Goal: Task Accomplishment & Management: Manage account settings

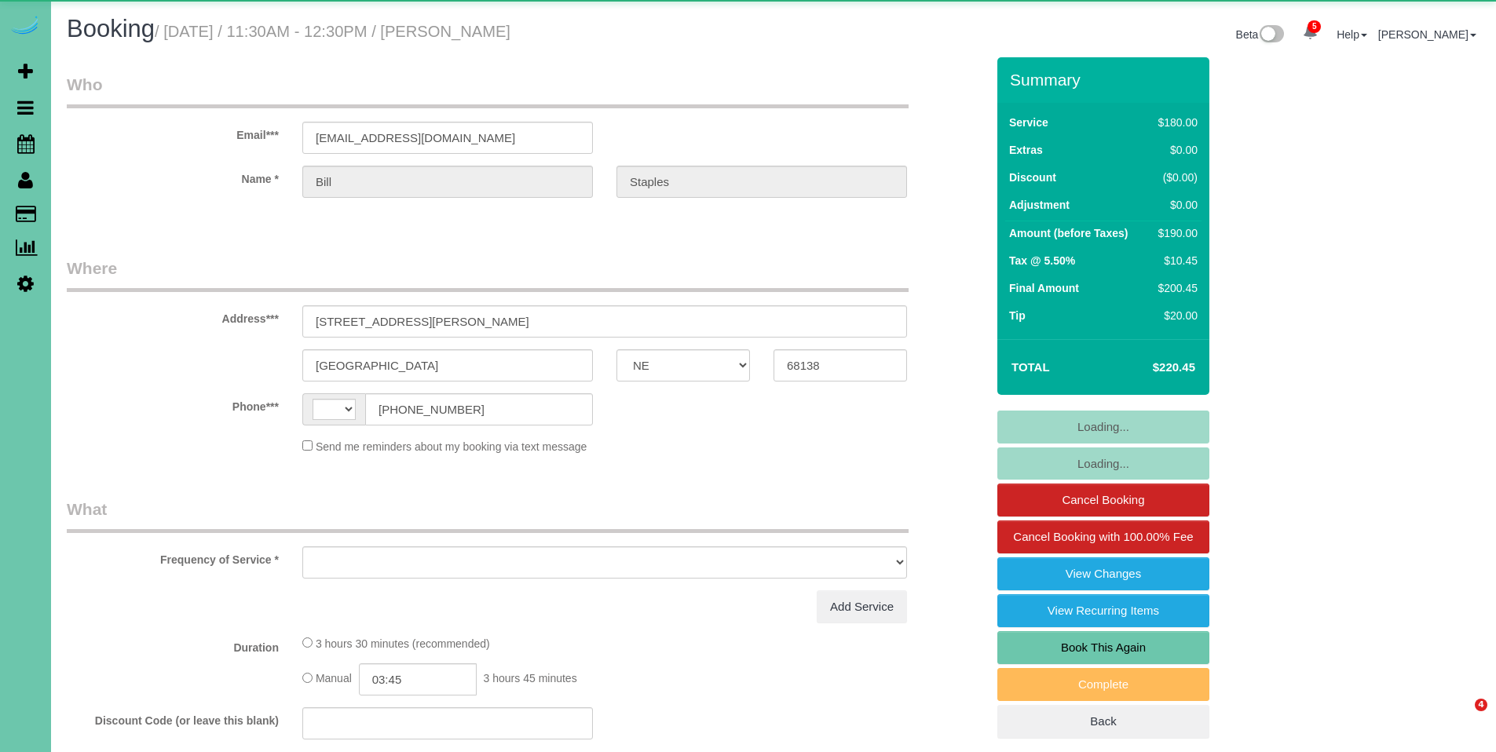
select select "NE"
select select "string:US"
select select "object:668"
select select "string:fspay-c22a4a99-5ca5-4e8f-9327-65e6ab7300bf"
select select "object:952"
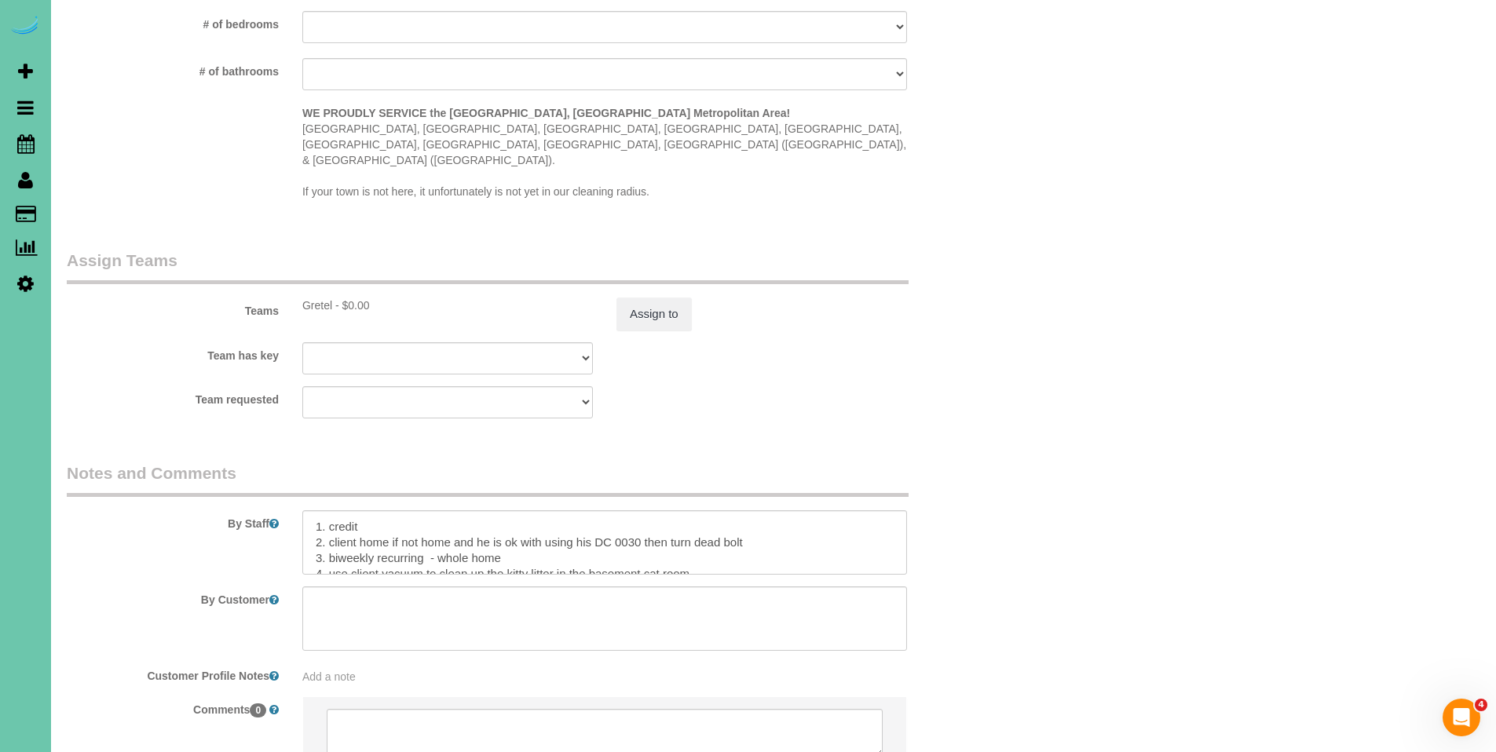
scroll to position [1611, 0]
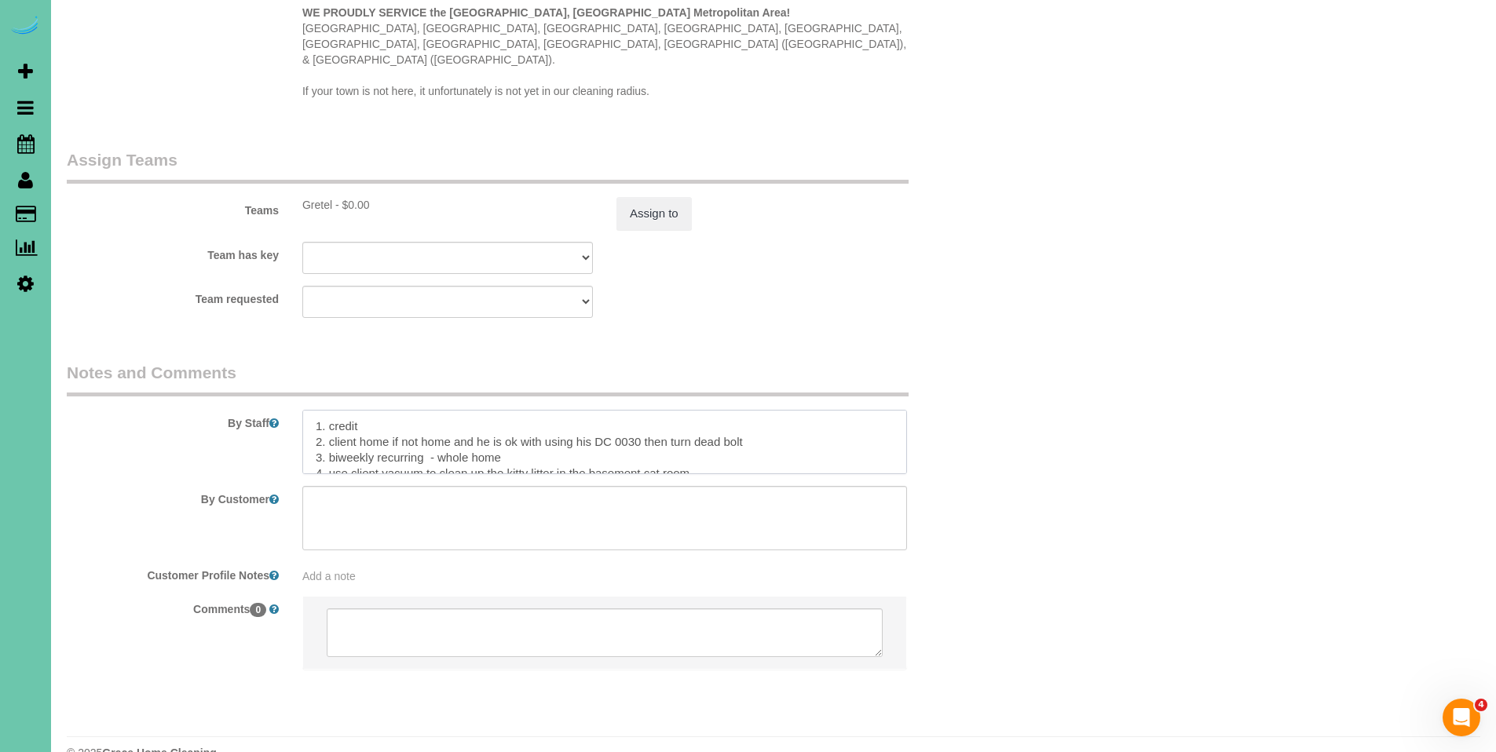
drag, startPoint x: 643, startPoint y: 411, endPoint x: 620, endPoint y: 412, distance: 22.8
click at [620, 412] on textarea at bounding box center [604, 442] width 605 height 64
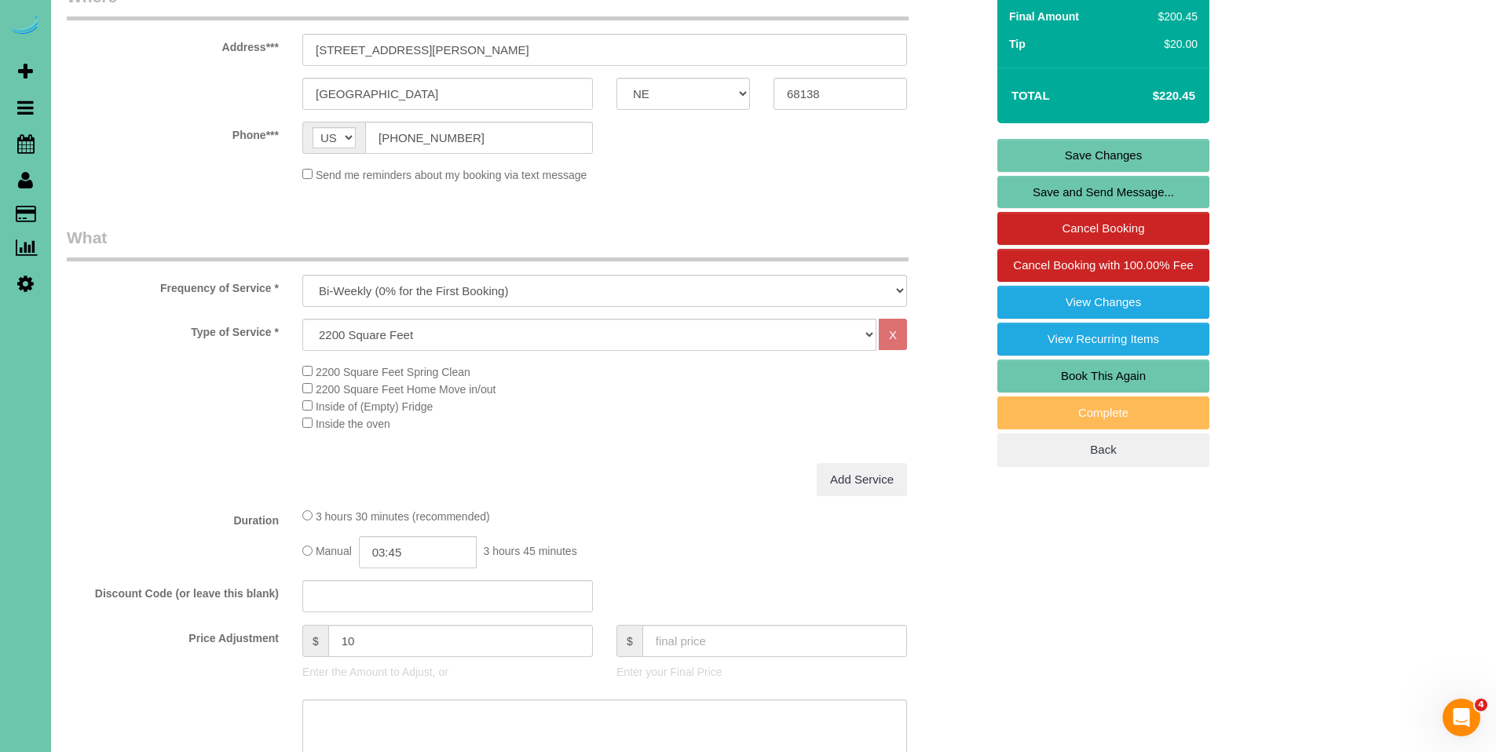
scroll to position [0, 0]
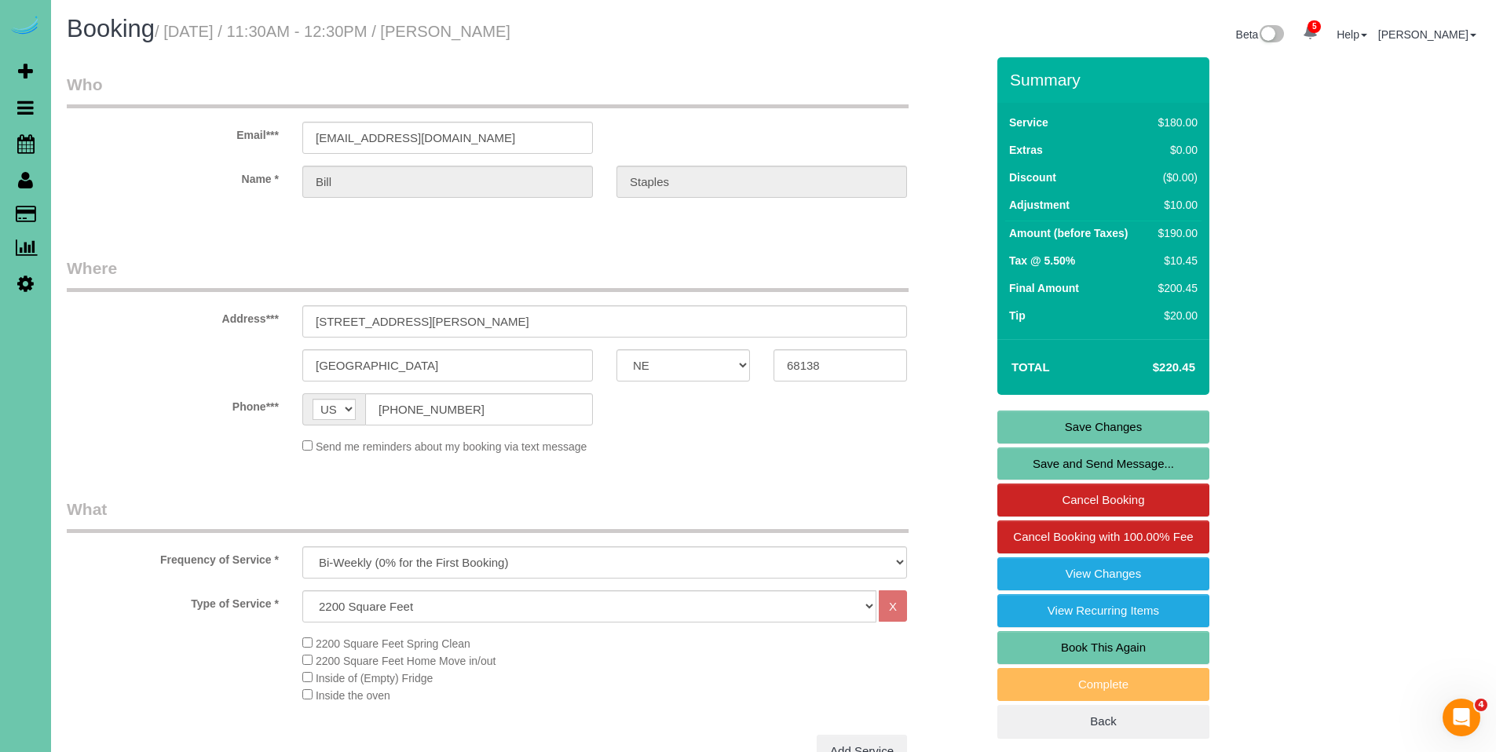
type textarea "1. credit 2. client home if not home and he is ok with using his DC 1805 then t…"
click at [1113, 433] on link "Save Changes" at bounding box center [1103, 427] width 212 height 33
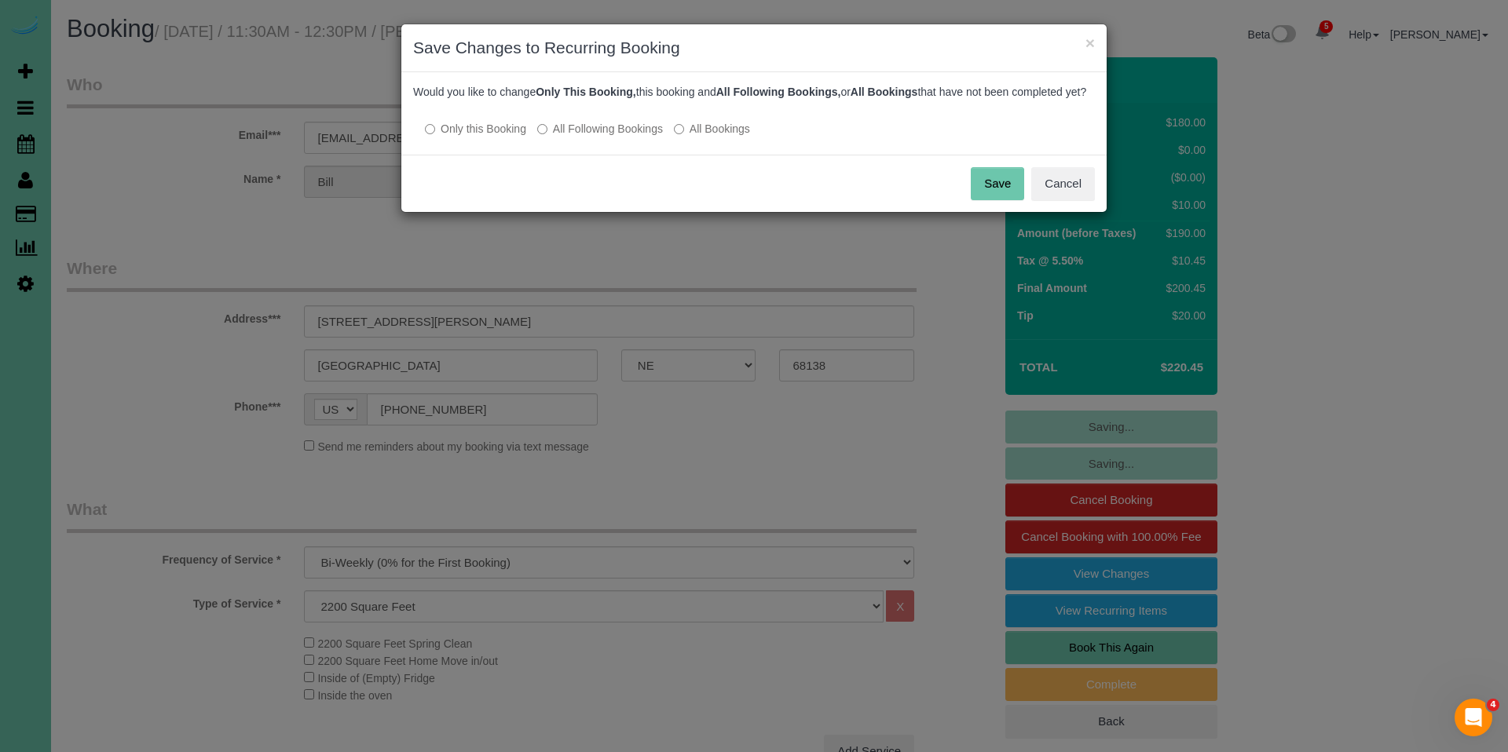
click at [605, 137] on label "All Following Bookings" at bounding box center [600, 129] width 126 height 16
click at [998, 200] on button "Save" at bounding box center [996, 183] width 53 height 33
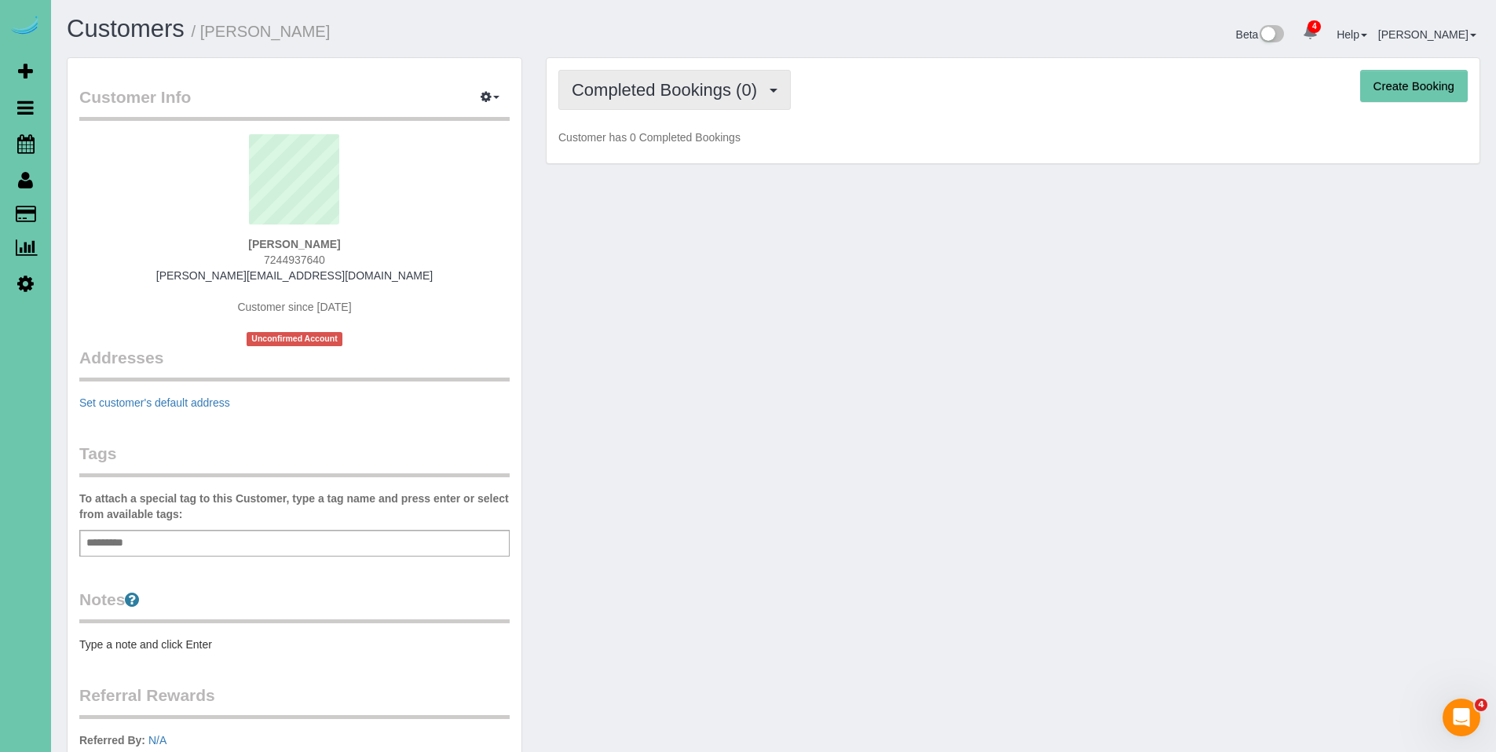
click at [650, 93] on span "Completed Bookings (0)" at bounding box center [668, 90] width 193 height 20
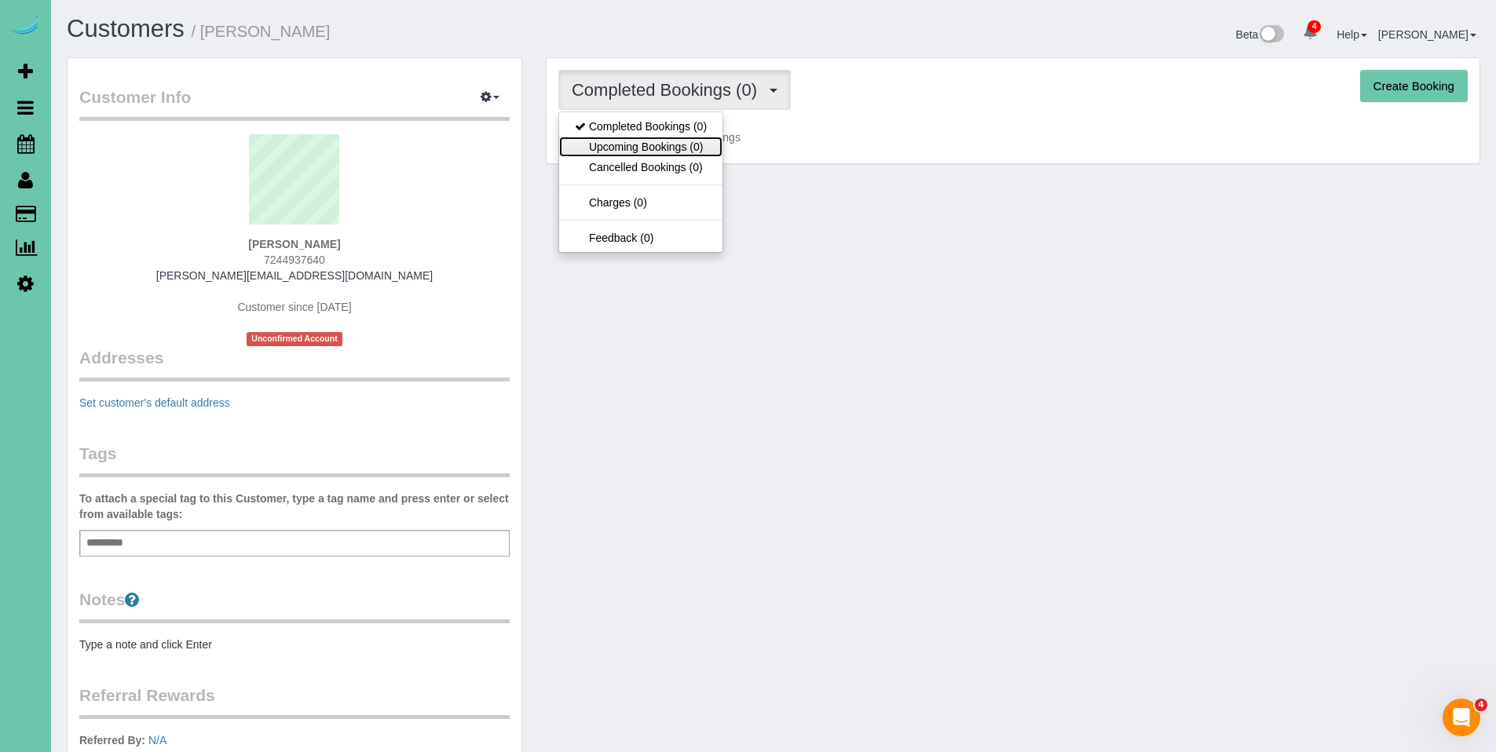
click at [652, 141] on link "Upcoming Bookings (0)" at bounding box center [640, 147] width 163 height 20
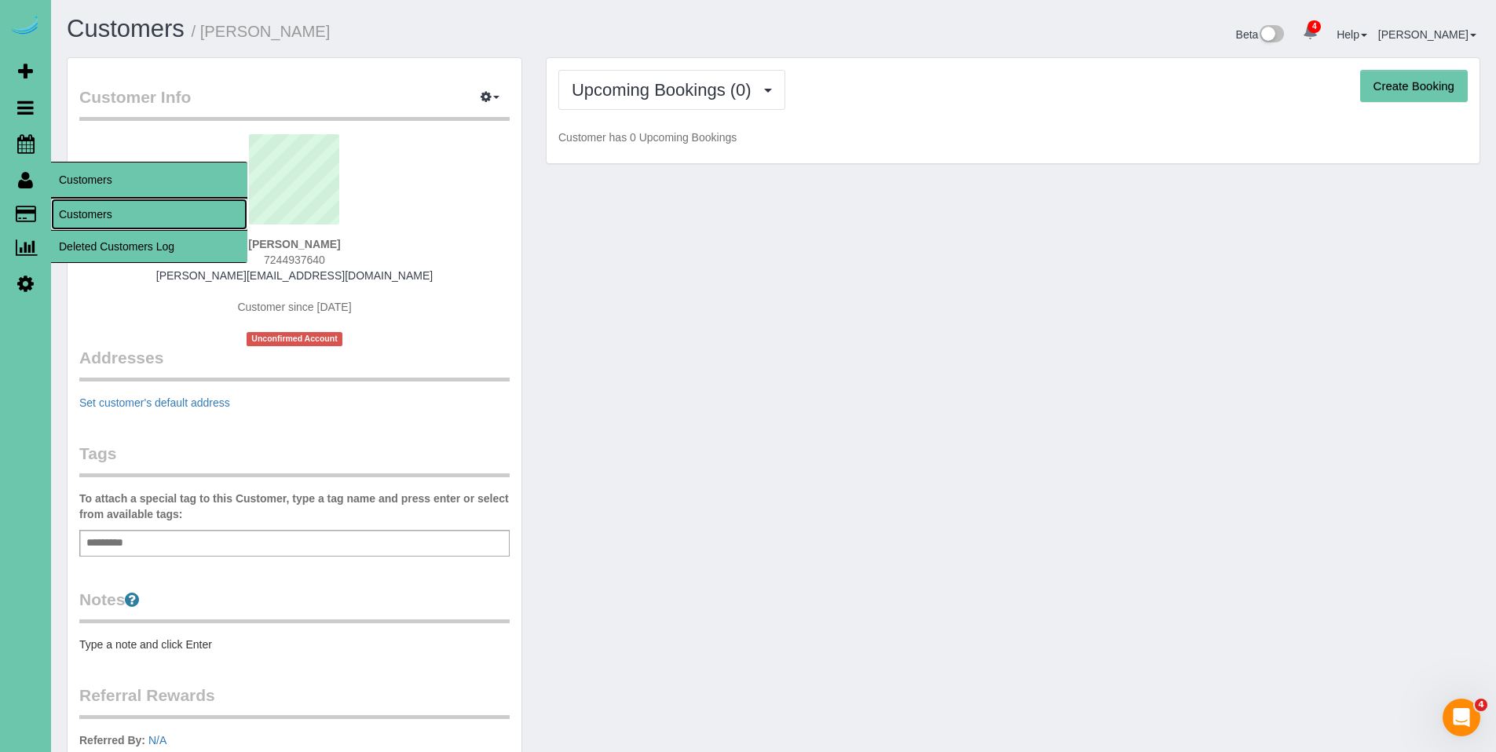
click at [85, 209] on link "Customers" at bounding box center [149, 214] width 196 height 31
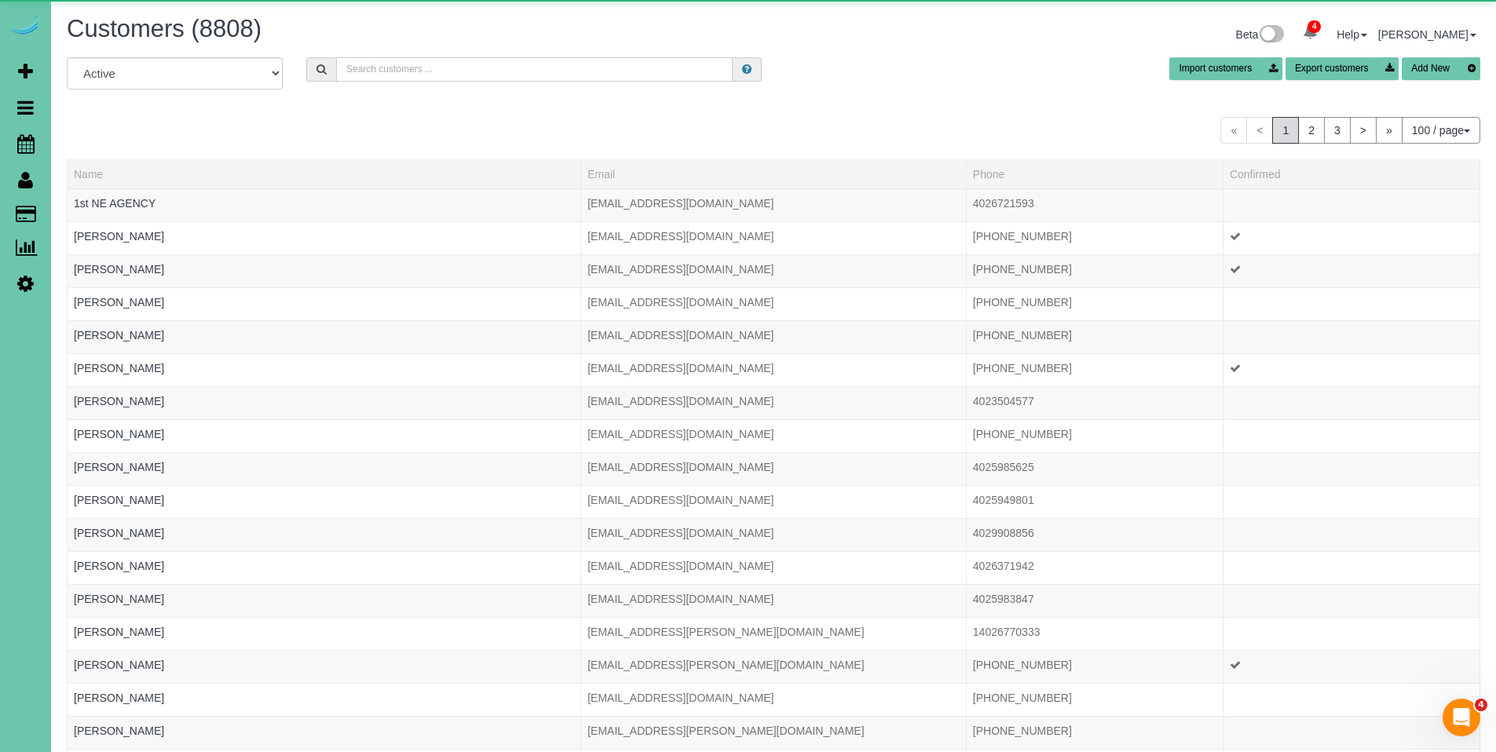
click at [572, 75] on input "text" at bounding box center [534, 69] width 397 height 24
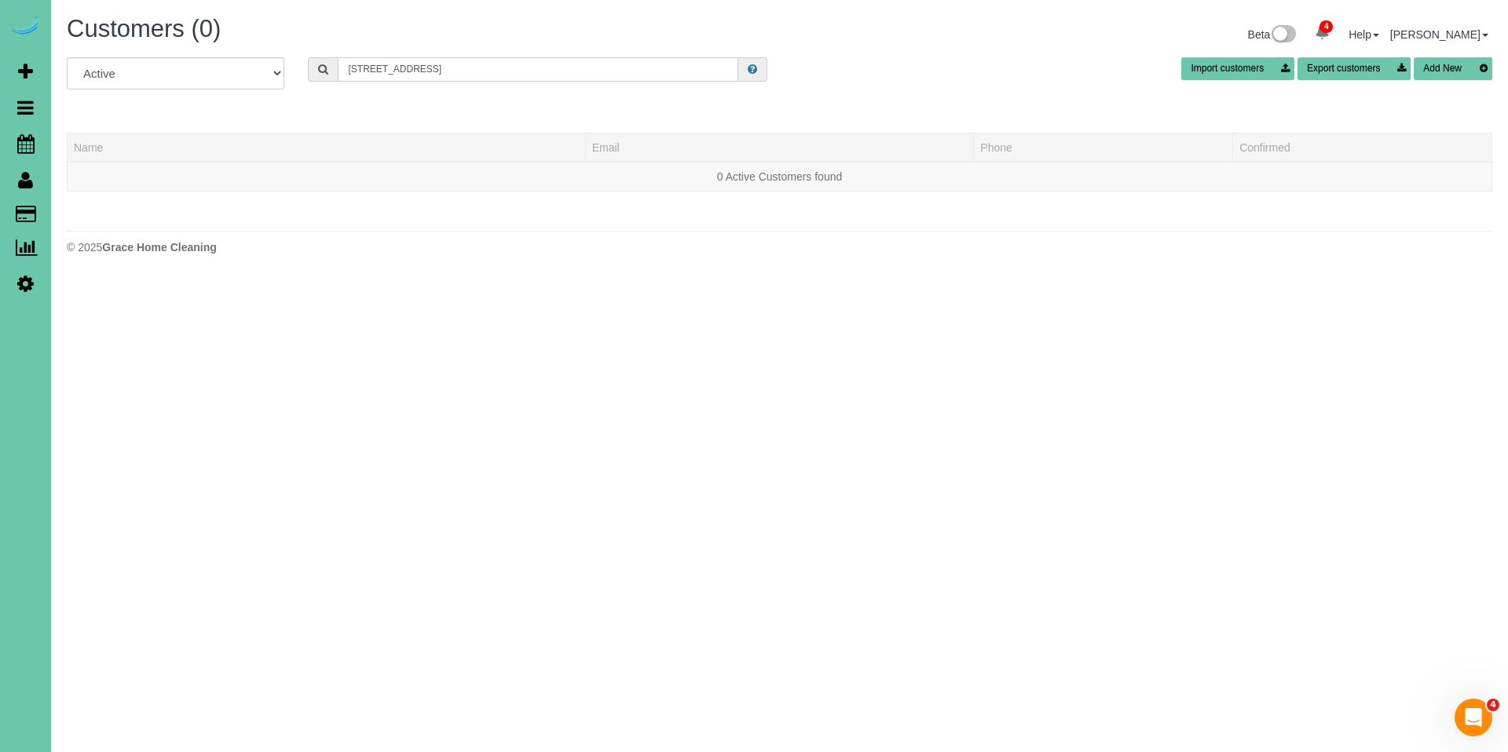
drag, startPoint x: 470, startPoint y: 74, endPoint x: 429, endPoint y: 71, distance: 40.2
click at [429, 71] on input "10105 n 152nd ave circle" at bounding box center [538, 69] width 400 height 24
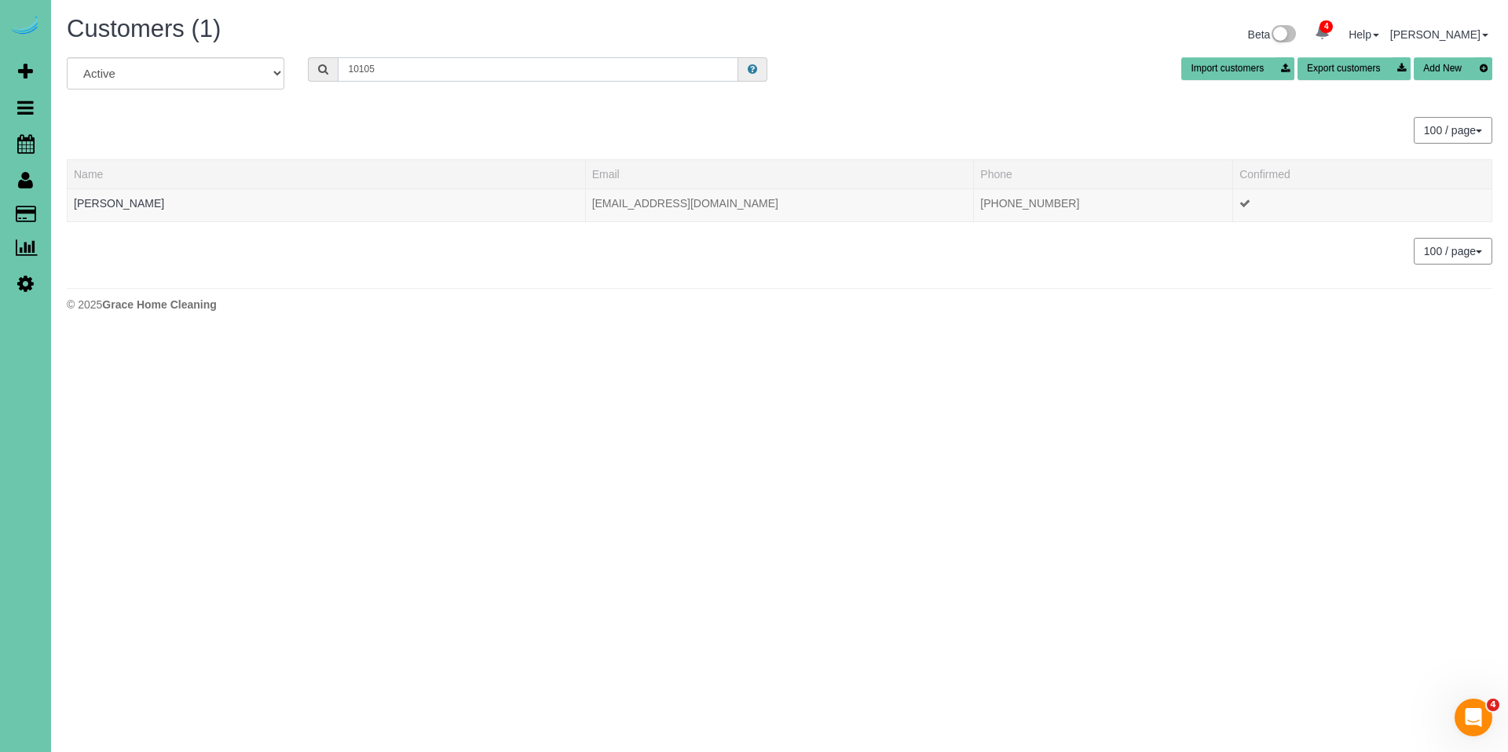
drag, startPoint x: 379, startPoint y: 62, endPoint x: 318, endPoint y: 63, distance: 61.2
click at [318, 63] on div "10105" at bounding box center [537, 69] width 459 height 24
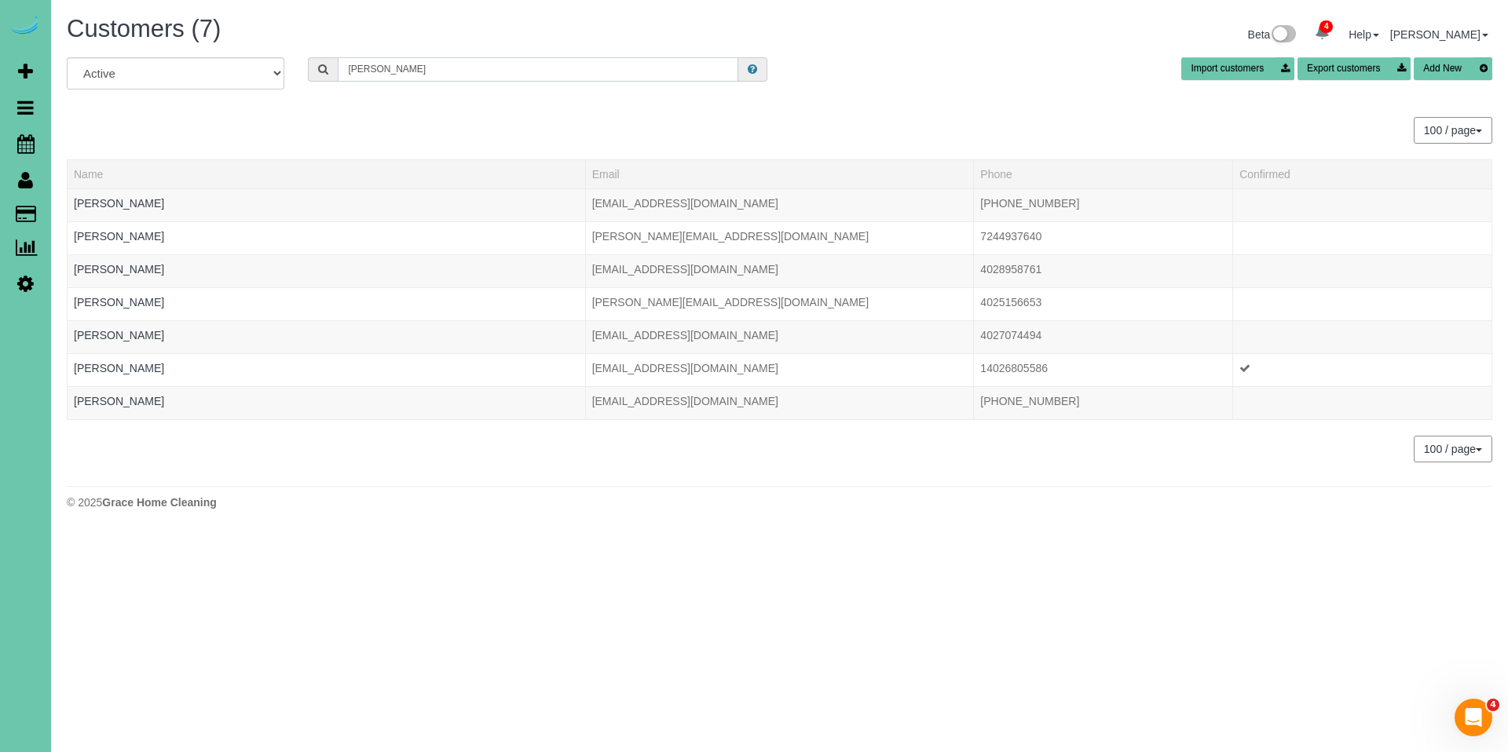
drag, startPoint x: 416, startPoint y: 66, endPoint x: 297, endPoint y: 62, distance: 119.4
click at [297, 62] on div "MIchael M" at bounding box center [537, 69] width 483 height 24
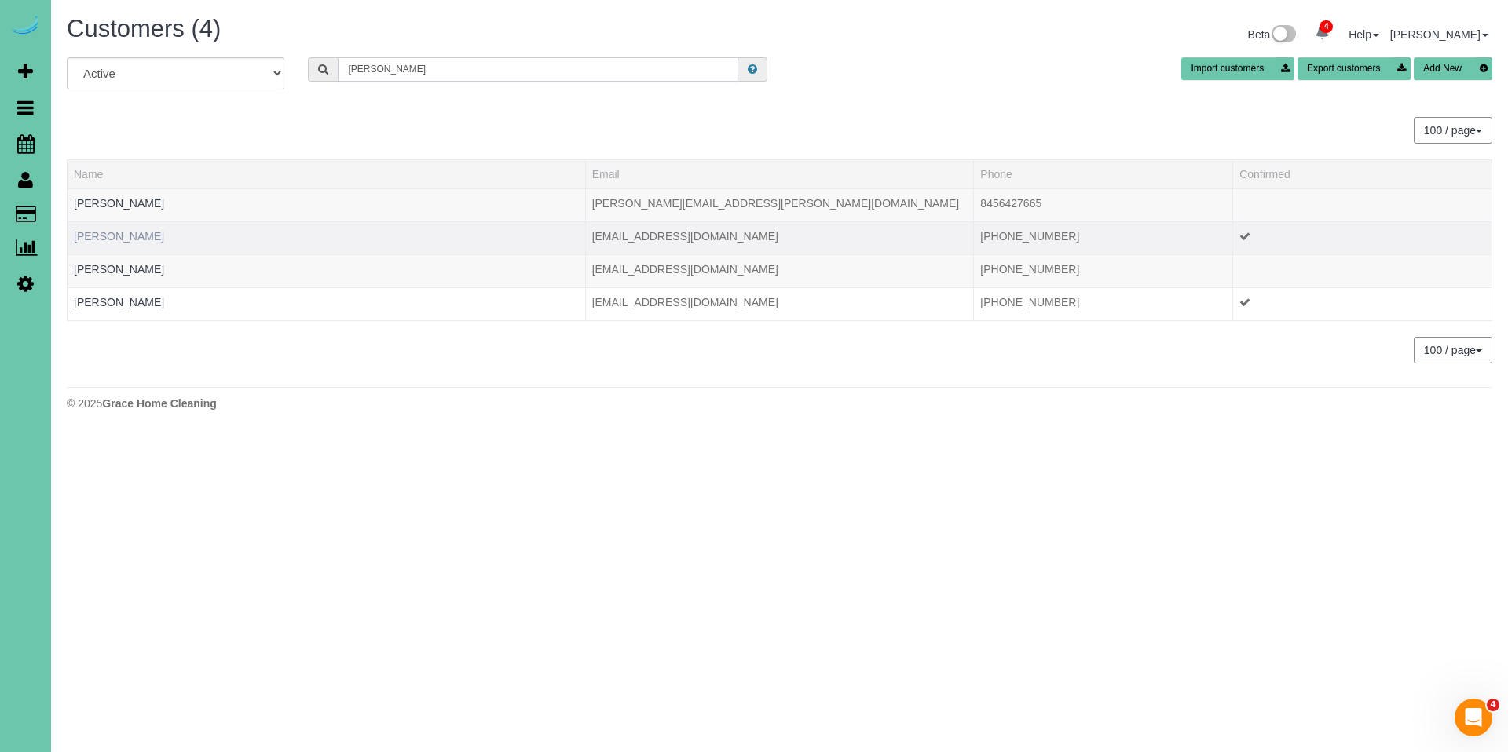
type input "Mike M"
click at [129, 239] on link "Mike McKinley" at bounding box center [119, 236] width 90 height 13
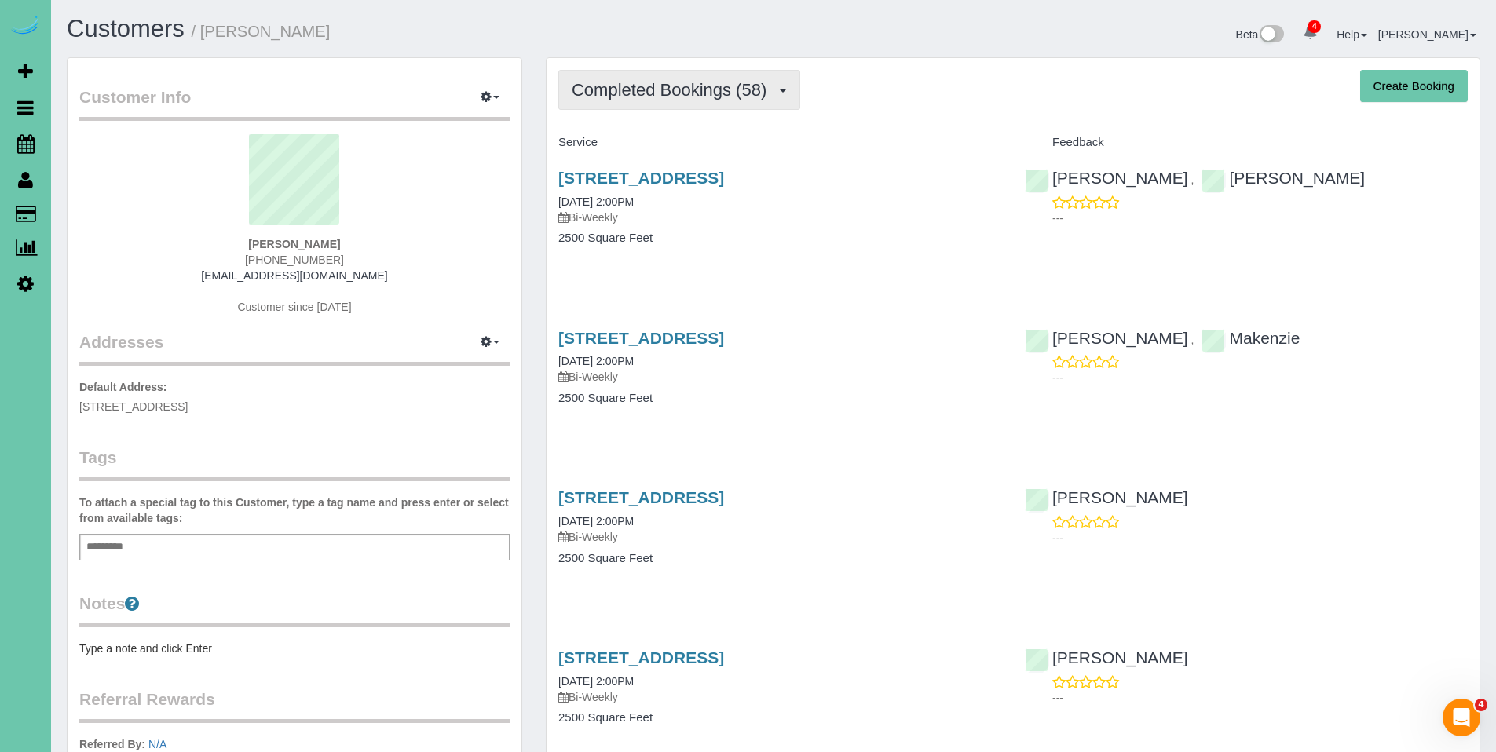
click at [670, 99] on span "Completed Bookings (58)" at bounding box center [673, 90] width 203 height 20
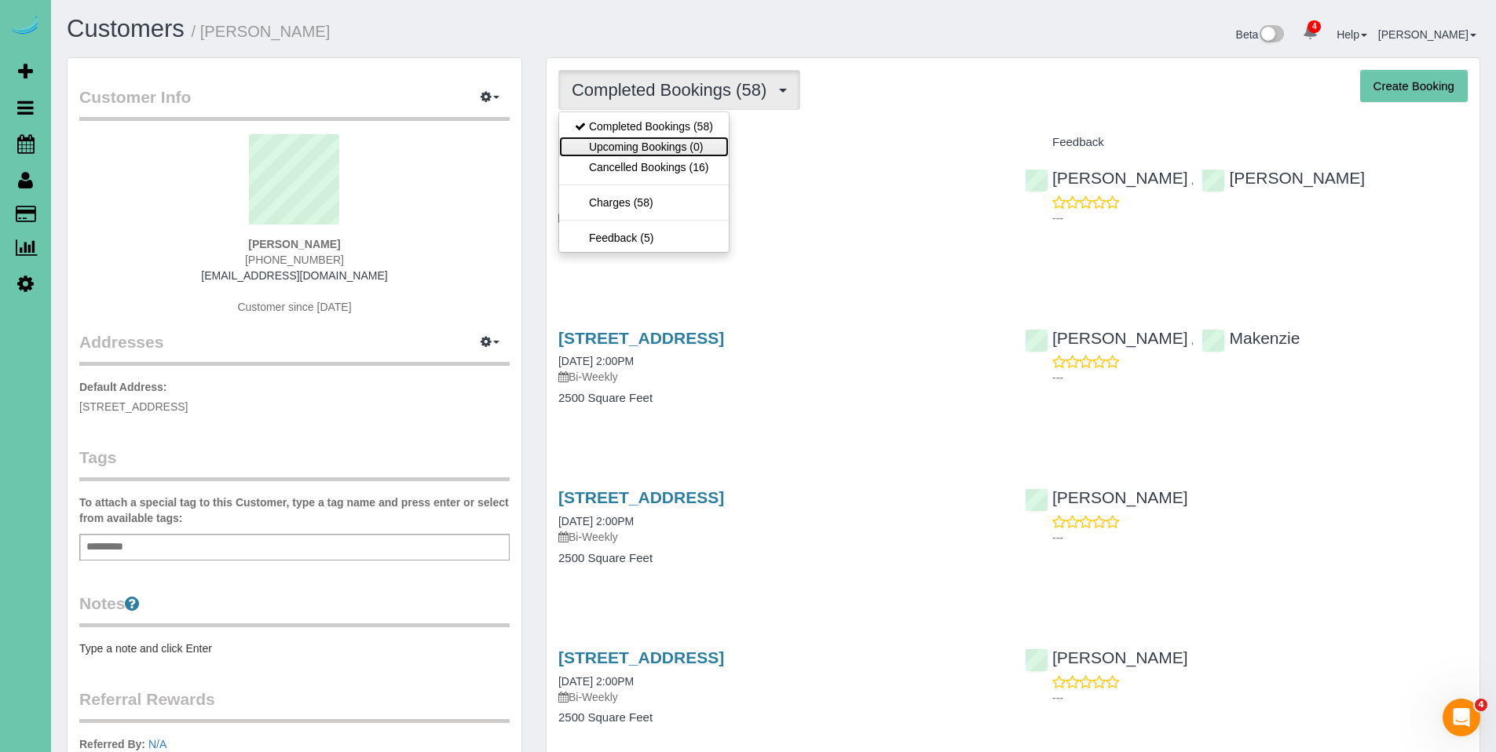
click at [655, 149] on link "Upcoming Bookings (0)" at bounding box center [644, 147] width 170 height 20
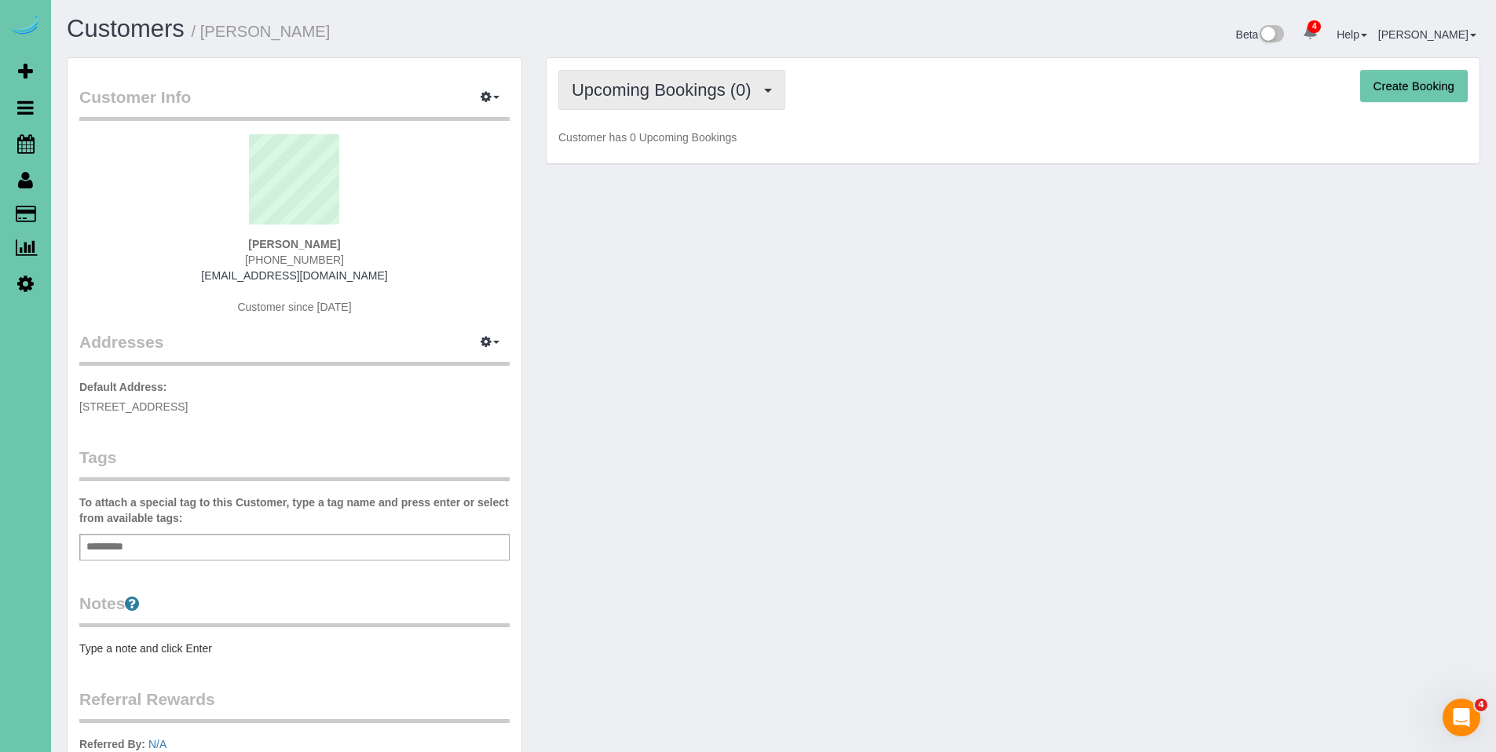
click at [687, 93] on span "Upcoming Bookings (0)" at bounding box center [666, 90] width 188 height 20
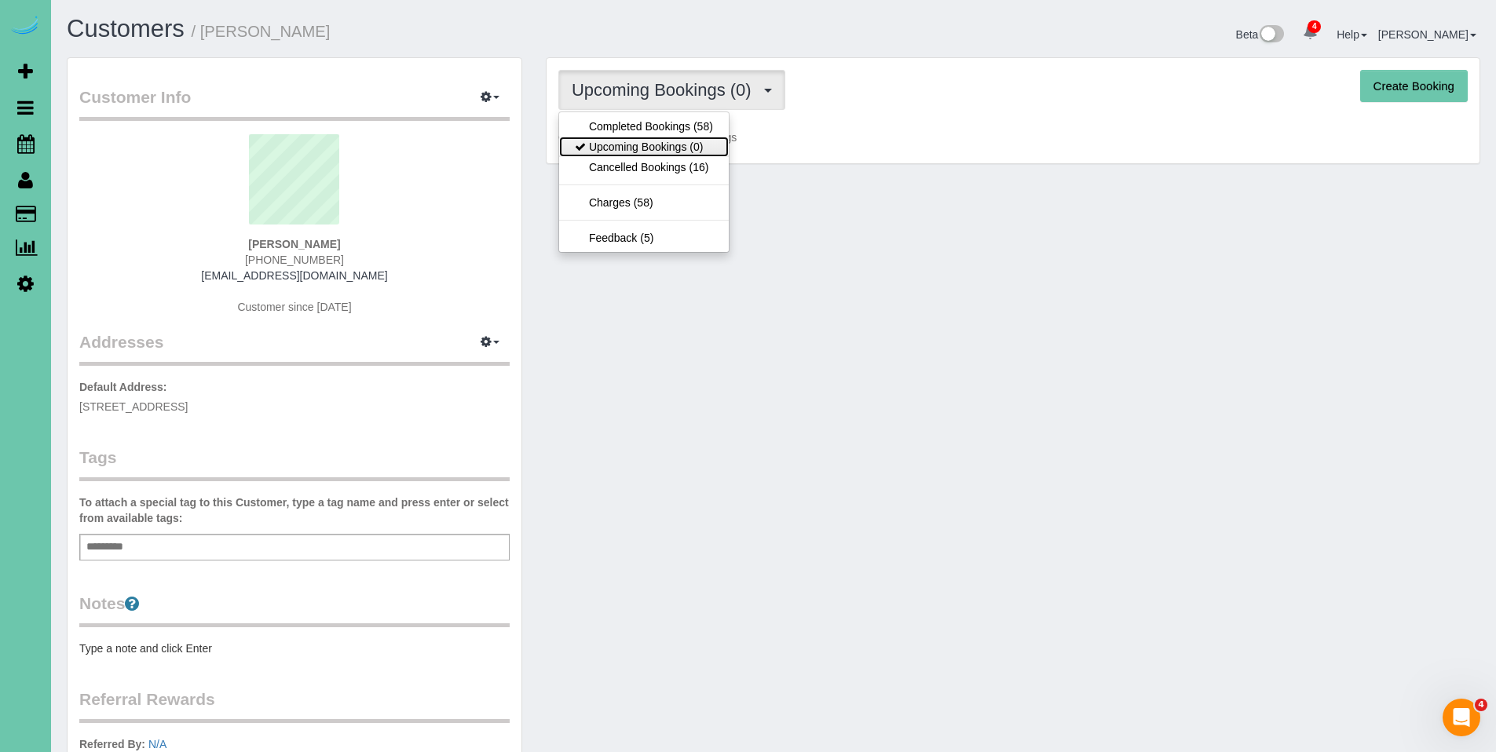
click at [657, 140] on link "Upcoming Bookings (0)" at bounding box center [644, 147] width 170 height 20
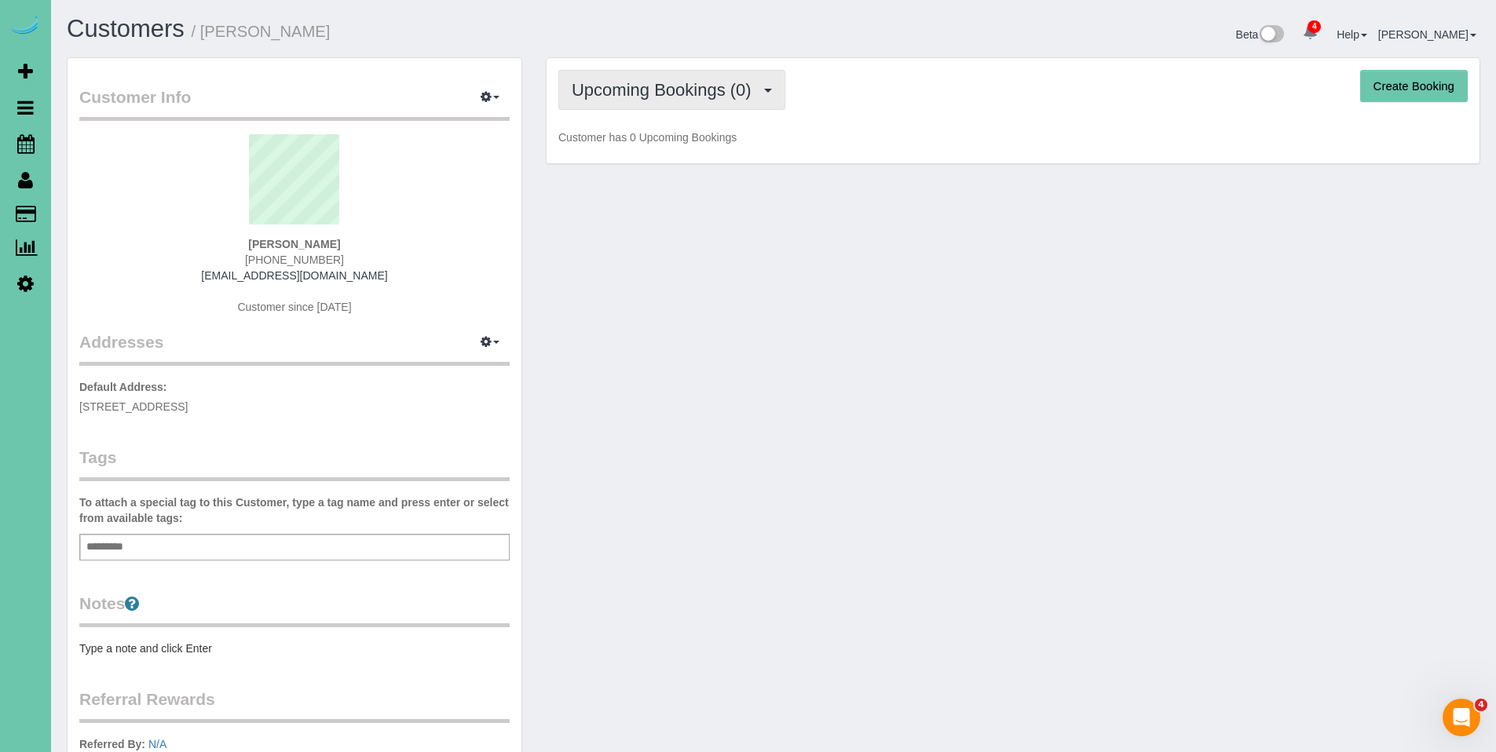
click at [666, 98] on span "Upcoming Bookings (0)" at bounding box center [666, 90] width 188 height 20
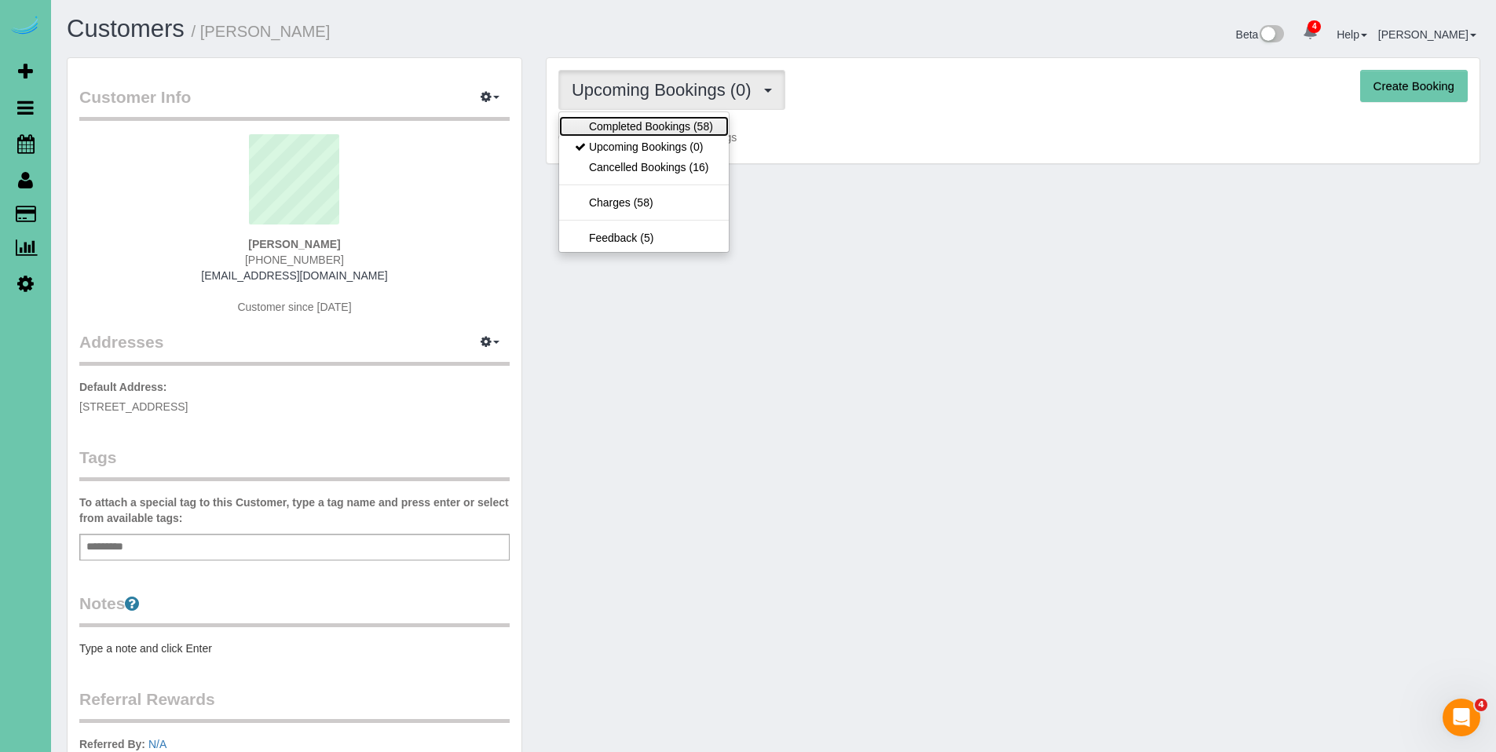
click at [666, 133] on link "Completed Bookings (58)" at bounding box center [644, 126] width 170 height 20
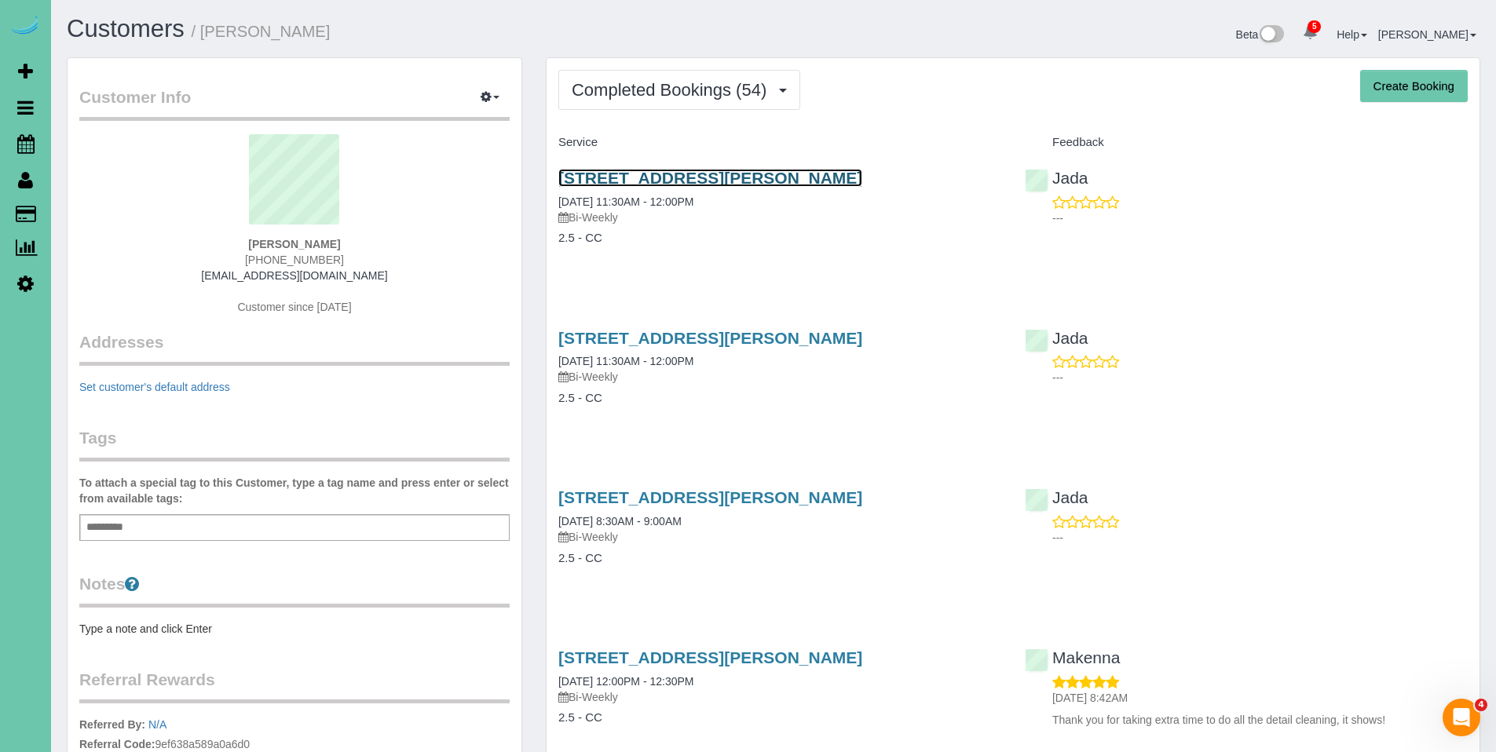
click at [690, 176] on link "14731 Himebaugh Plz, Omaha, NE 68116" at bounding box center [710, 178] width 304 height 18
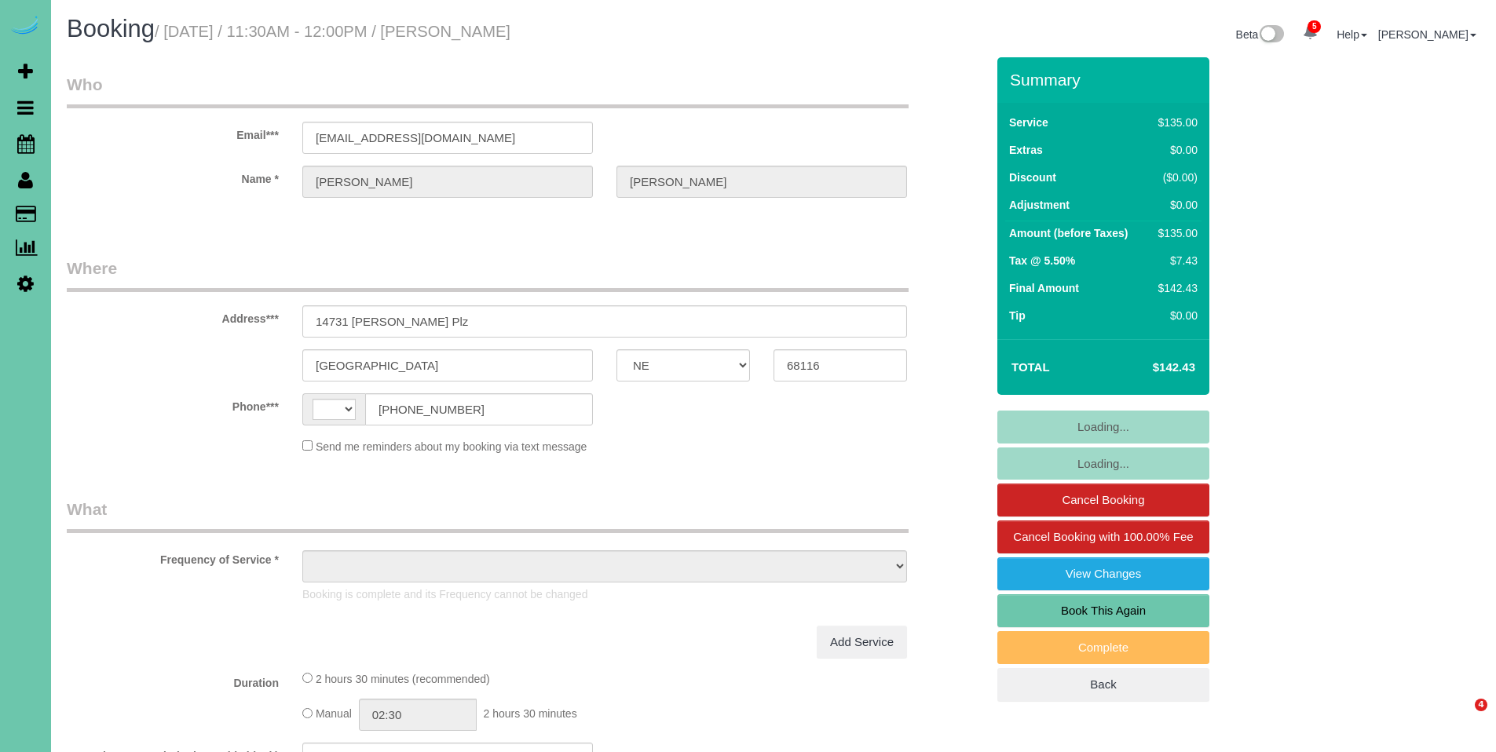
select select "NE"
select select "string:[GEOGRAPHIC_DATA]"
select select "object:657"
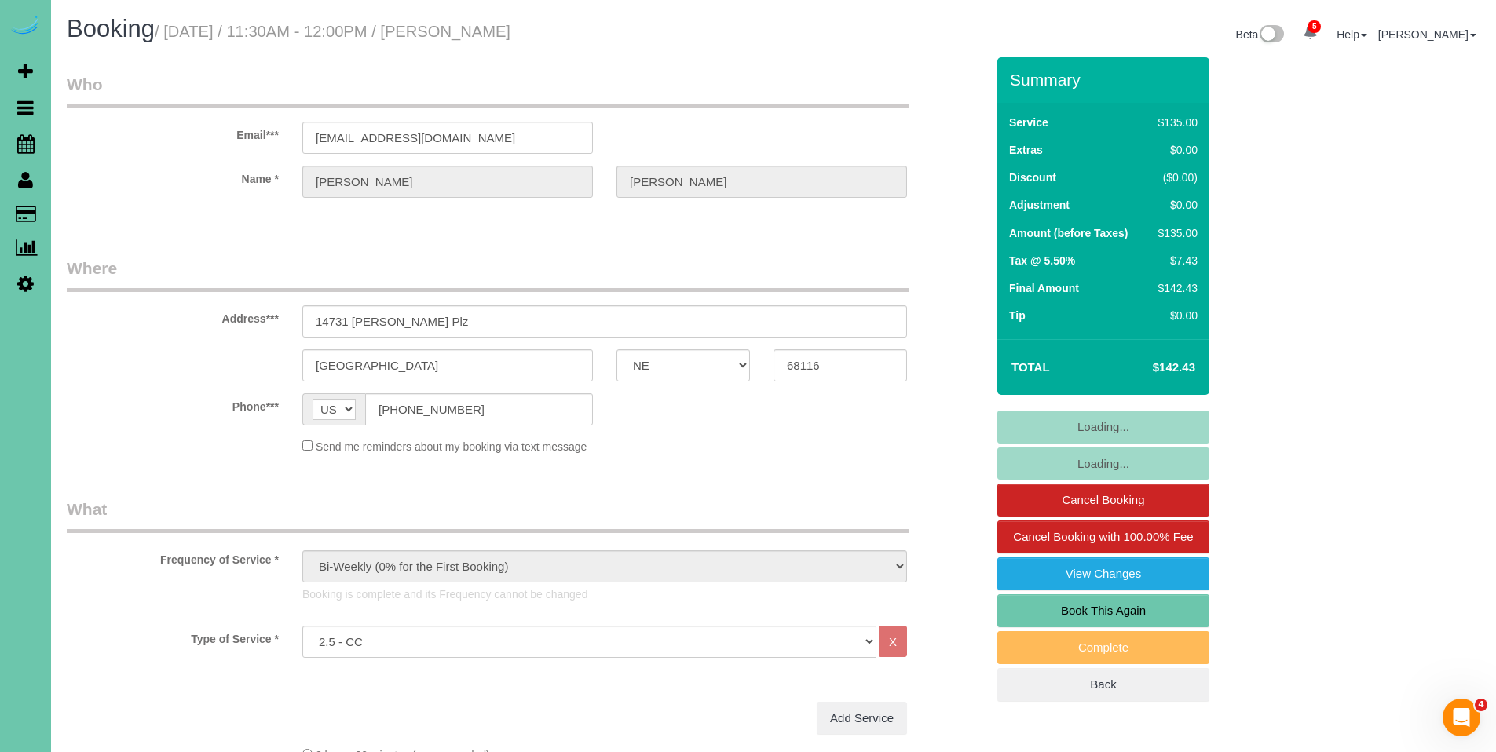
select select "number:35"
select select "number:41"
select select "object:913"
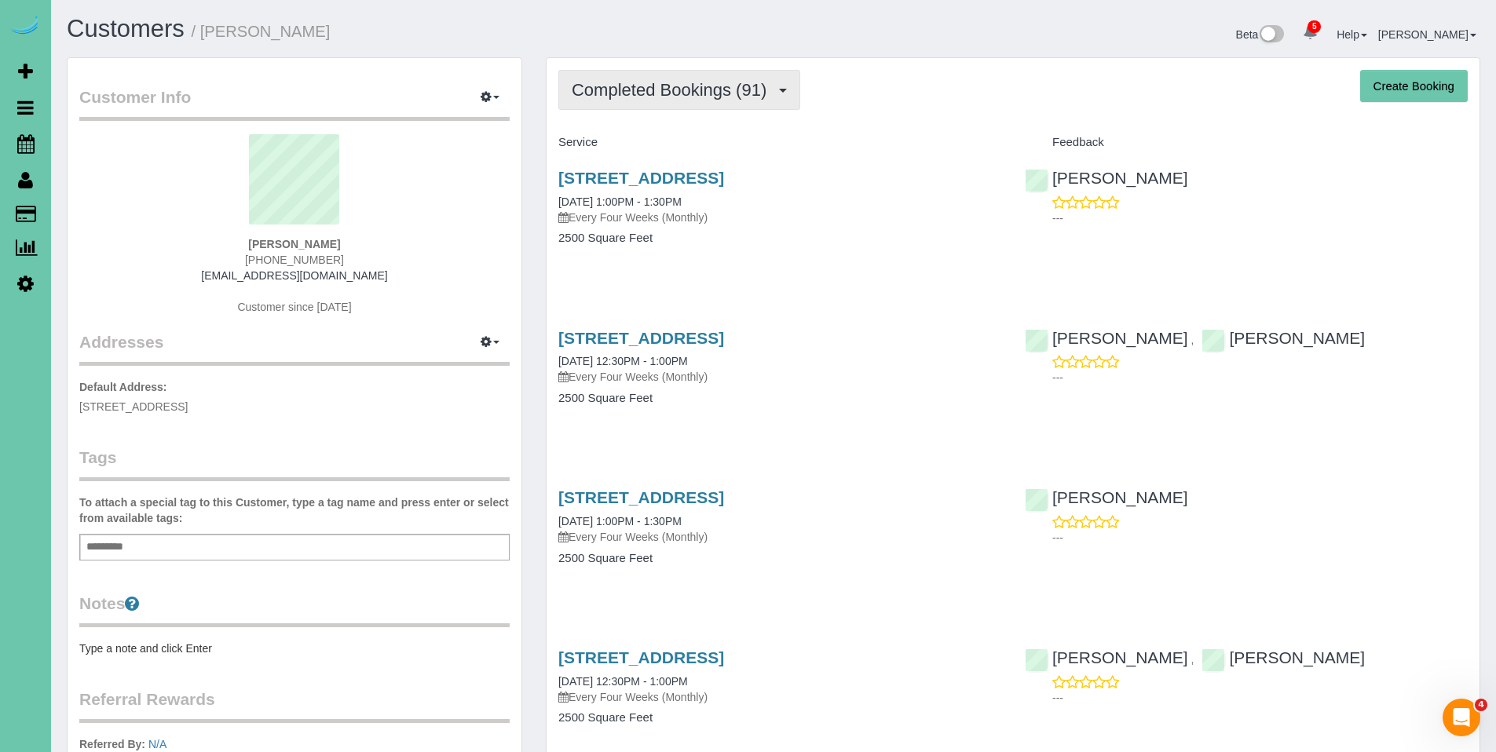
click at [658, 96] on span "Completed Bookings (91)" at bounding box center [673, 90] width 203 height 20
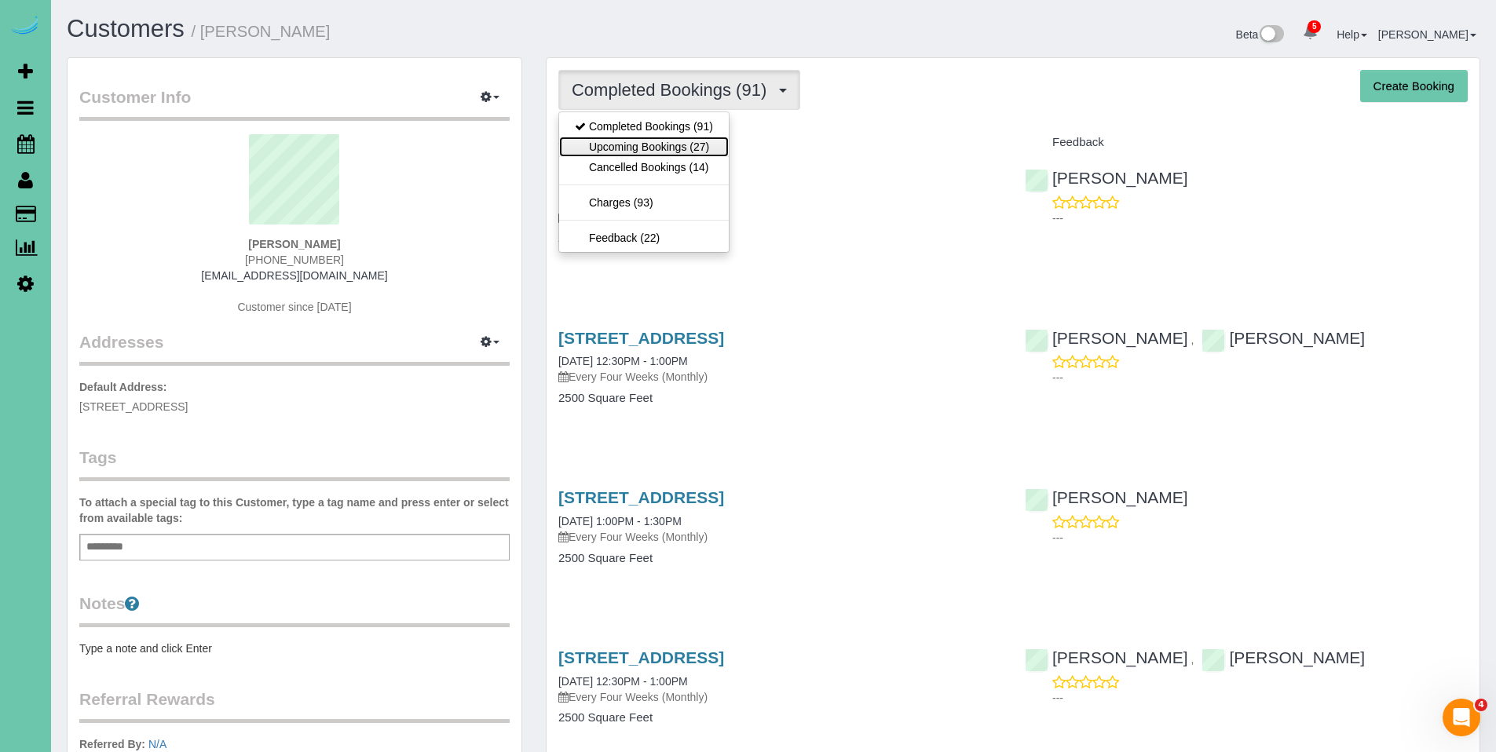
click at [658, 145] on link "Upcoming Bookings (27)" at bounding box center [644, 147] width 170 height 20
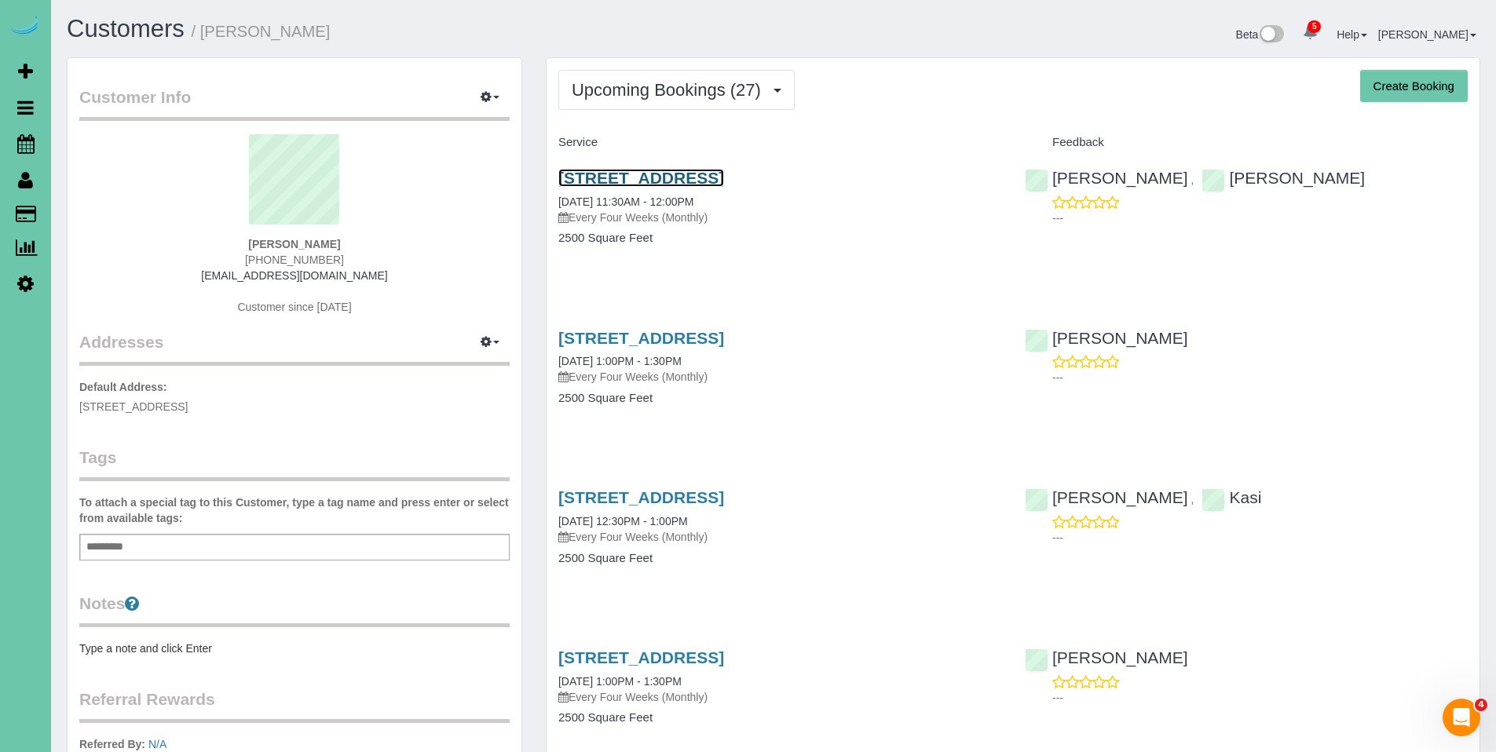
click at [658, 181] on link "10360 S 103rd Street, Papillion, NE 68128" at bounding box center [641, 178] width 166 height 18
click at [707, 183] on link "[STREET_ADDRESS]" at bounding box center [641, 178] width 166 height 18
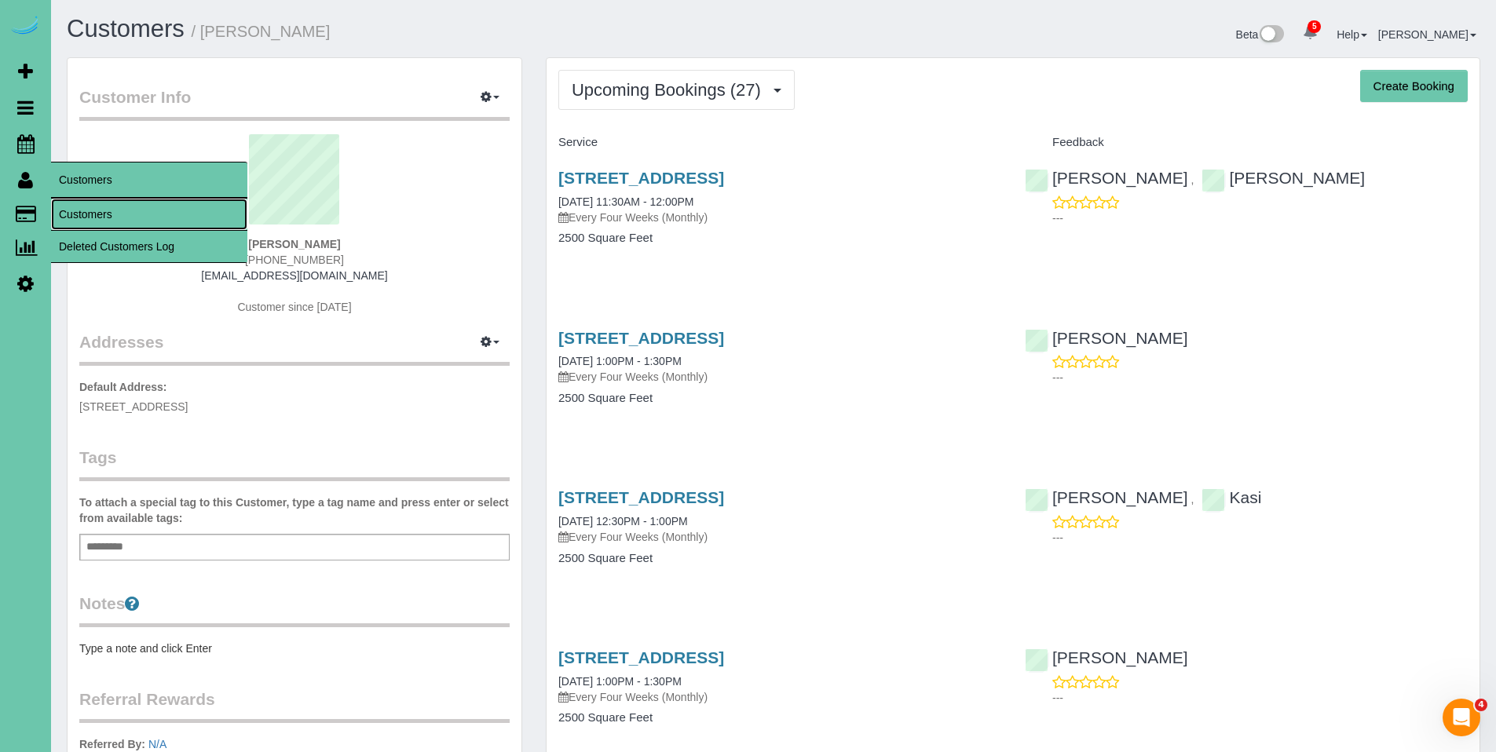
click at [115, 207] on link "Customers" at bounding box center [149, 214] width 196 height 31
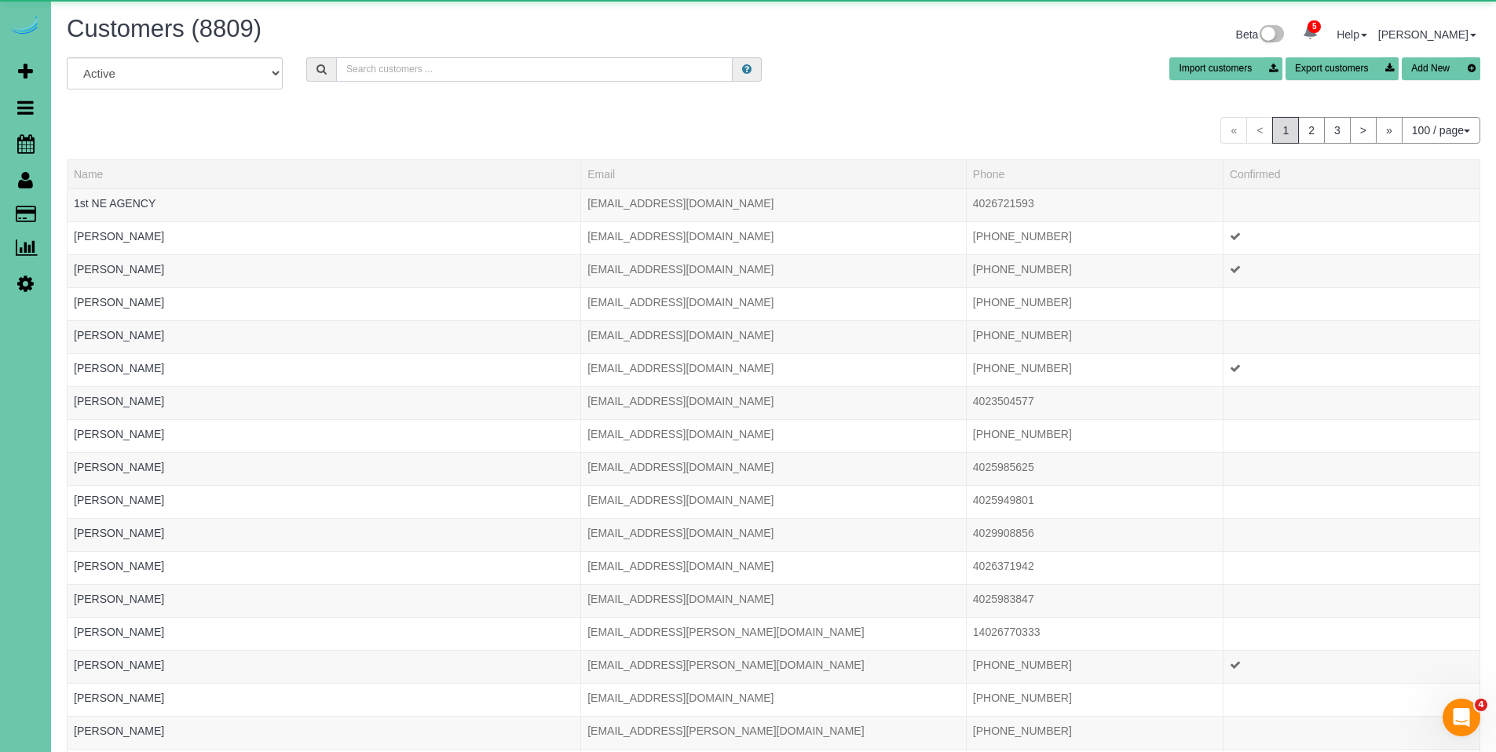
click at [520, 68] on input "text" at bounding box center [534, 69] width 397 height 24
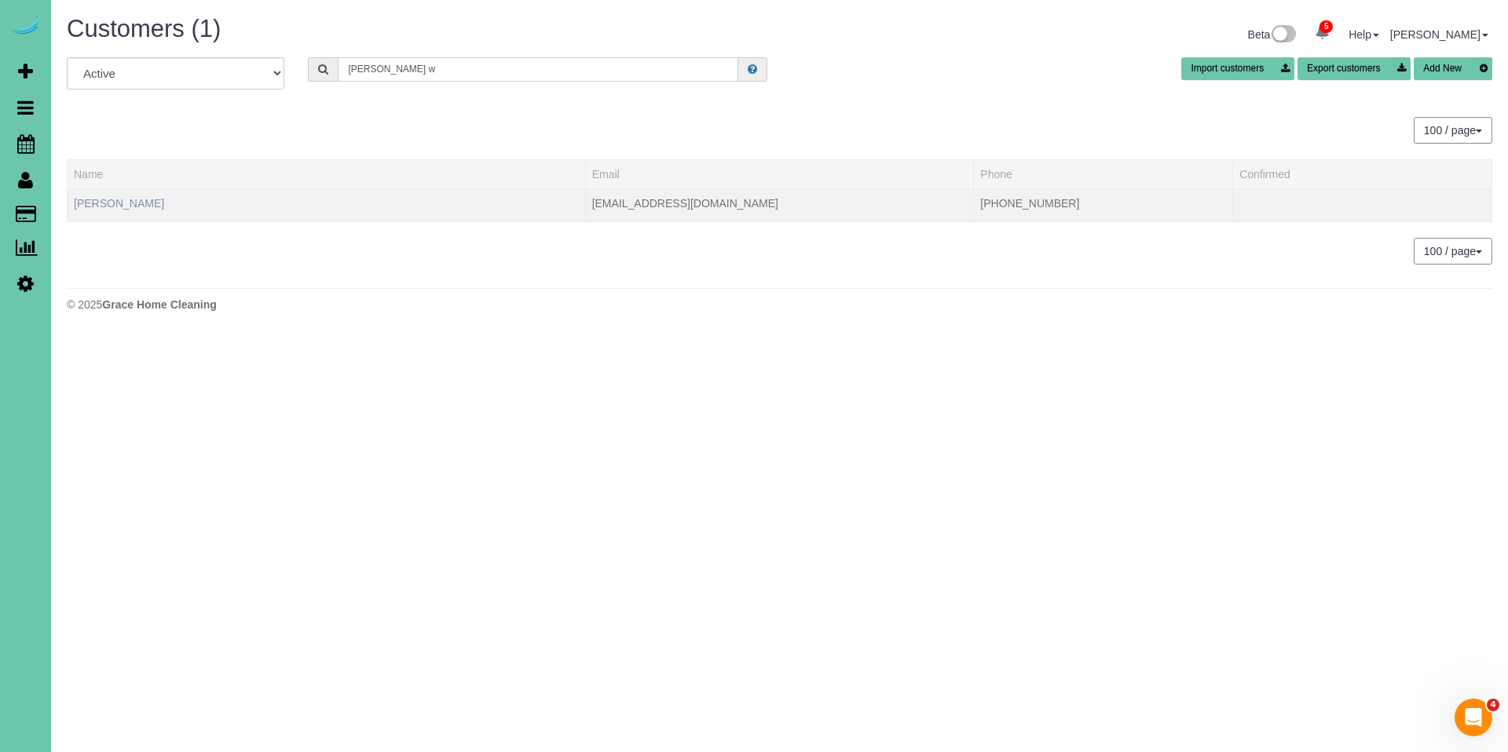
type input "becky w"
click at [135, 206] on link "Becky Werner" at bounding box center [119, 203] width 90 height 13
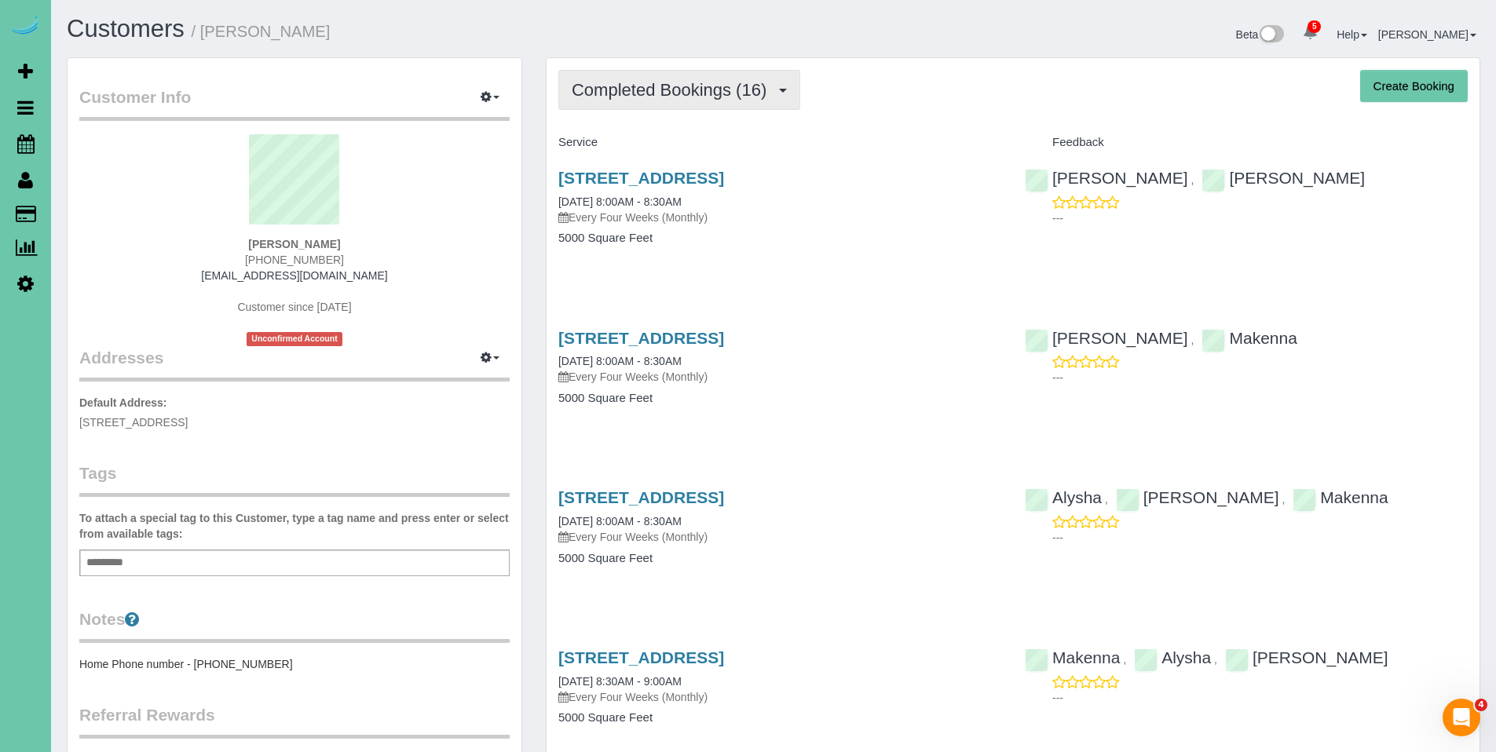
click at [684, 91] on span "Completed Bookings (16)" at bounding box center [673, 90] width 203 height 20
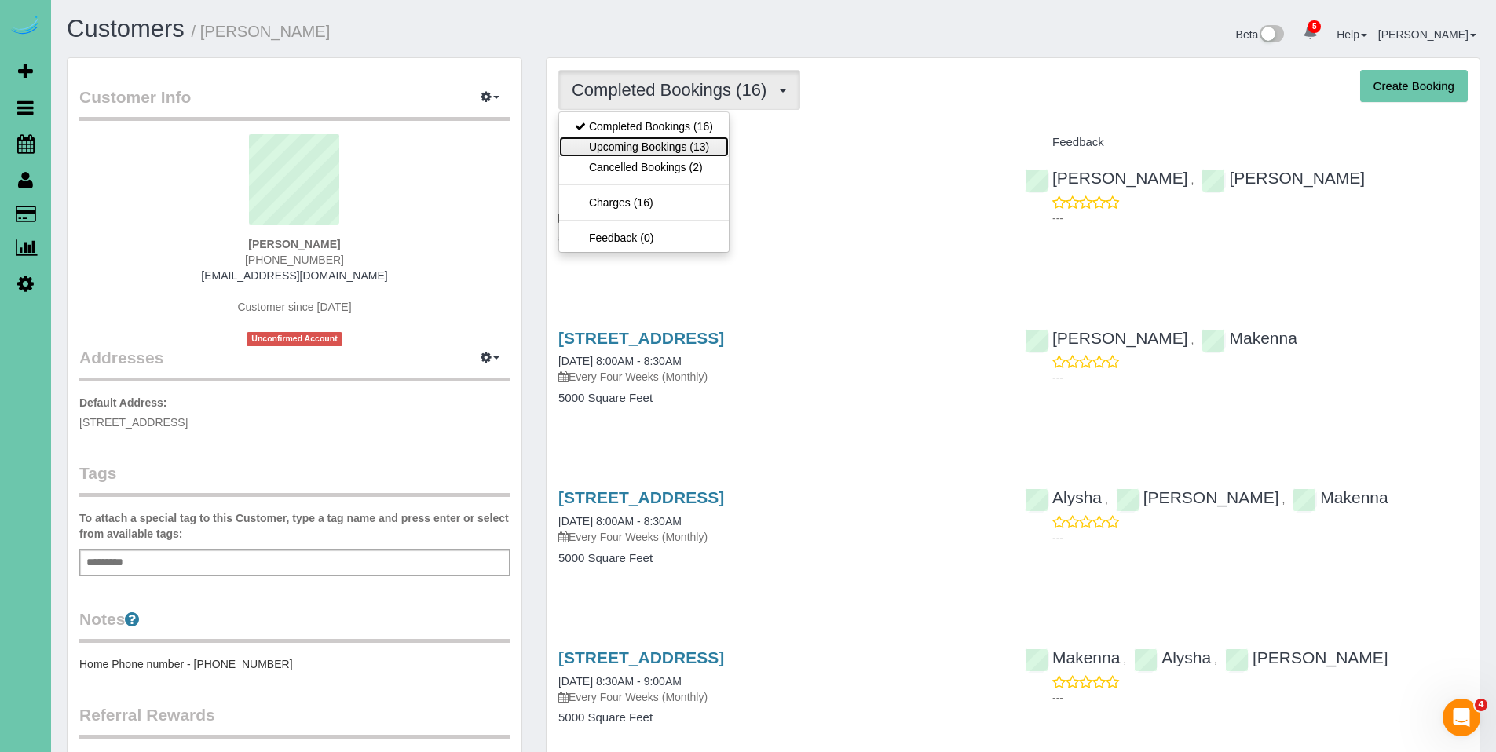
click at [665, 148] on link "Upcoming Bookings (13)" at bounding box center [644, 147] width 170 height 20
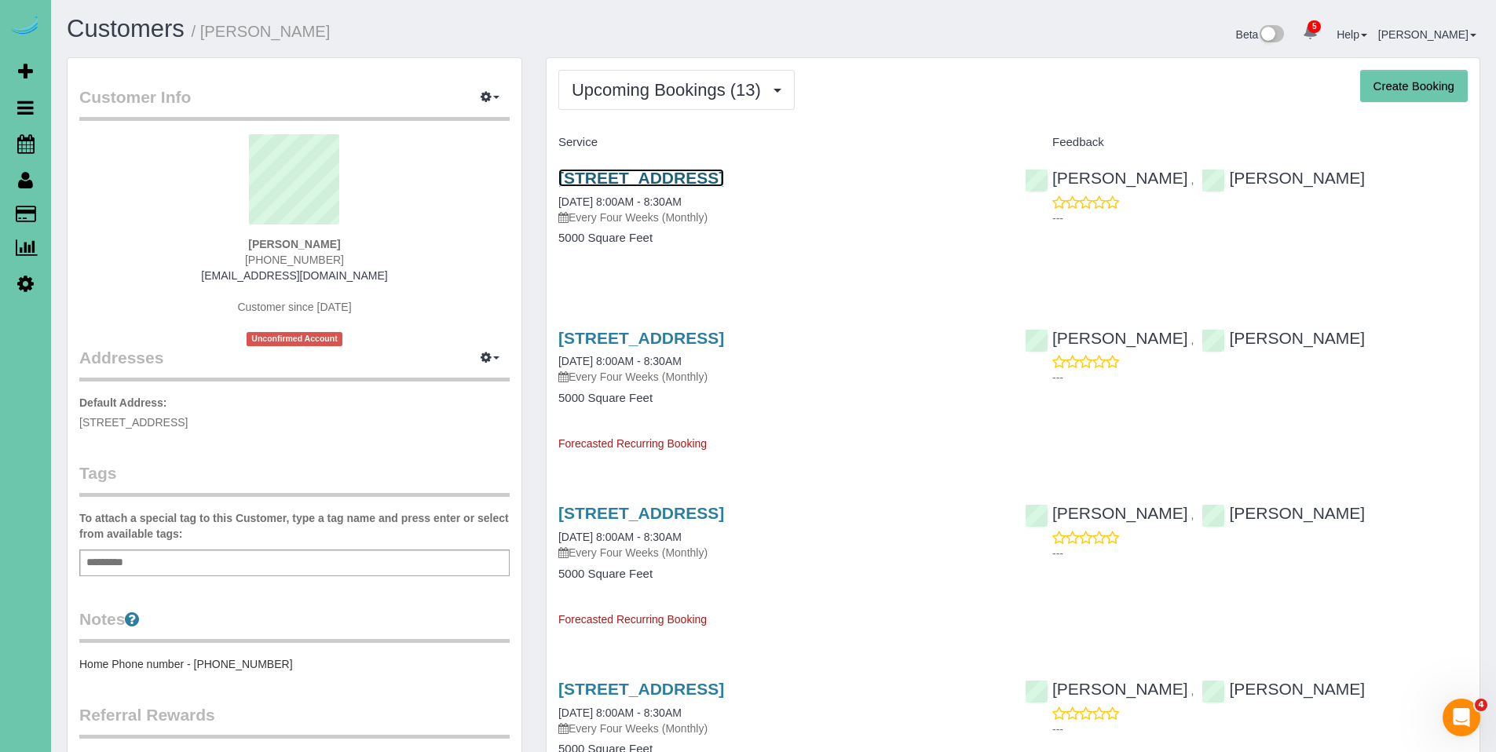
click at [654, 182] on link "17351 Valley Drive, Omaha, NE 68130" at bounding box center [641, 178] width 166 height 18
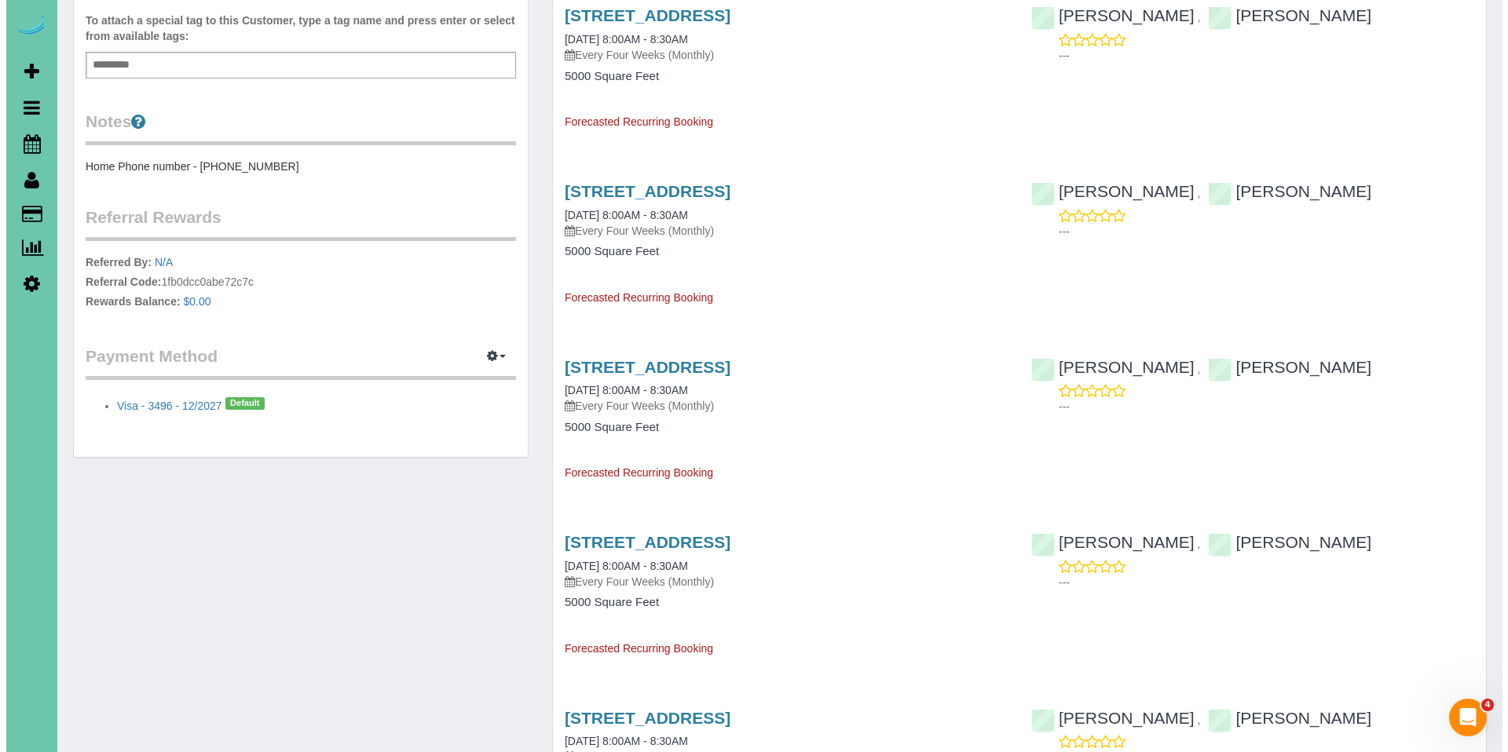
scroll to position [542, 0]
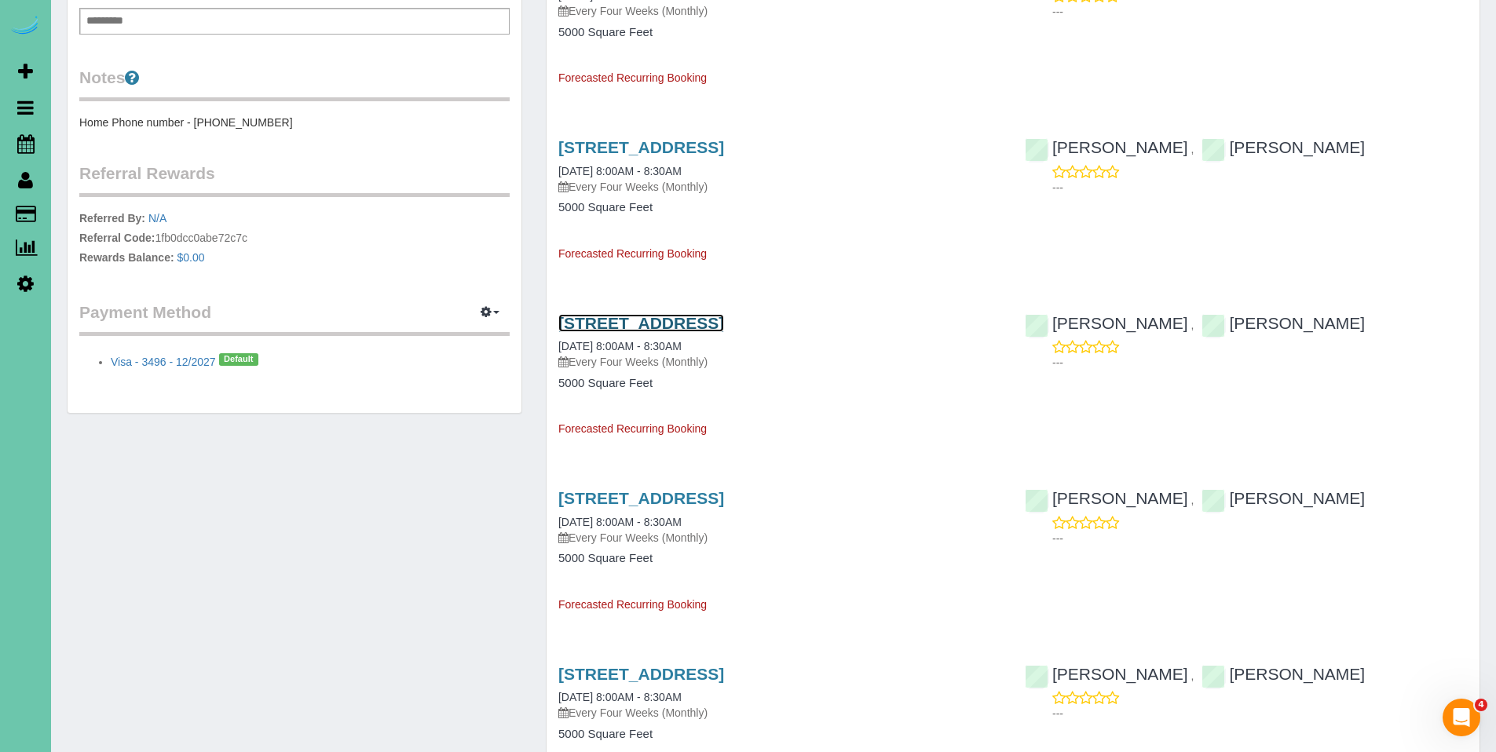
click at [667, 324] on link "17351 Valley Drive, Omaha, NE 68130" at bounding box center [641, 323] width 166 height 18
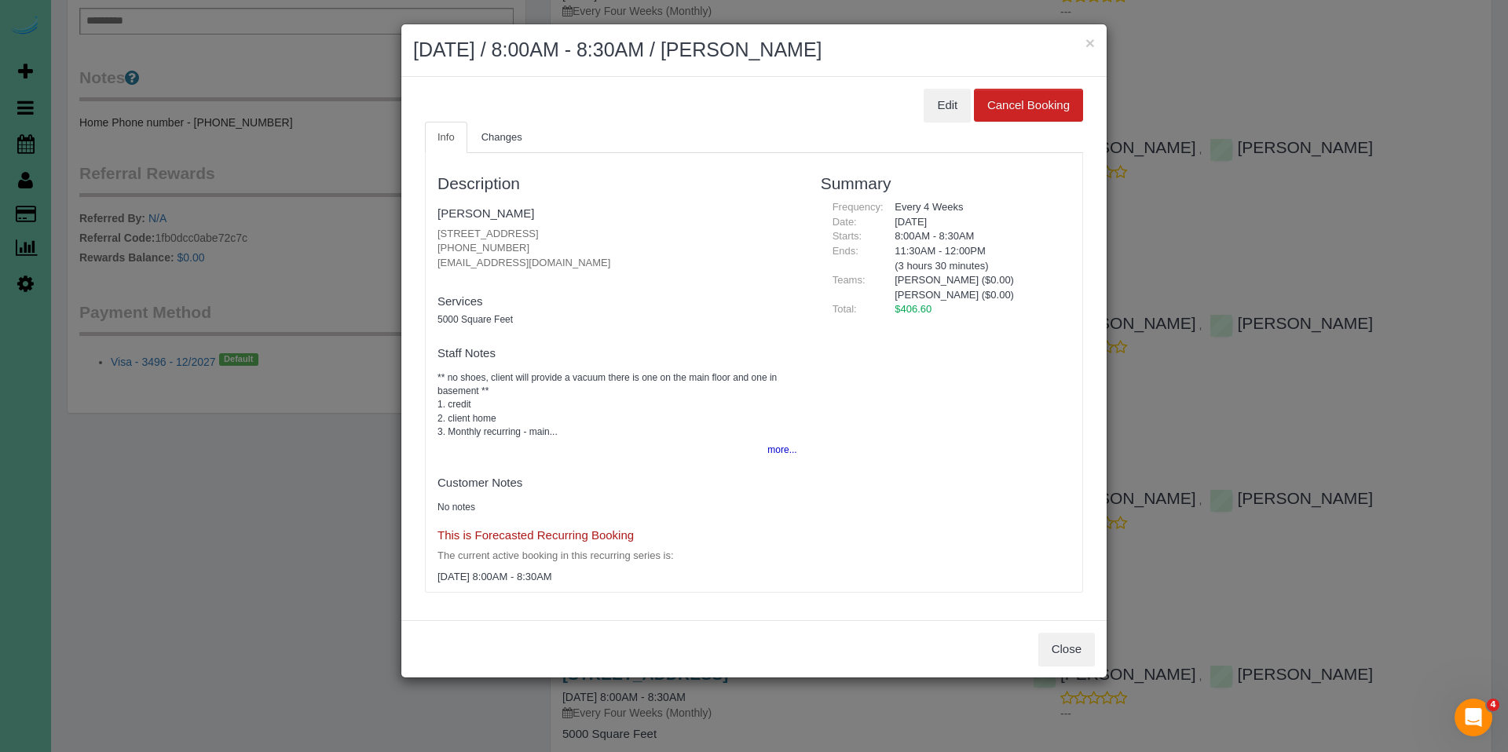
click at [970, 97] on div "Edit Cancel Booking" at bounding box center [754, 105] width 658 height 33
click at [954, 98] on button "Edit" at bounding box center [946, 105] width 47 height 33
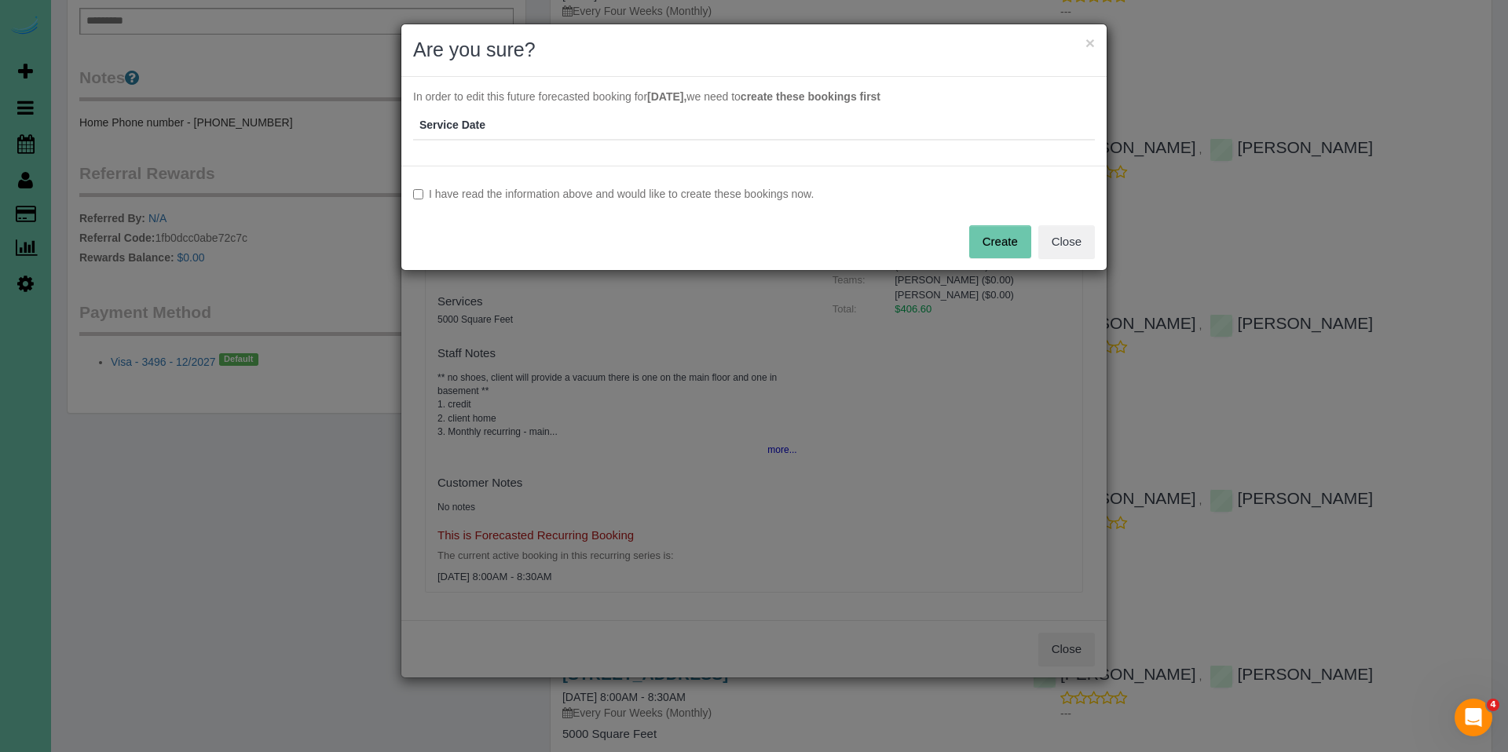
click at [635, 197] on label "I have read the information above and would like to create these bookings now." at bounding box center [754, 194] width 682 height 16
click at [991, 247] on button "Create" at bounding box center [1000, 241] width 62 height 33
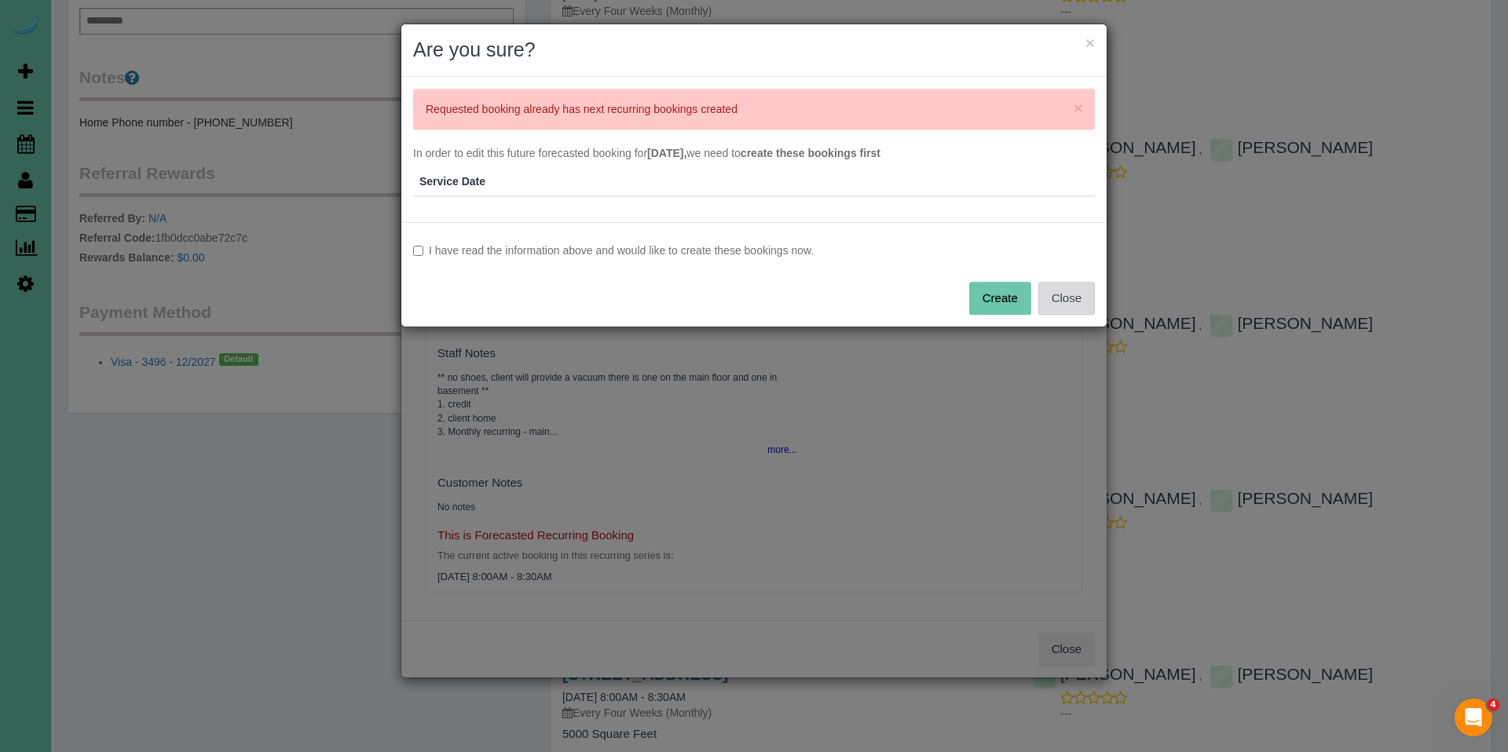
click at [1061, 297] on button "Close" at bounding box center [1066, 298] width 57 height 33
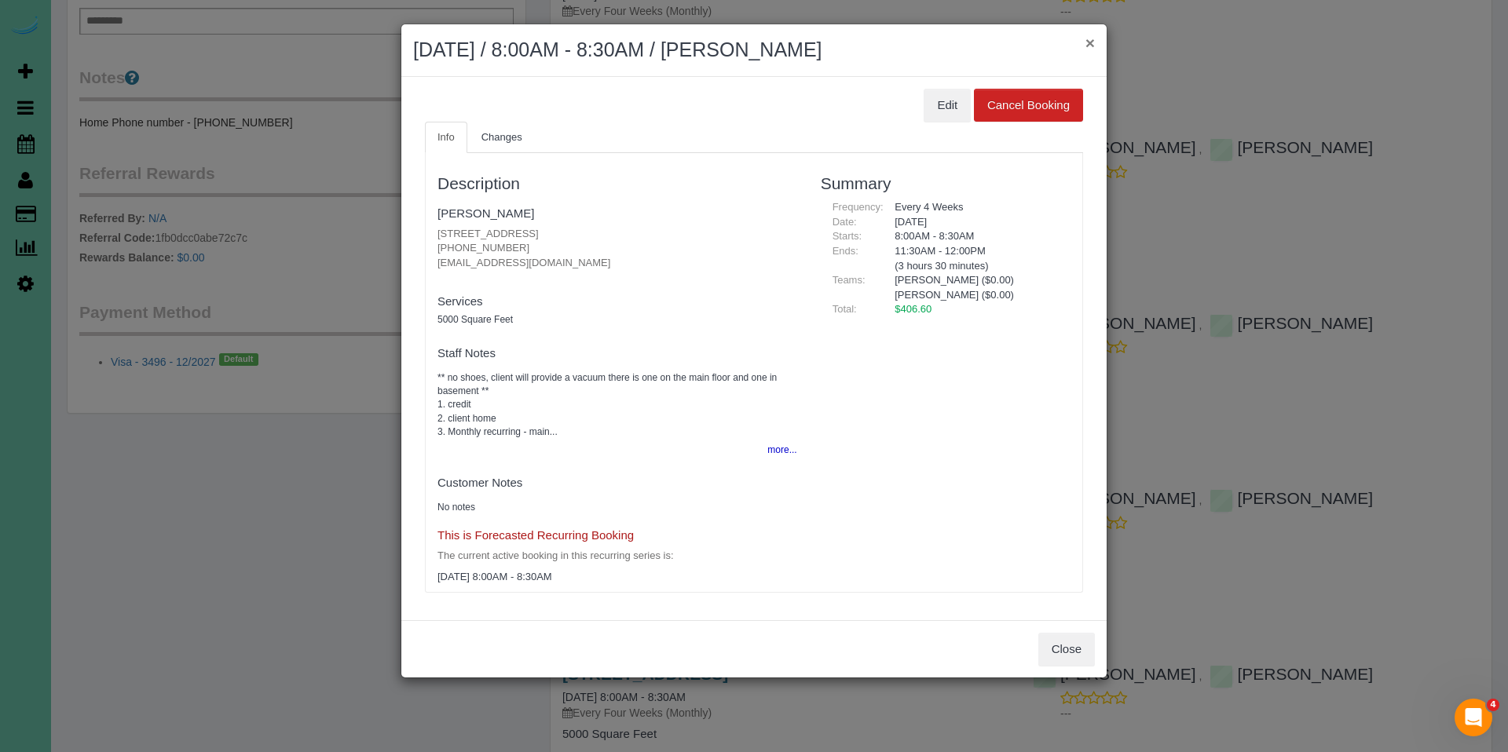
click at [1091, 45] on button "×" at bounding box center [1089, 43] width 9 height 16
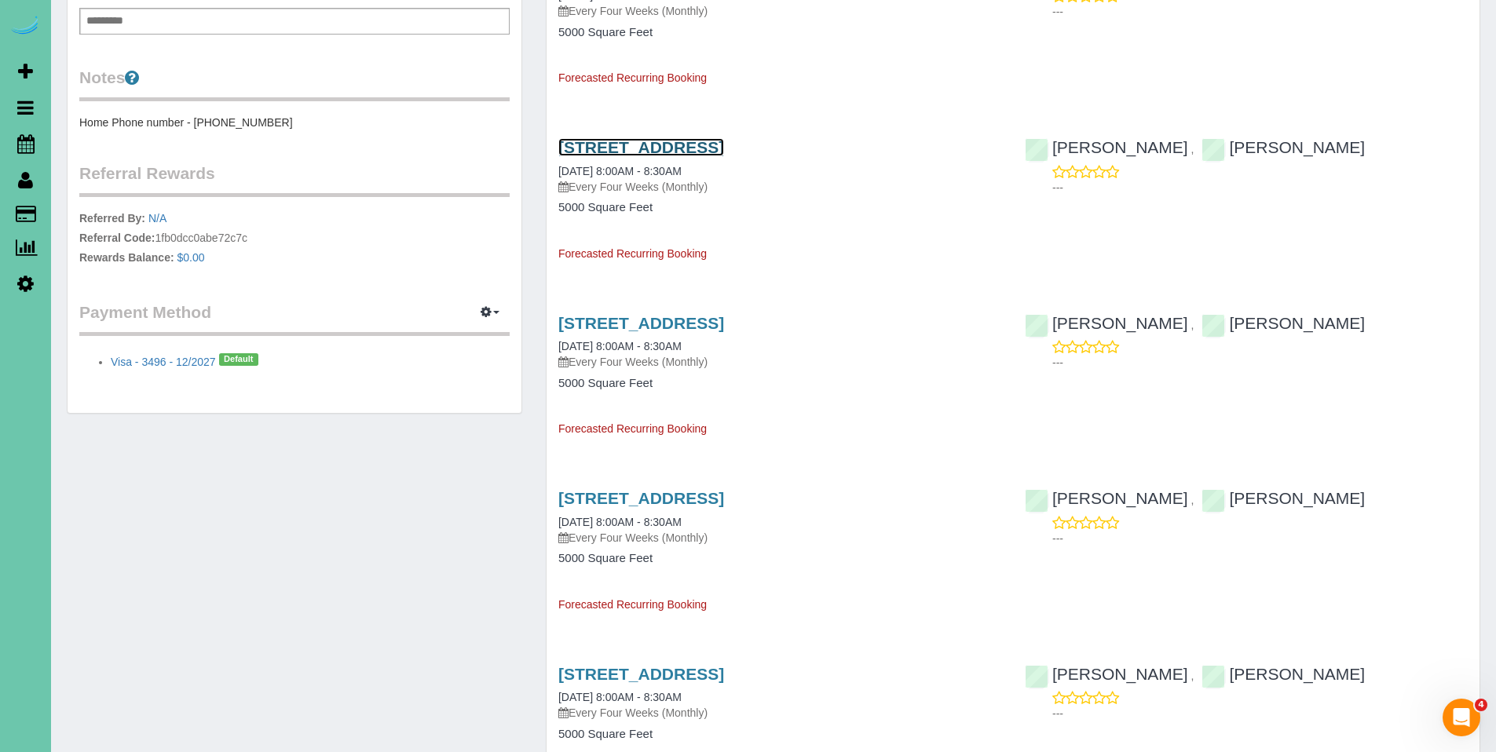
click at [609, 142] on link "17351 Valley Drive, Omaha, NE 68130" at bounding box center [641, 147] width 166 height 18
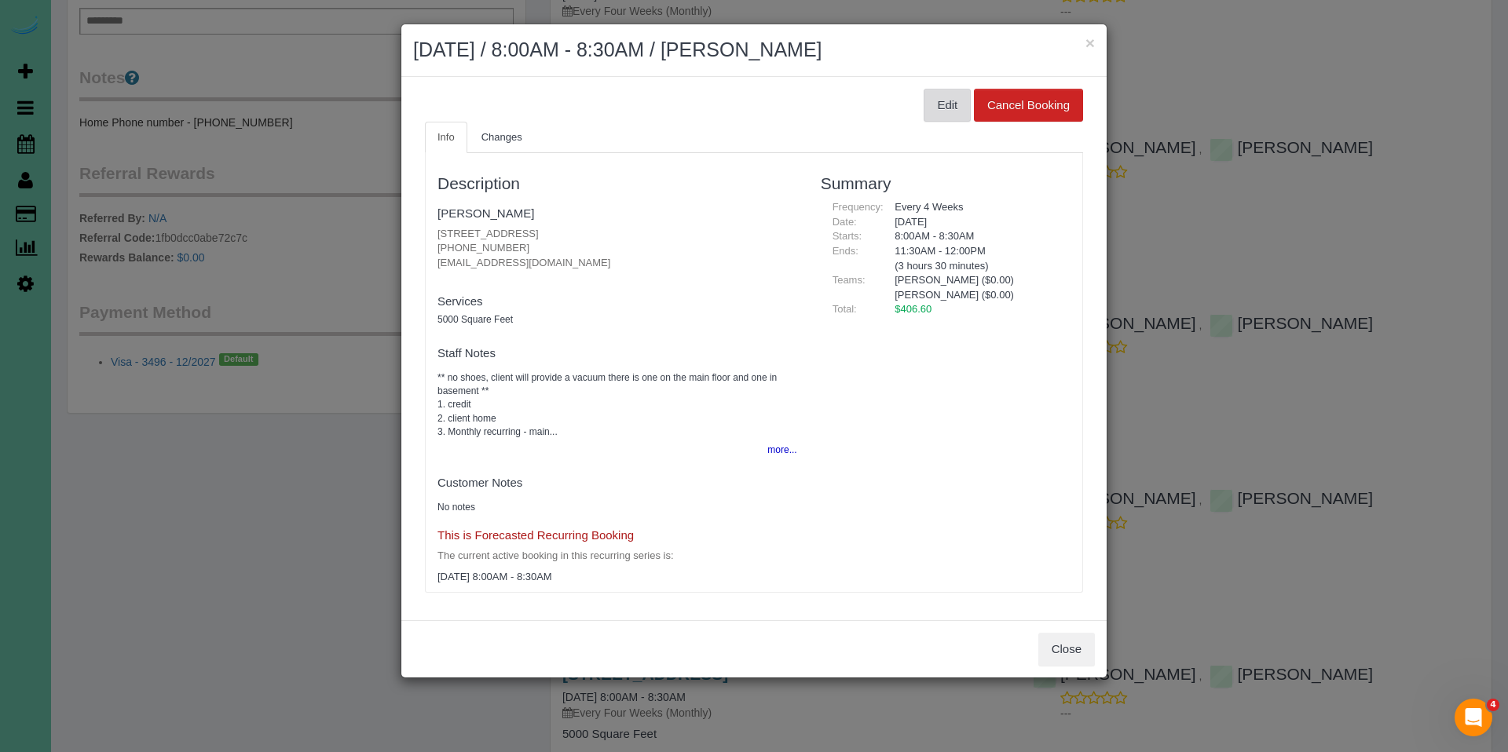
click at [936, 110] on button "Edit" at bounding box center [946, 105] width 47 height 33
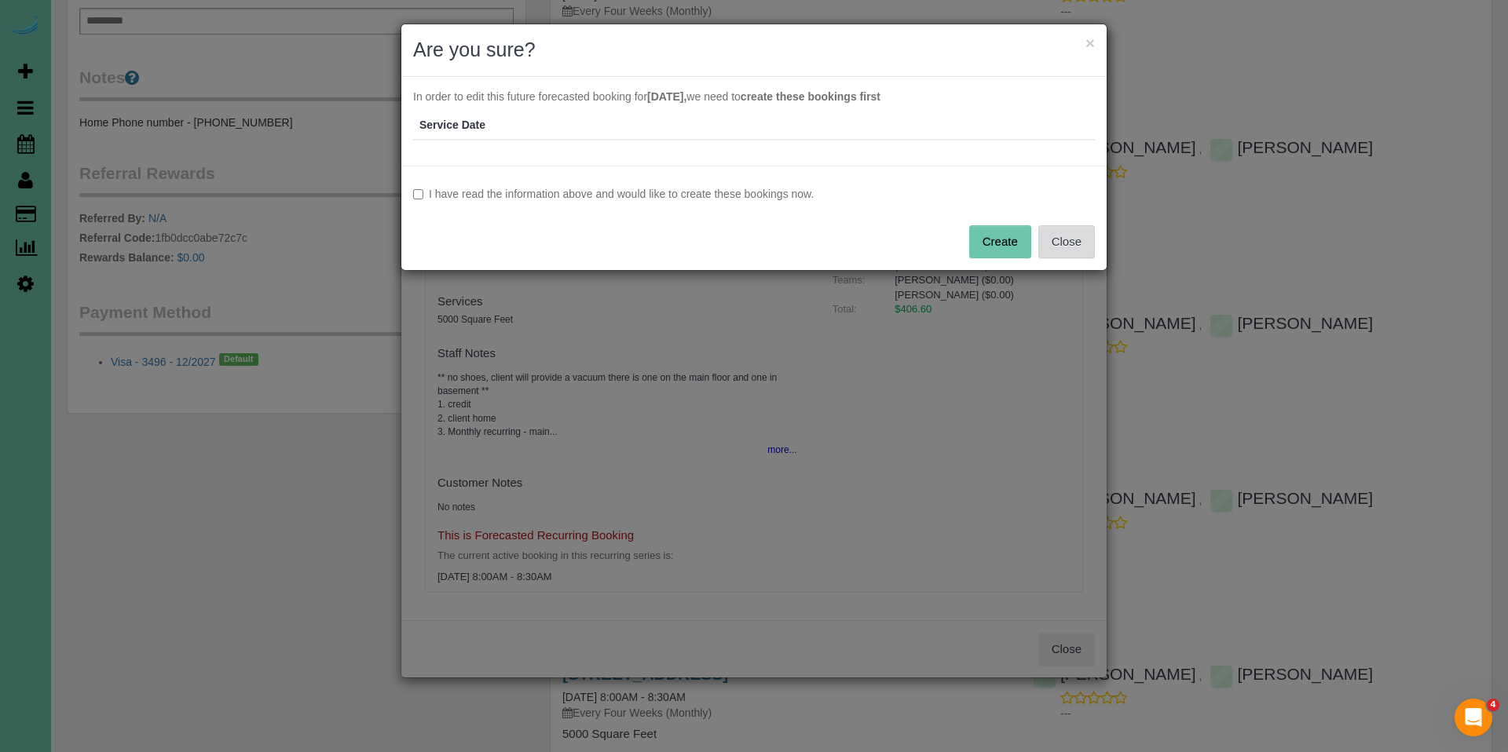
click at [1066, 238] on button "Close" at bounding box center [1066, 241] width 57 height 33
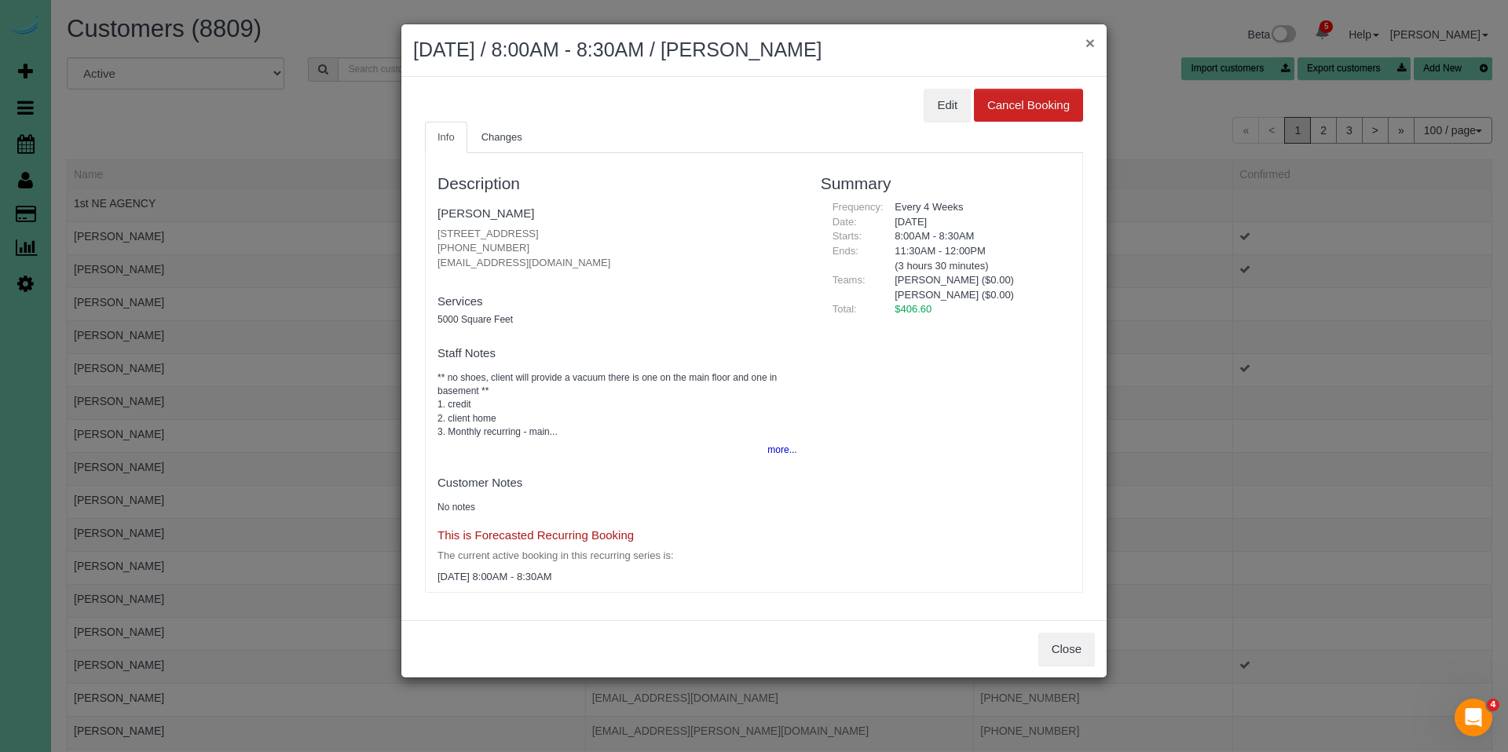
click at [1087, 48] on button "×" at bounding box center [1089, 43] width 9 height 16
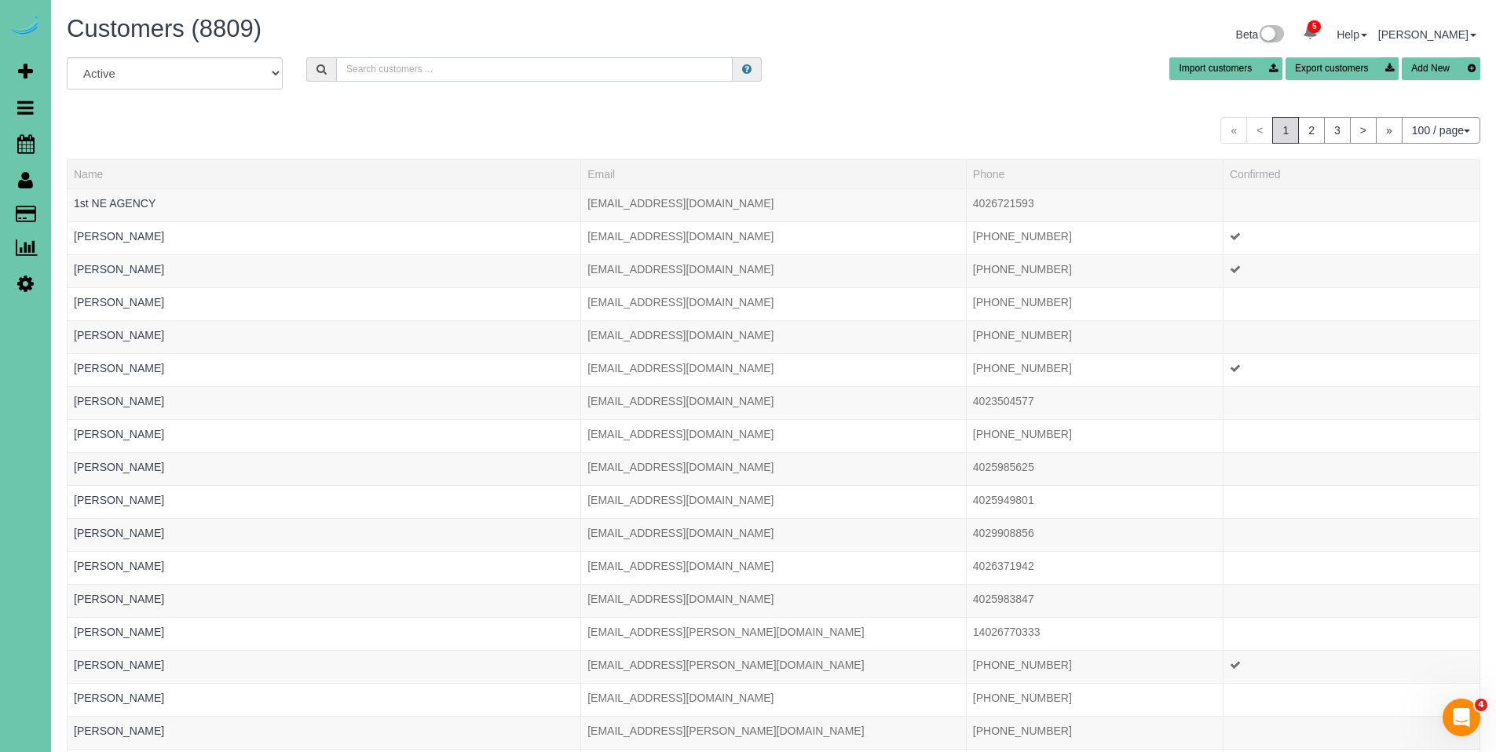
click at [473, 69] on input "text" at bounding box center [534, 69] width 397 height 24
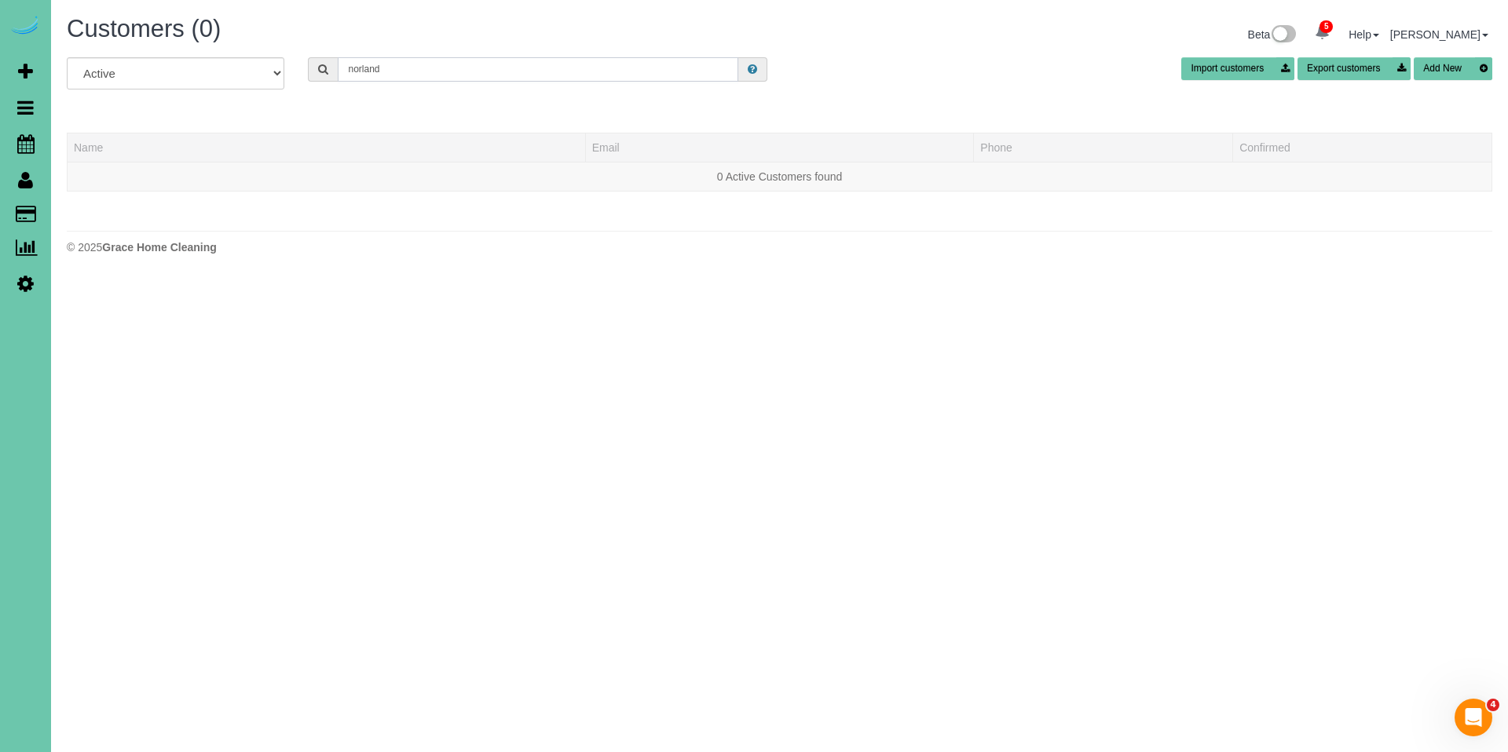
type input "norland"
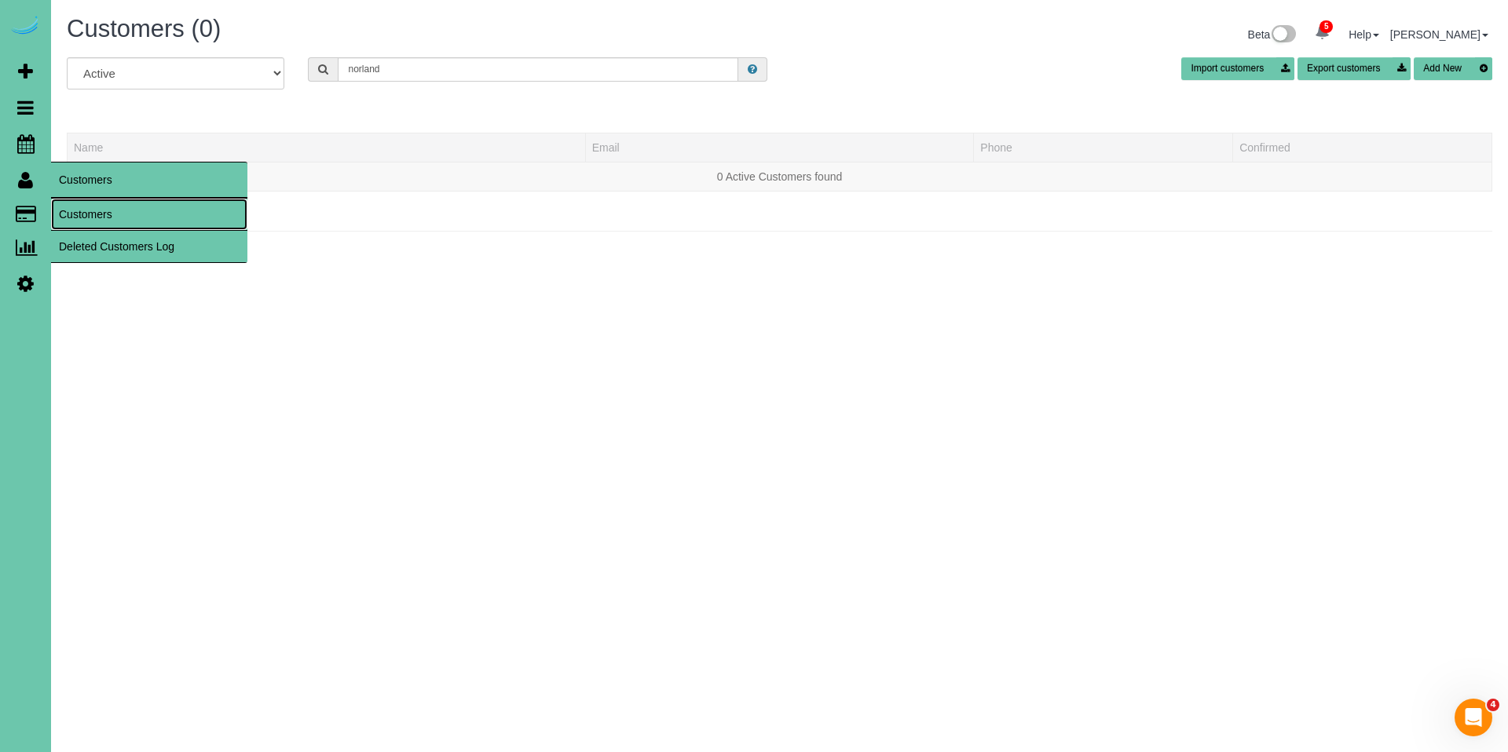
click at [88, 215] on link "Customers" at bounding box center [149, 214] width 196 height 31
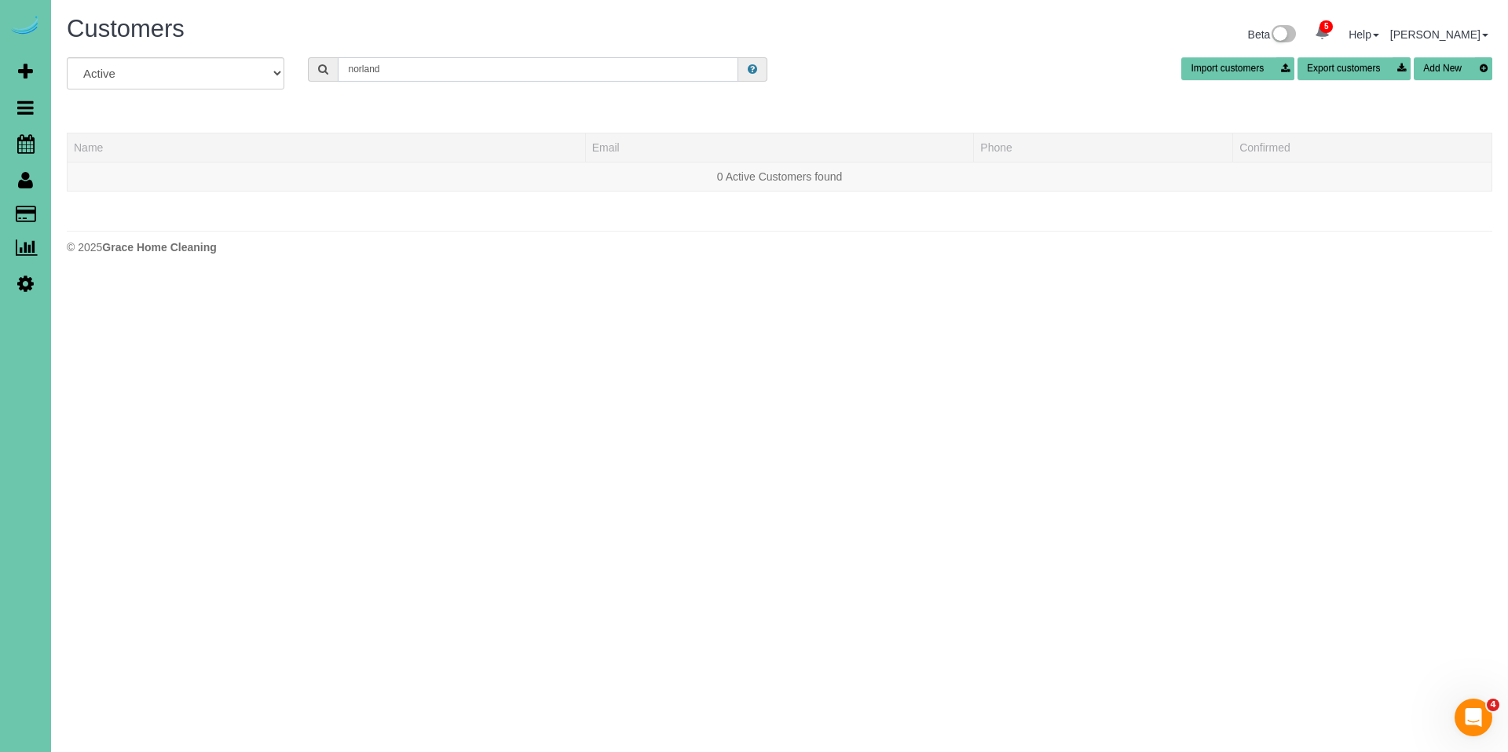
drag, startPoint x: 415, startPoint y: 74, endPoint x: 255, endPoint y: 56, distance: 160.4
click at [255, 57] on div "All Active Archived norland Import customers Export customers Add New" at bounding box center [779, 79] width 1449 height 44
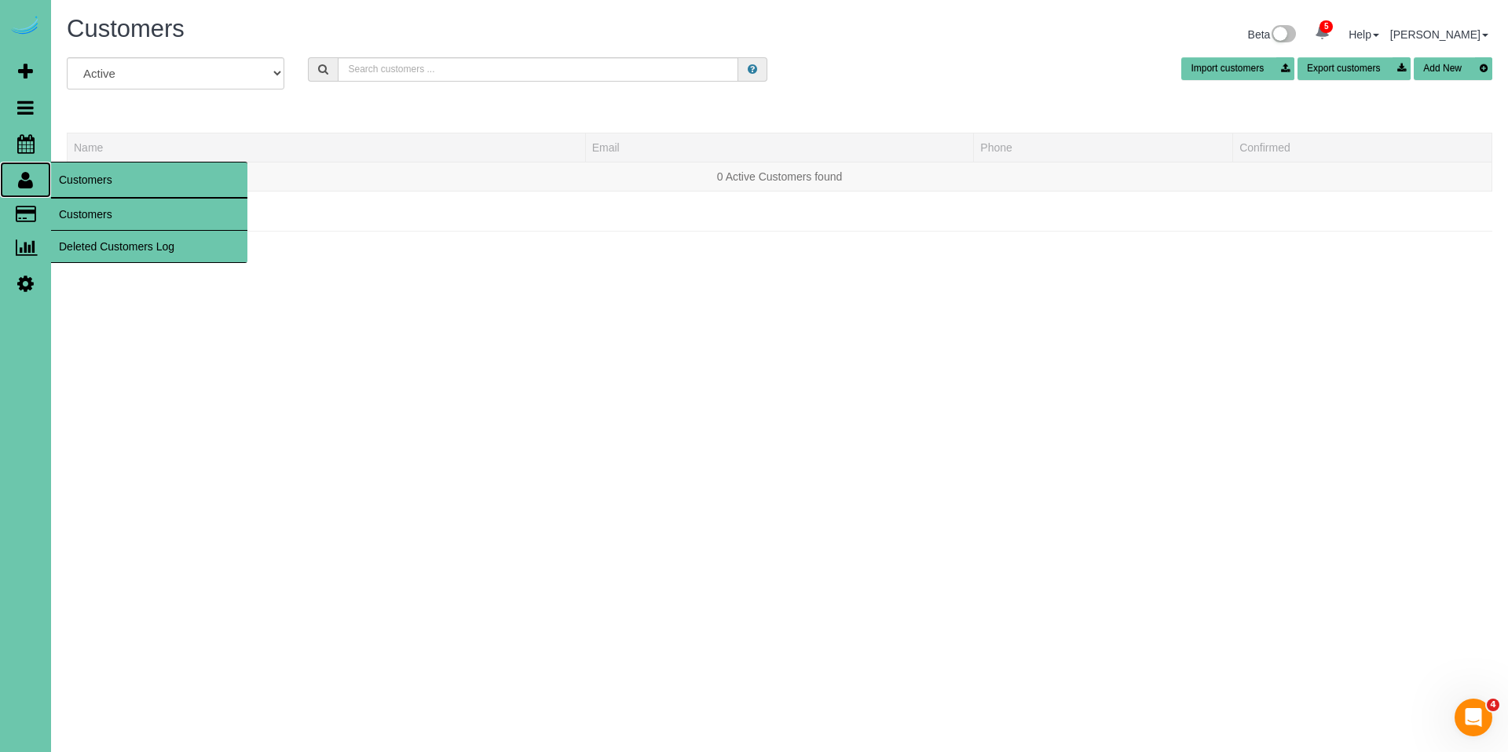
click at [23, 180] on icon at bounding box center [25, 179] width 15 height 19
click at [79, 207] on link "Customers" at bounding box center [149, 214] width 196 height 31
click at [74, 203] on link "Customers" at bounding box center [149, 214] width 196 height 31
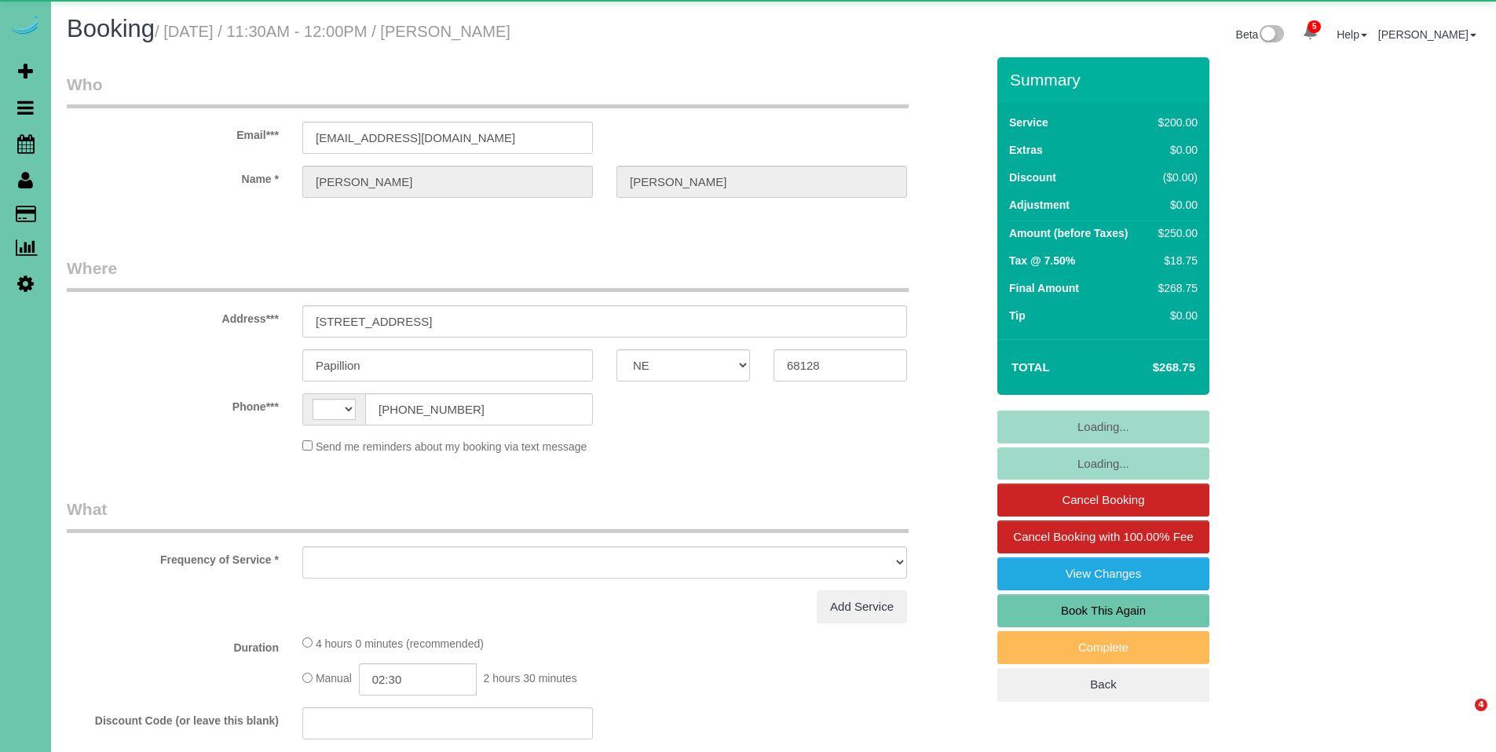
select select "NE"
select select "string:US"
select select "object:670"
select select "string:fspay-de3d5b24-9128-466d-b392-c4399105f47d"
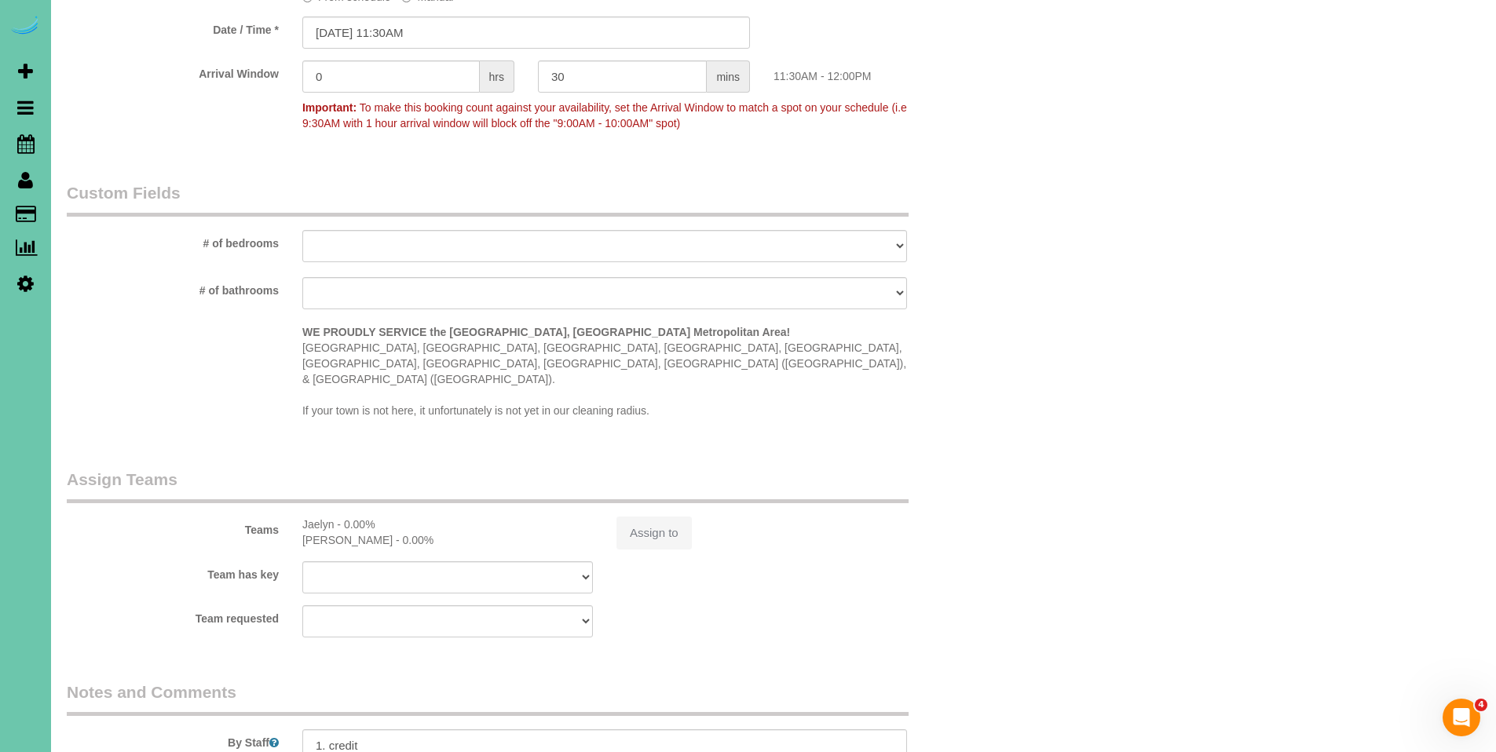
select select "object:959"
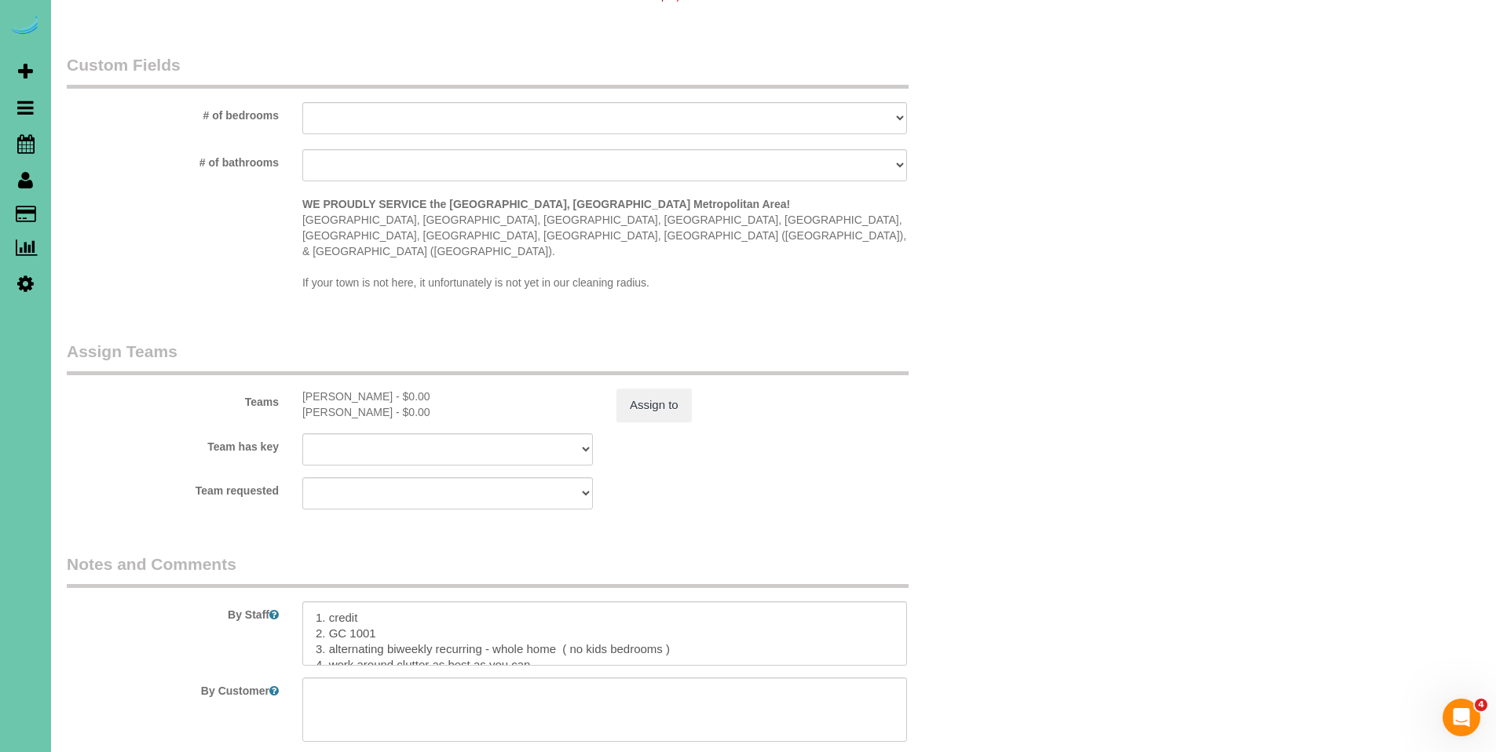
scroll to position [1611, 0]
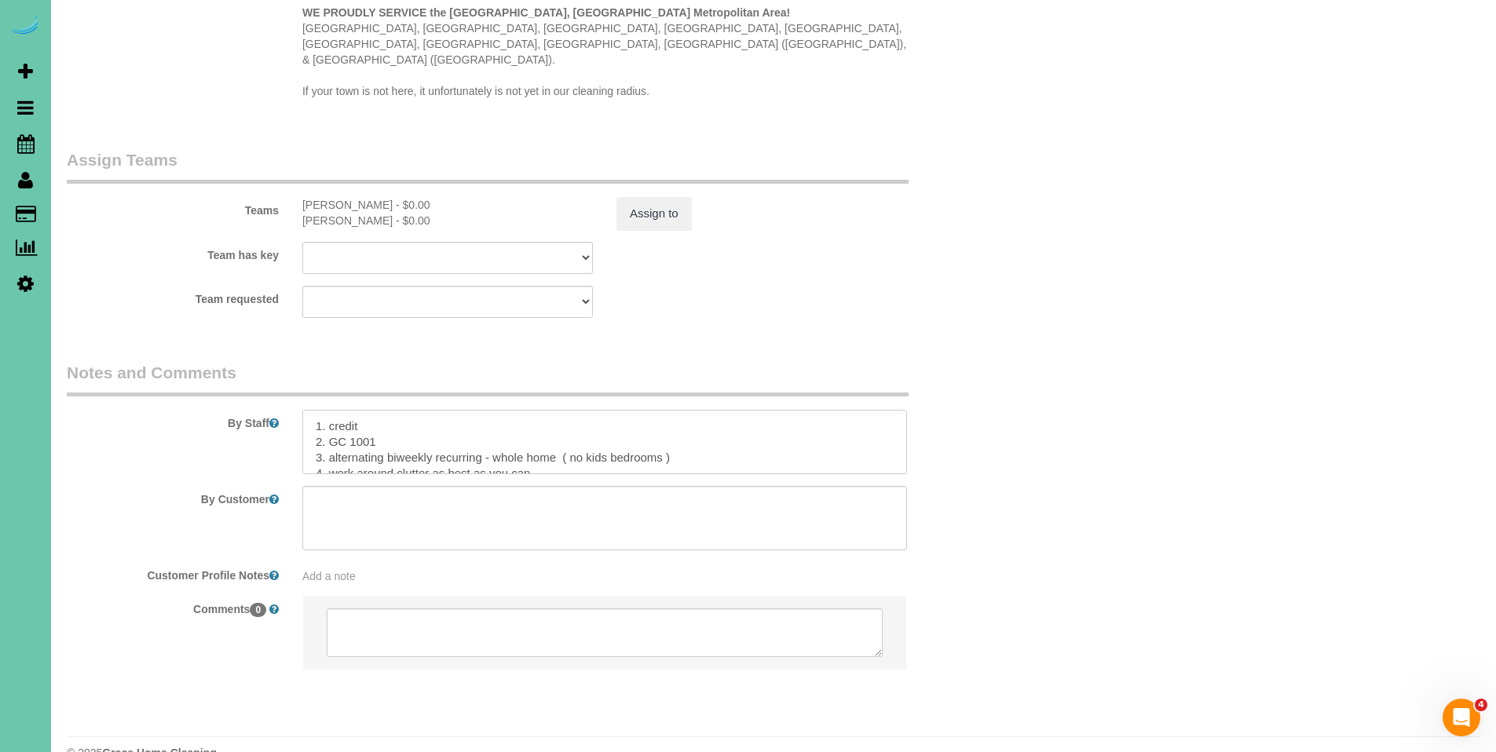
click at [788, 424] on textarea at bounding box center [604, 442] width 605 height 64
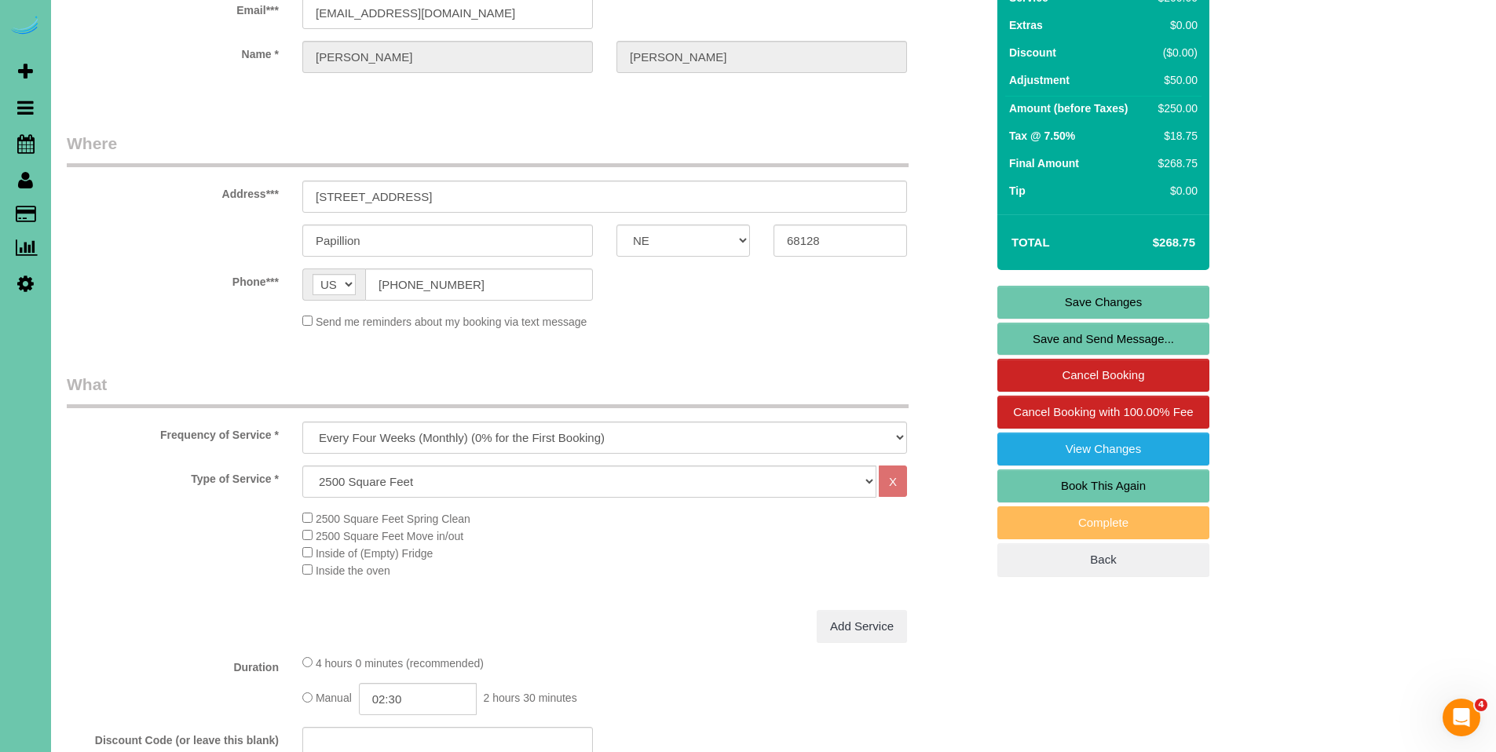
scroll to position [0, 0]
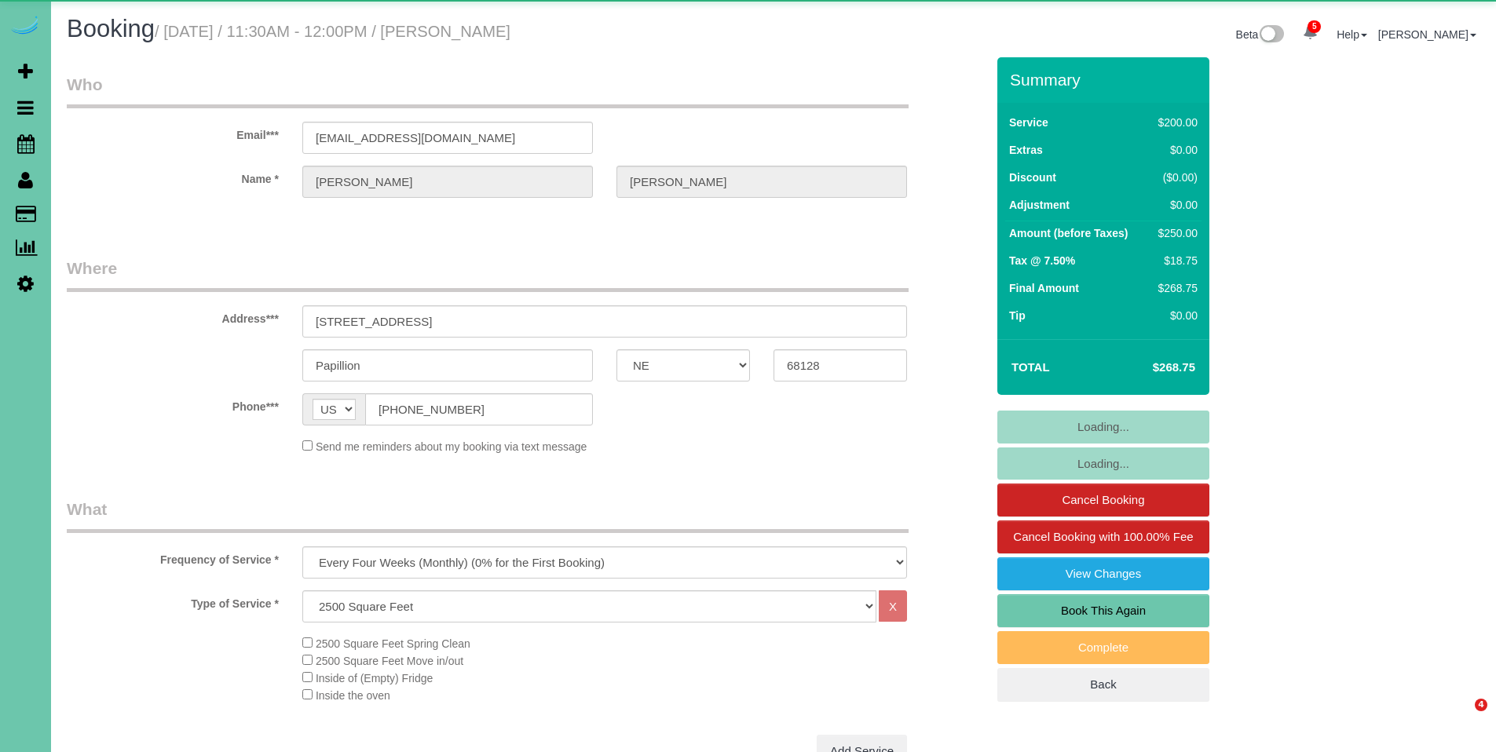
select select "NE"
select select "object:956"
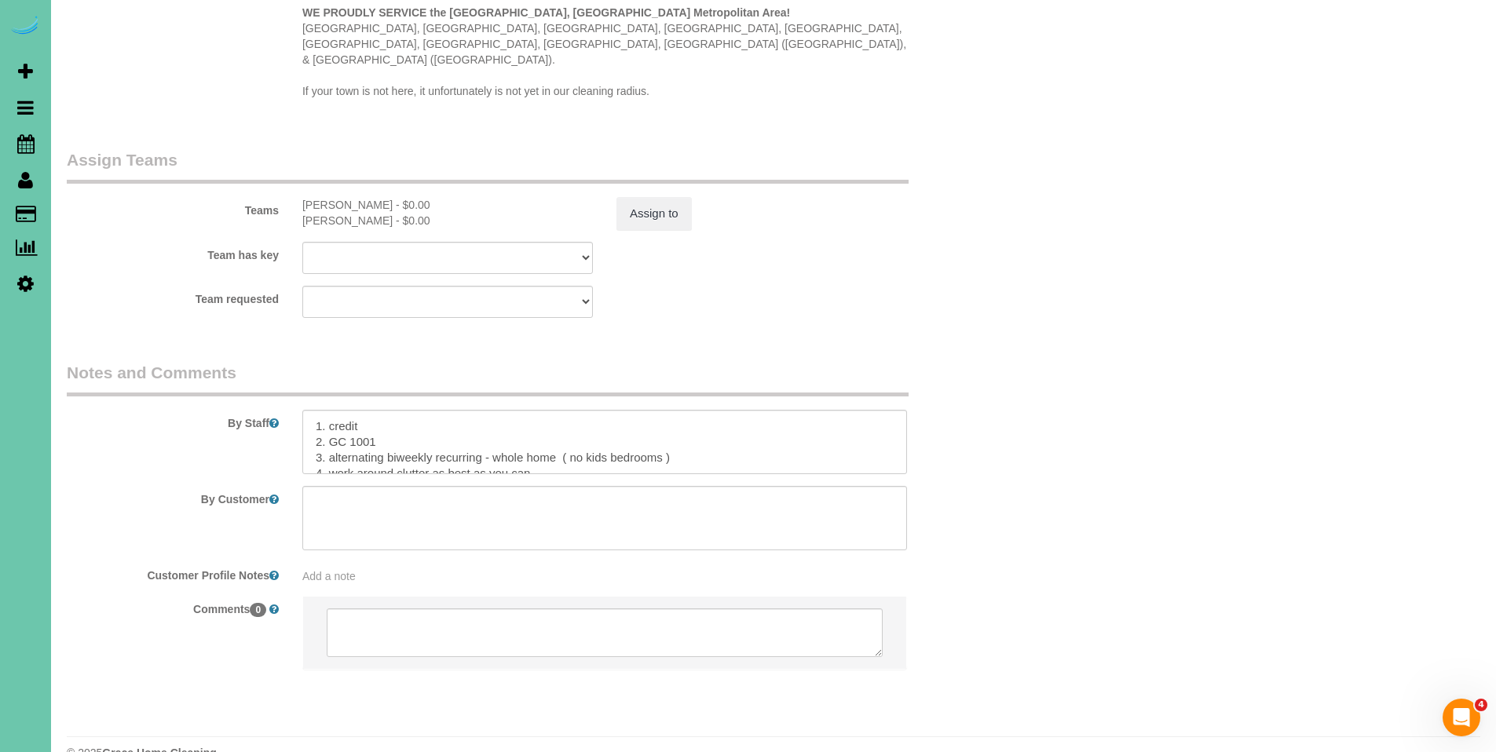
scroll to position [1608, 0]
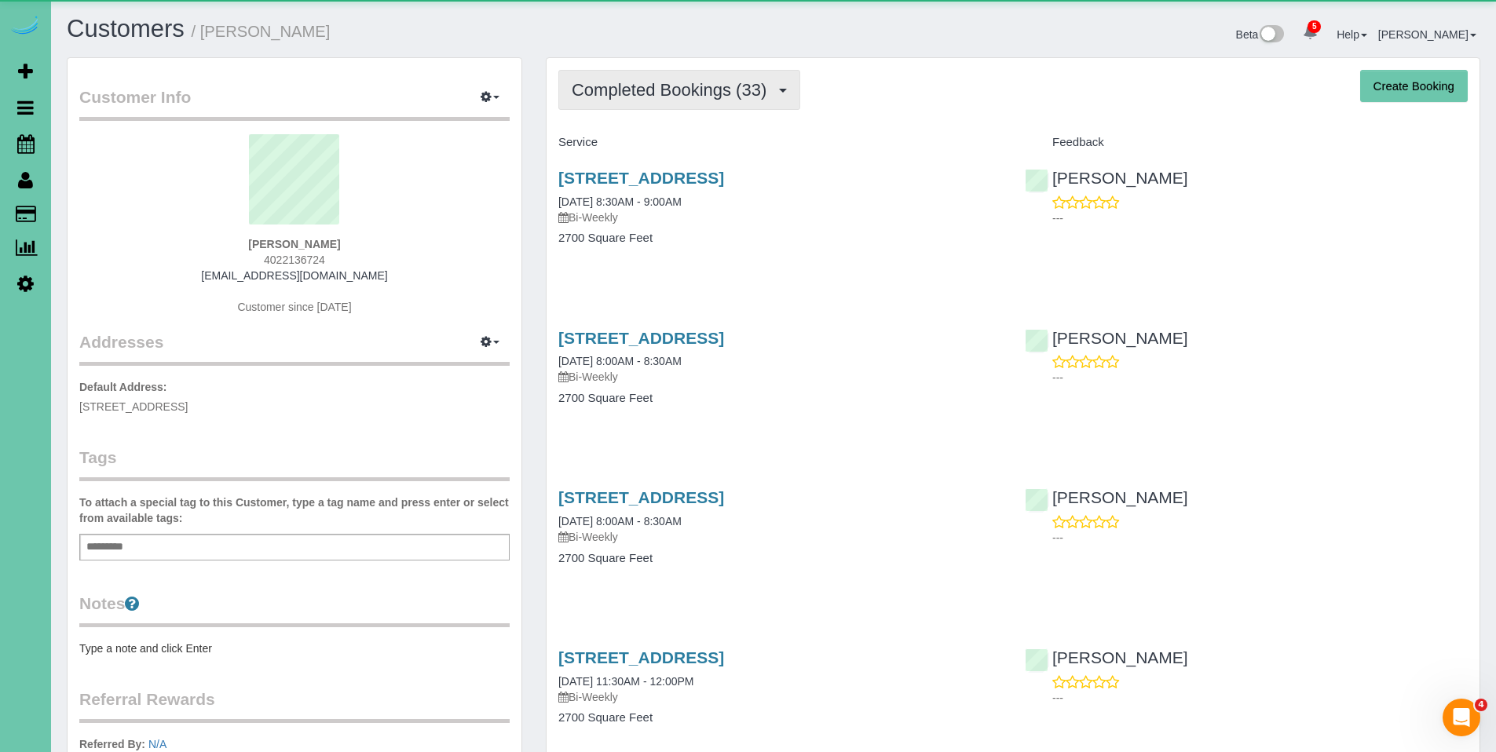
click at [698, 98] on span "Completed Bookings (33)" at bounding box center [673, 90] width 203 height 20
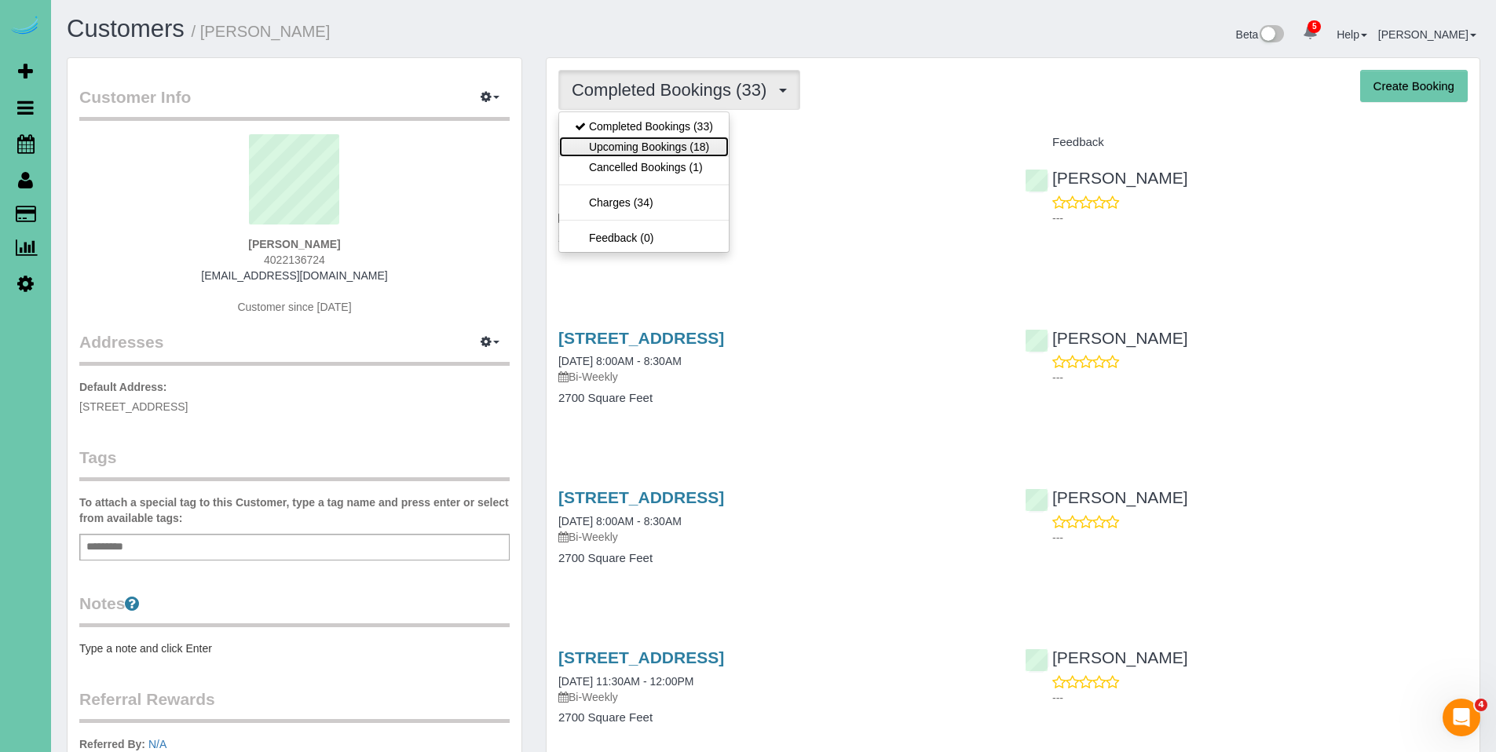
click at [684, 138] on link "Upcoming Bookings (18)" at bounding box center [644, 147] width 170 height 20
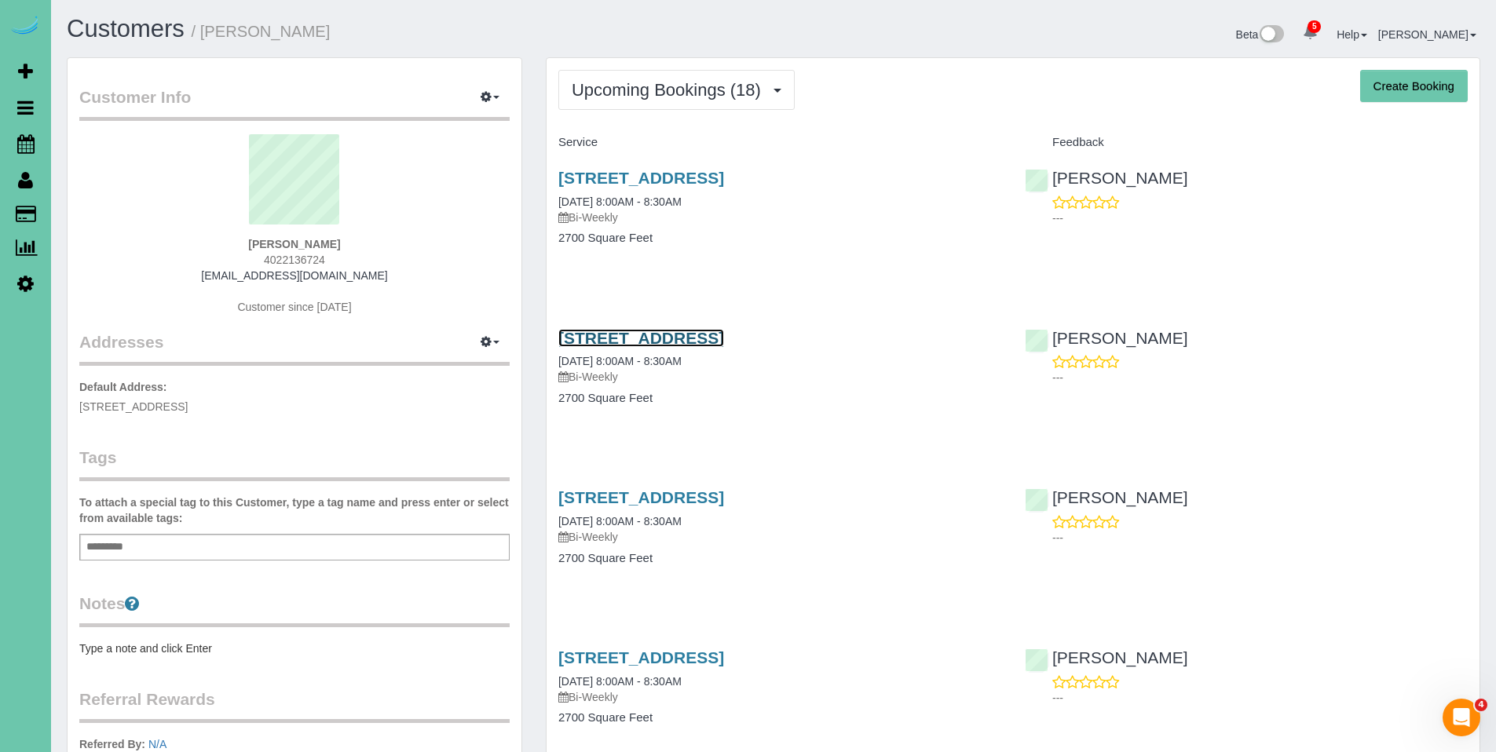
click at [724, 340] on link "11012 Hardwood Drive, Papillion, NE 68046" at bounding box center [641, 338] width 166 height 18
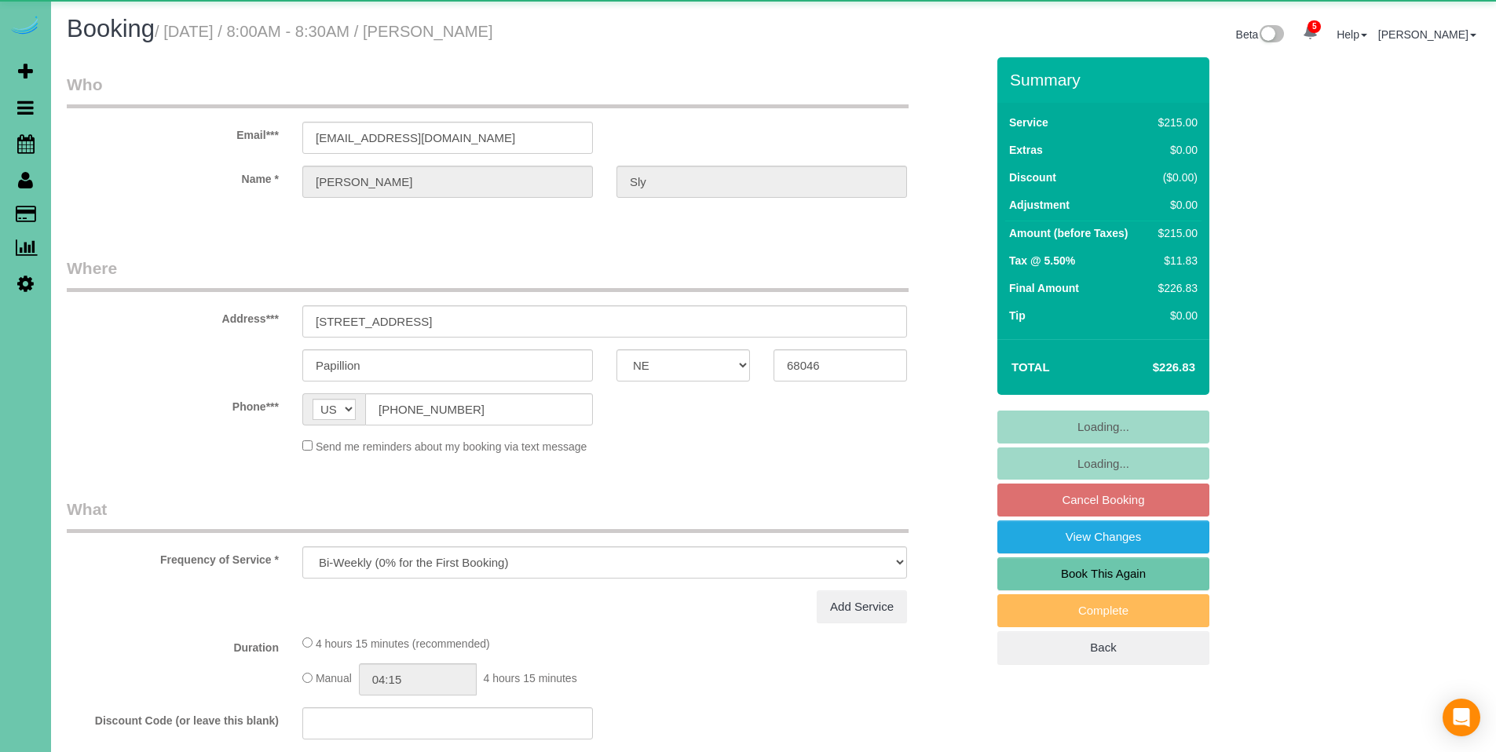
select select "NE"
select select "object:695"
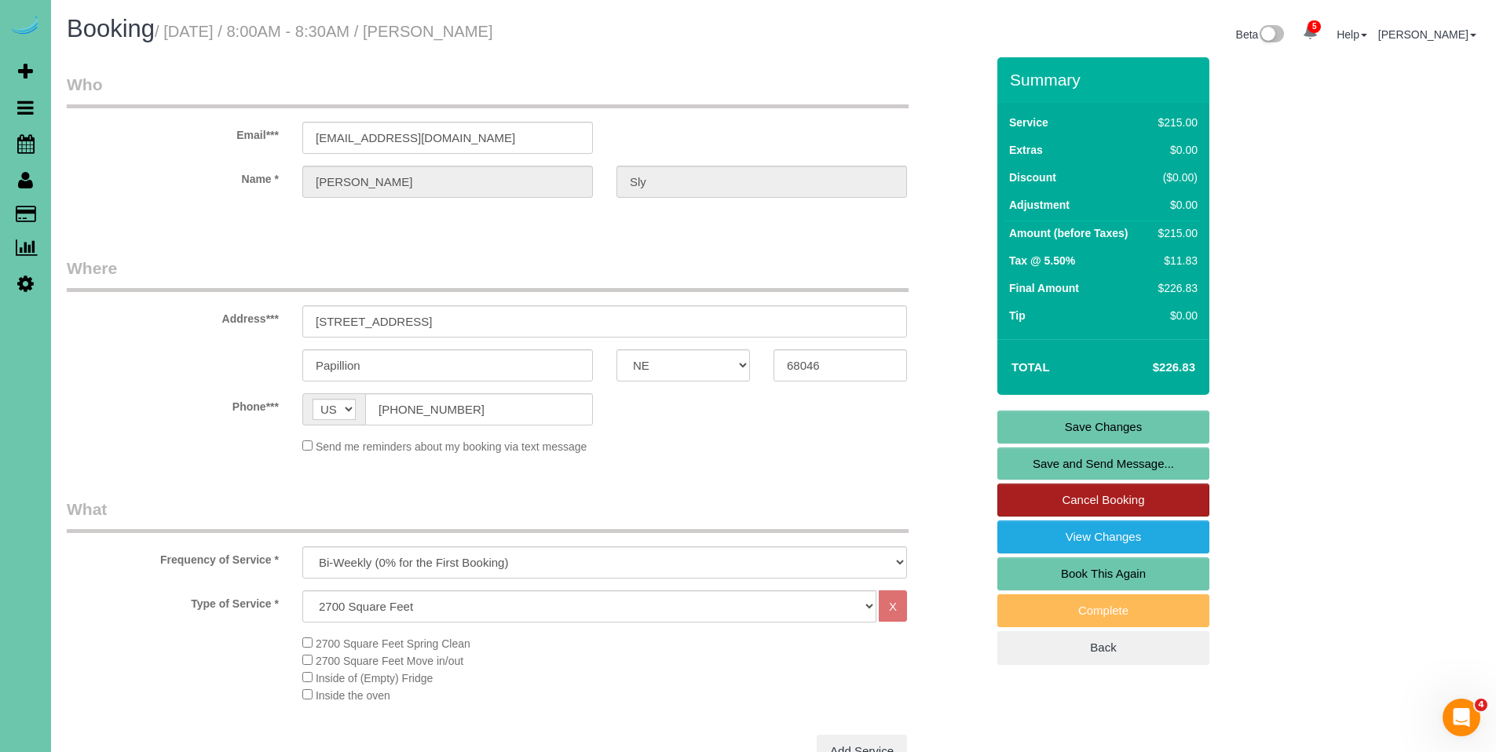
click at [1116, 497] on link "Cancel Booking" at bounding box center [1103, 500] width 212 height 33
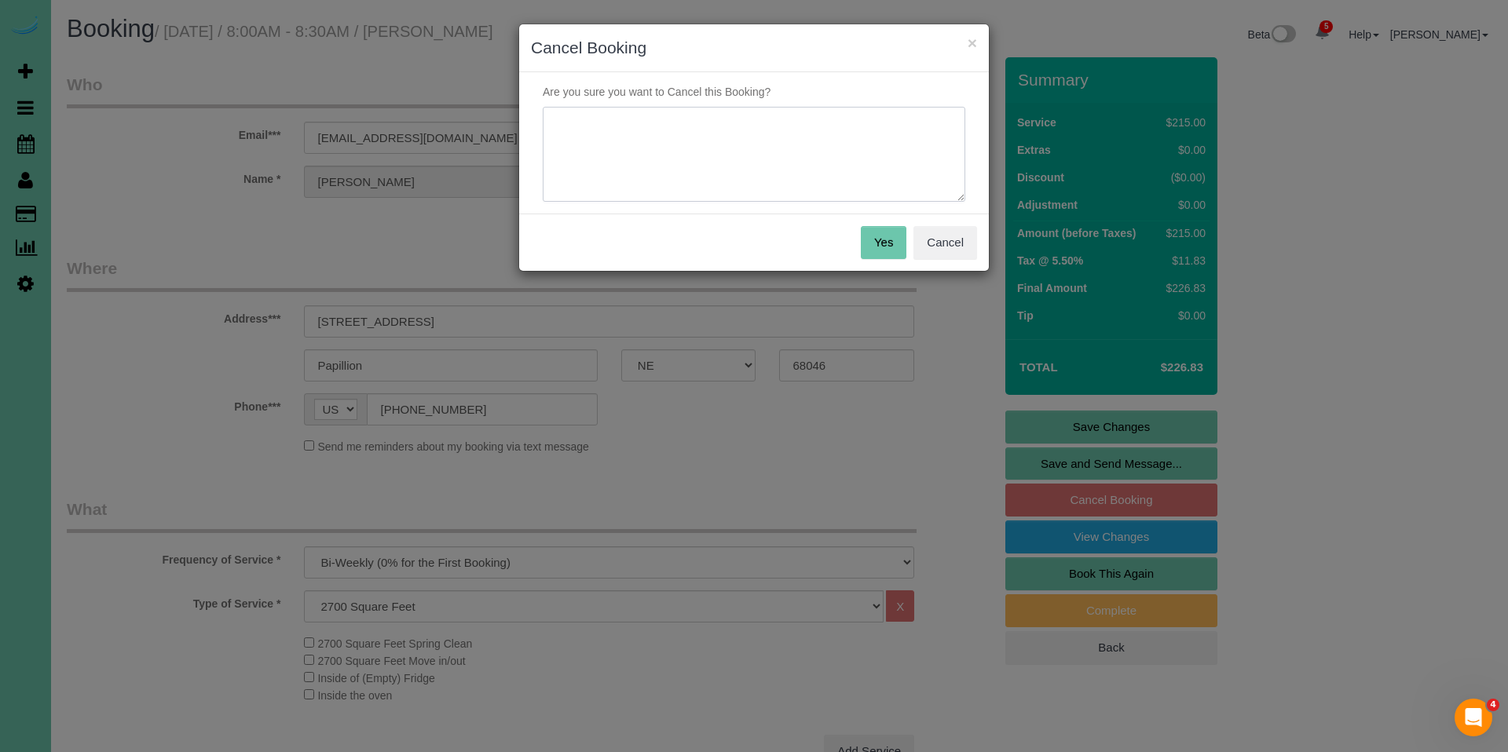
click at [707, 133] on textarea at bounding box center [754, 155] width 422 height 96
type textarea "Wife lost her job - canceling until she finds something. In the mean time may c…"
click at [879, 239] on button "Yes" at bounding box center [884, 242] width 46 height 33
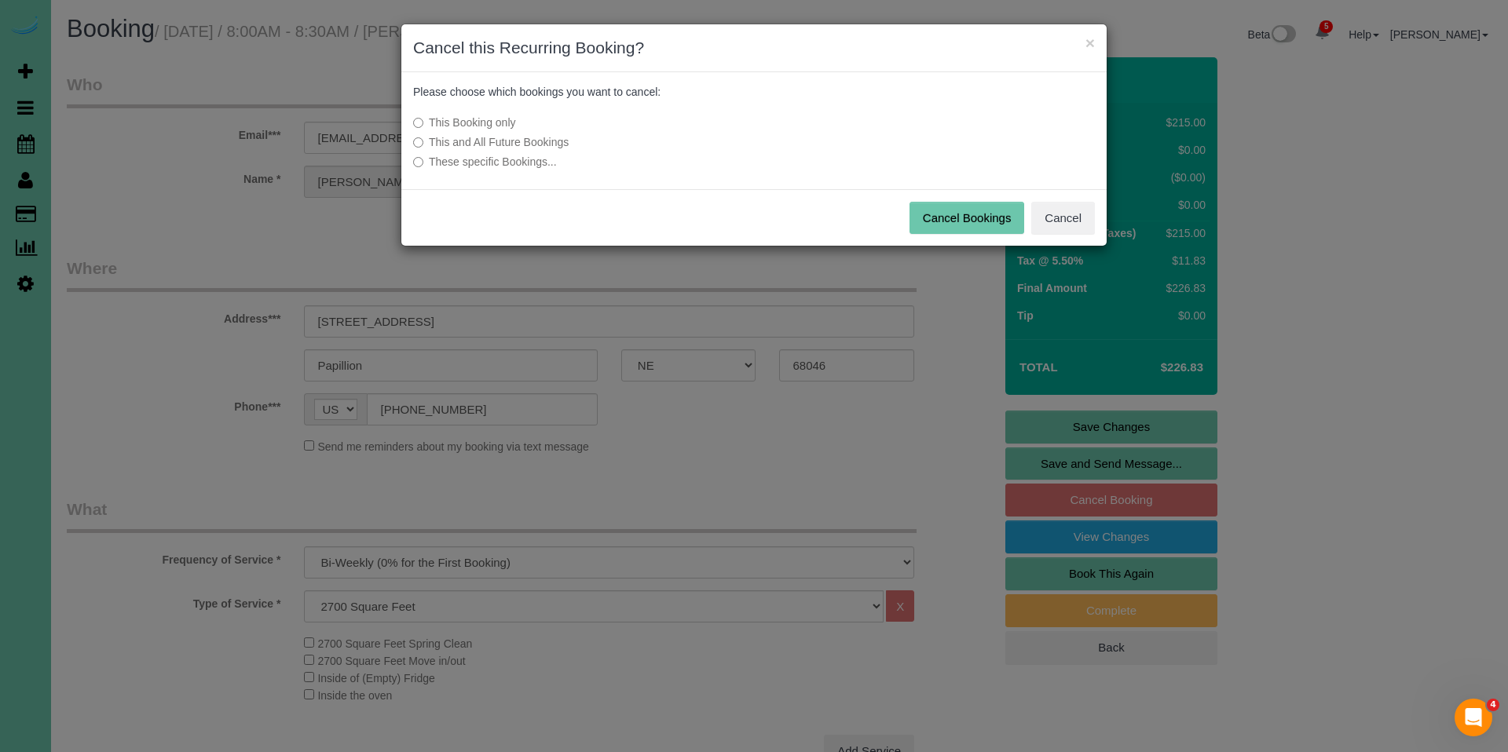
click at [546, 141] on label "This and All Future Bookings" at bounding box center [636, 142] width 447 height 16
click at [1004, 222] on button "Cancel Bookings" at bounding box center [966, 218] width 115 height 33
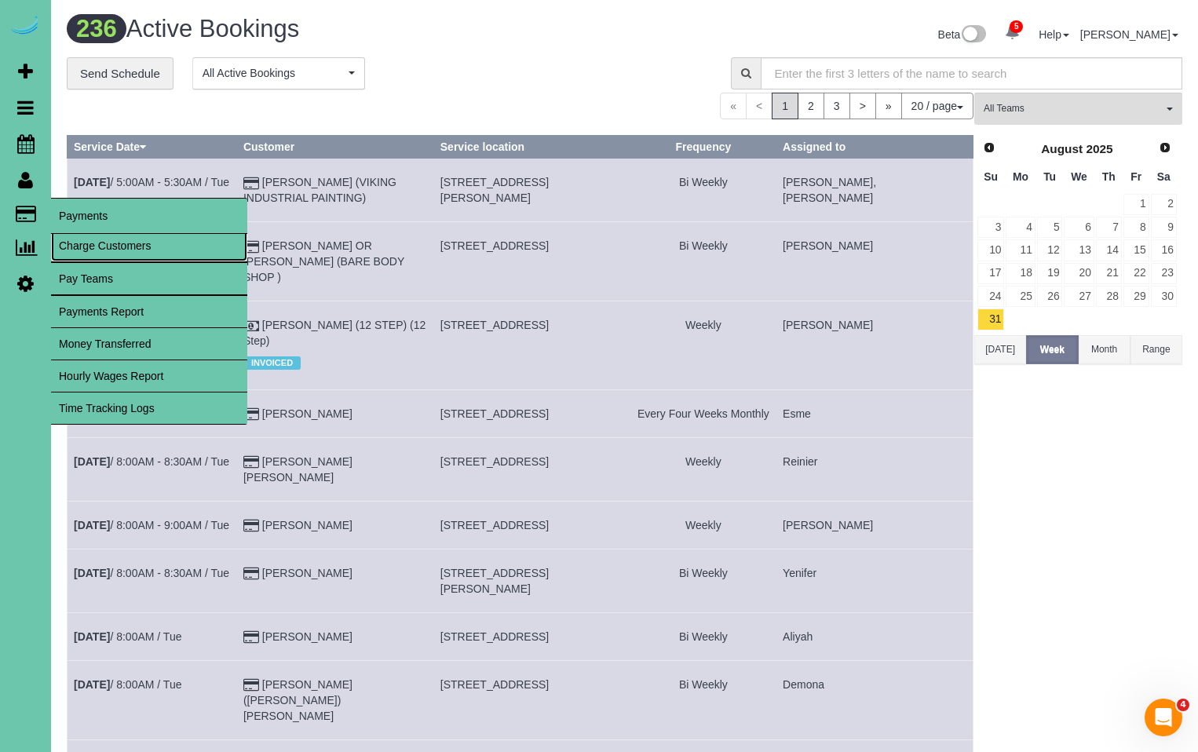
click at [82, 247] on link "Charge Customers" at bounding box center [149, 245] width 196 height 31
select select
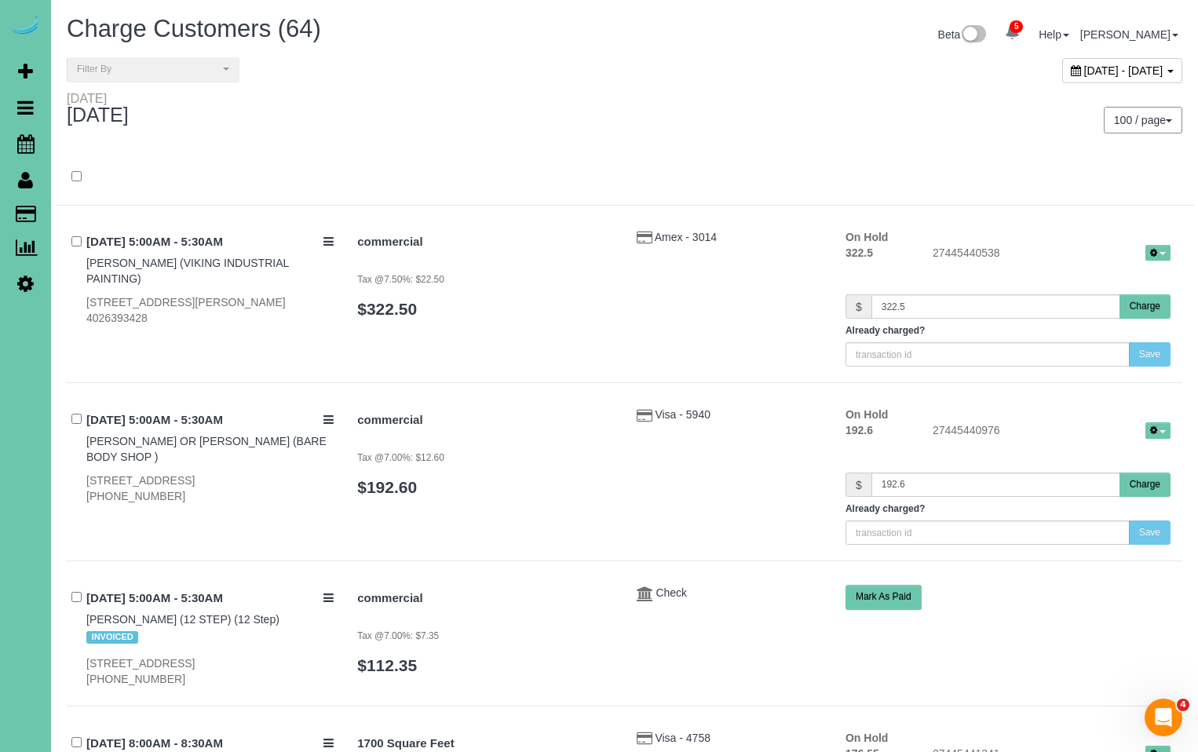
click at [1071, 65] on icon at bounding box center [1076, 70] width 10 height 11
type input "**********"
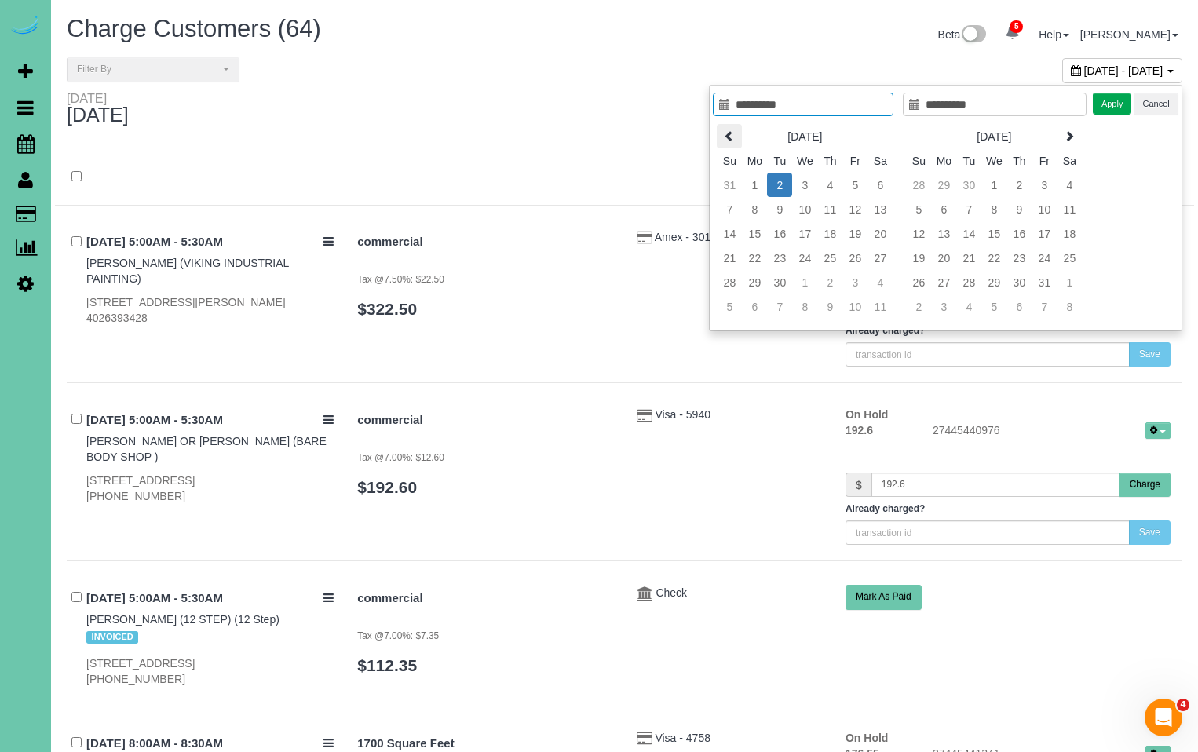
click at [733, 137] on icon at bounding box center [729, 135] width 11 height 11
type input "**********"
click at [857, 181] on td "1" at bounding box center [854, 185] width 25 height 24
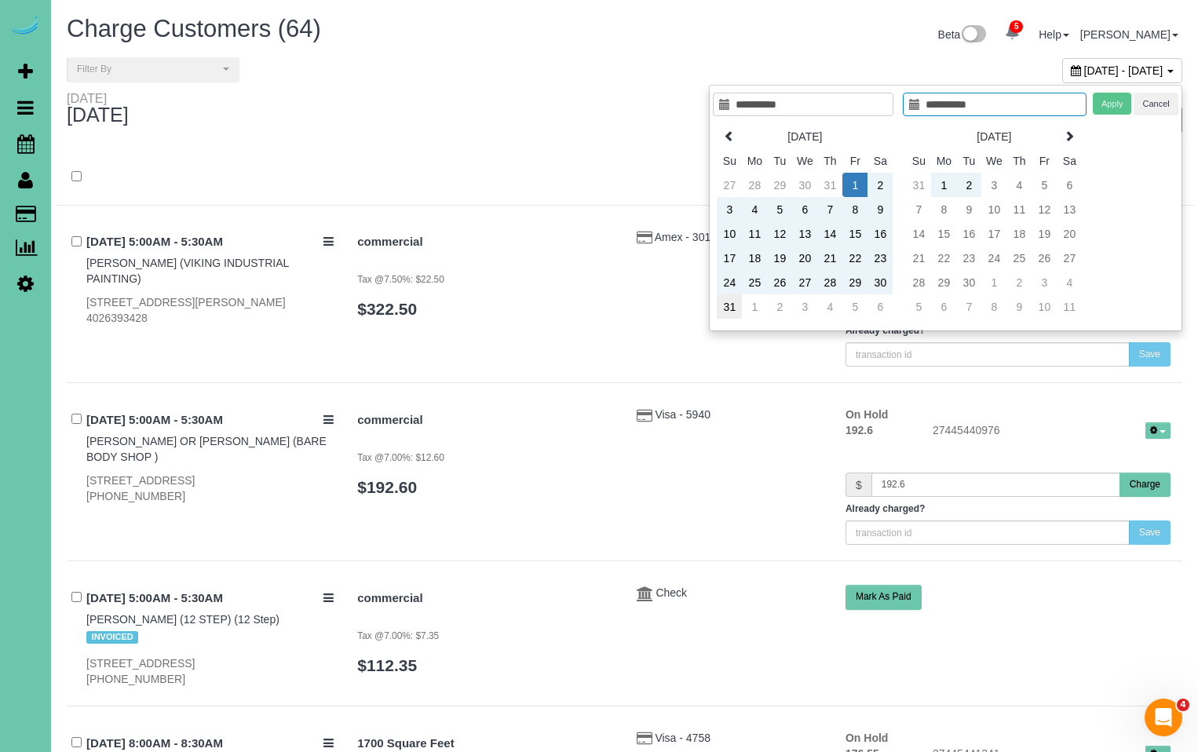
type input "**********"
click at [727, 314] on td "31" at bounding box center [729, 306] width 25 height 24
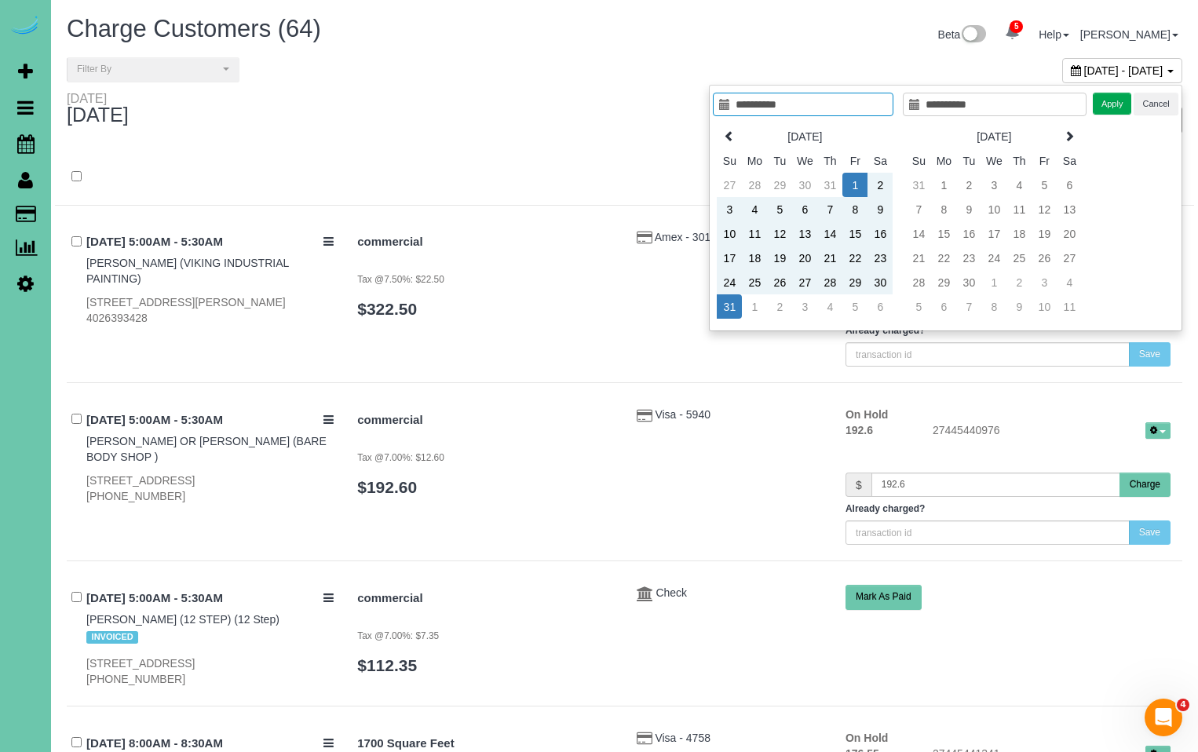
type input "**********"
click at [1111, 103] on button "Apply" at bounding box center [1112, 104] width 39 height 23
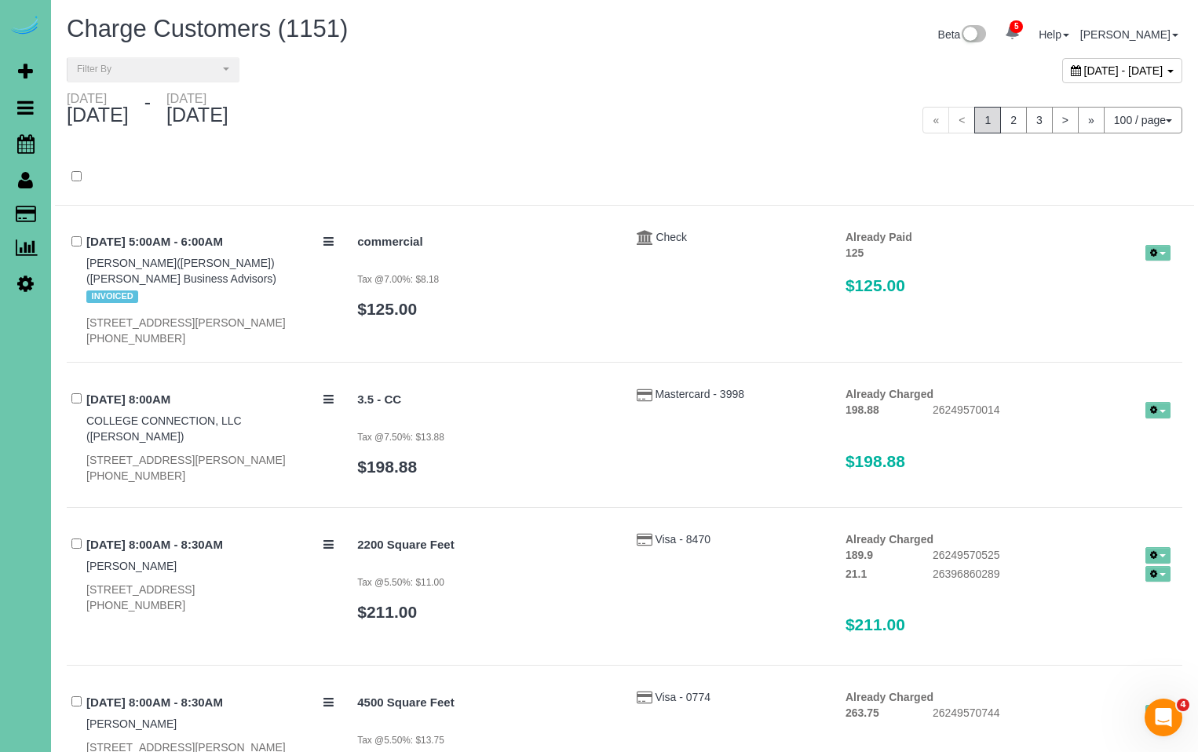
click at [130, 84] on div "**********" at bounding box center [624, 74] width 1139 height 34
click at [148, 72] on span "Filter By" at bounding box center [148, 69] width 142 height 13
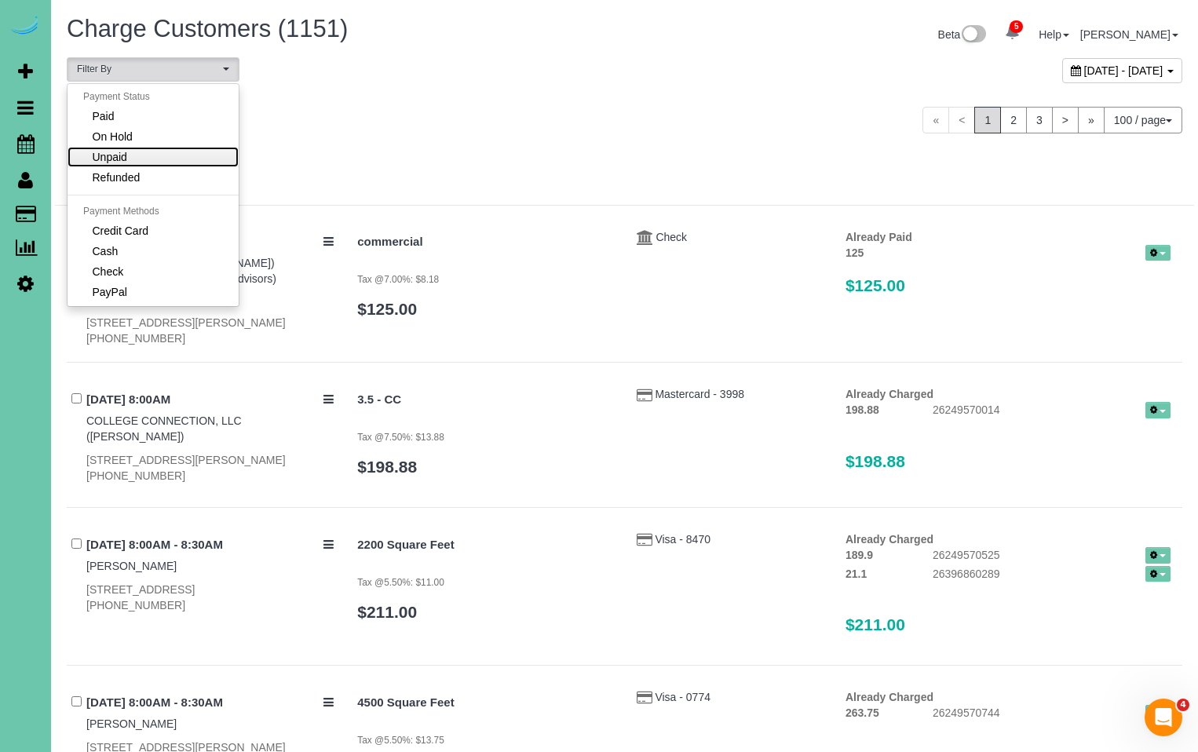
click at [141, 148] on link "Unpaid" at bounding box center [153, 157] width 171 height 20
select select "******"
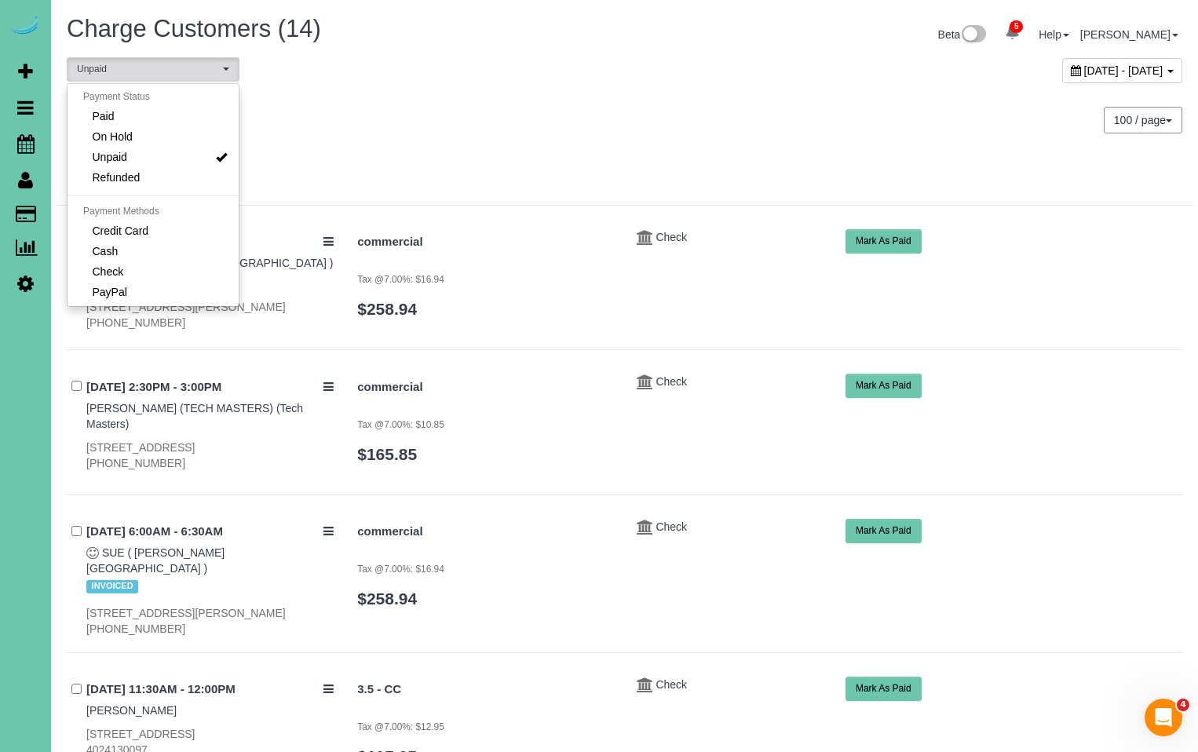
click at [699, 107] on div "100 / page 10 / page 20 / page 30 / page 40 / page 50 / page 100 / page" at bounding box center [910, 120] width 546 height 27
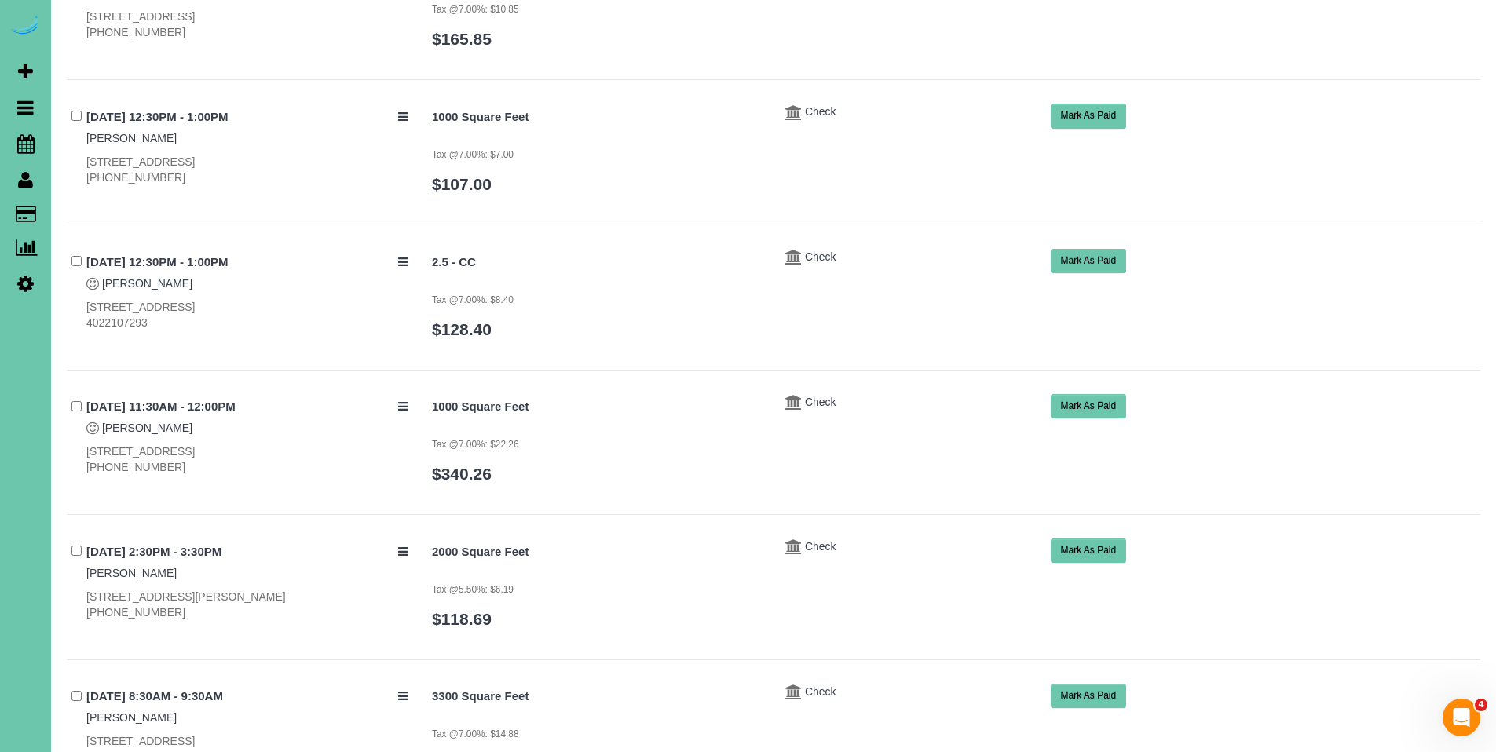
scroll to position [858, 0]
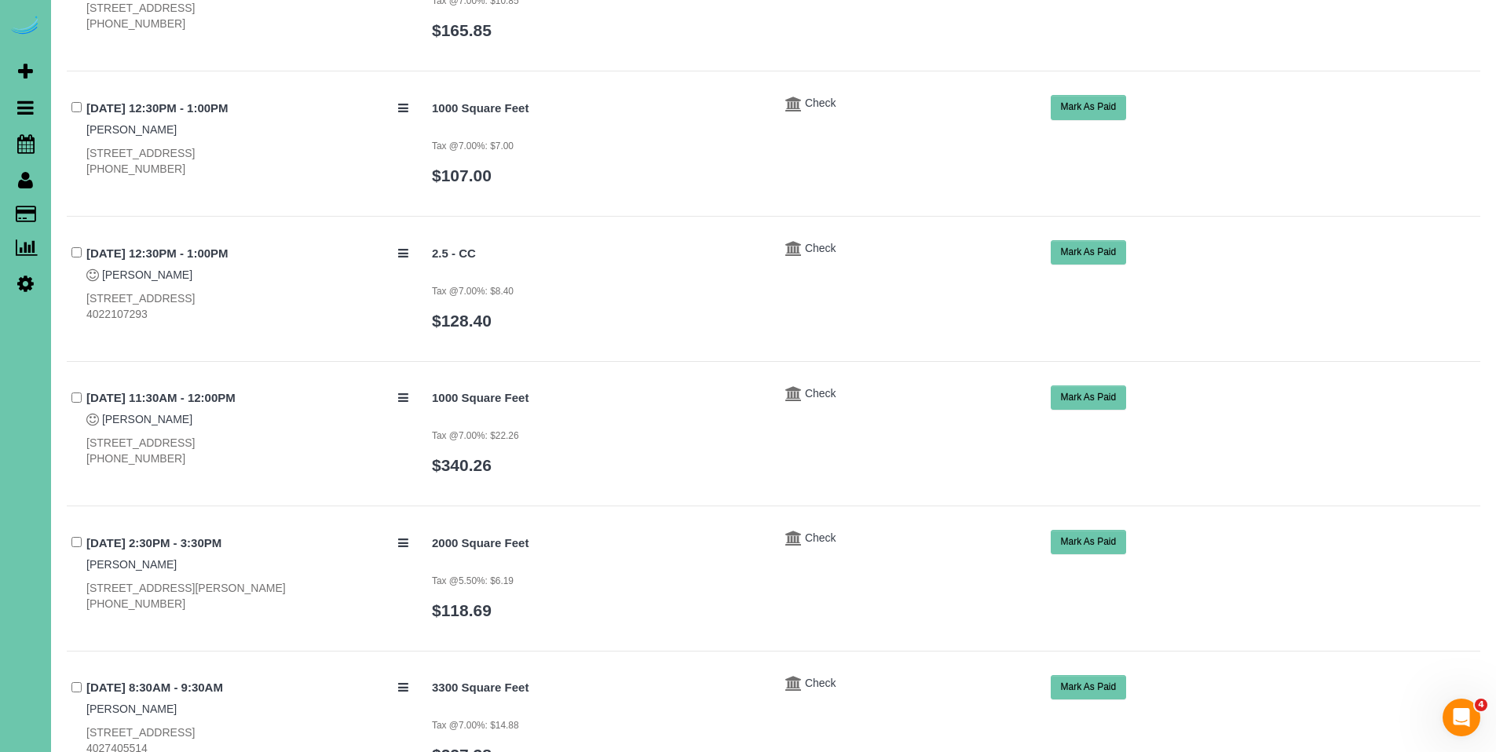
click at [1102, 547] on button "Mark As Paid" at bounding box center [1089, 542] width 76 height 24
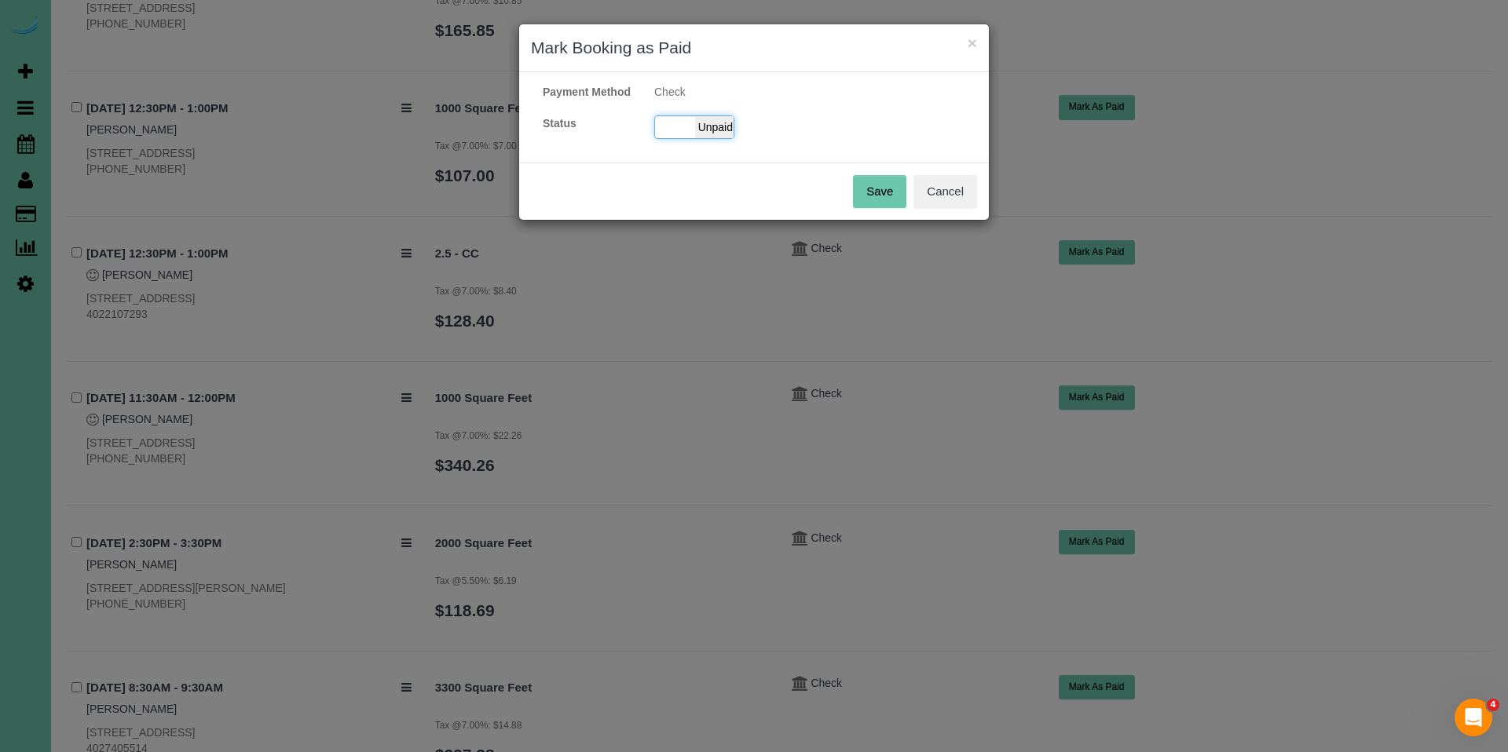
click at [702, 138] on span "Unpaid" at bounding box center [714, 127] width 39 height 22
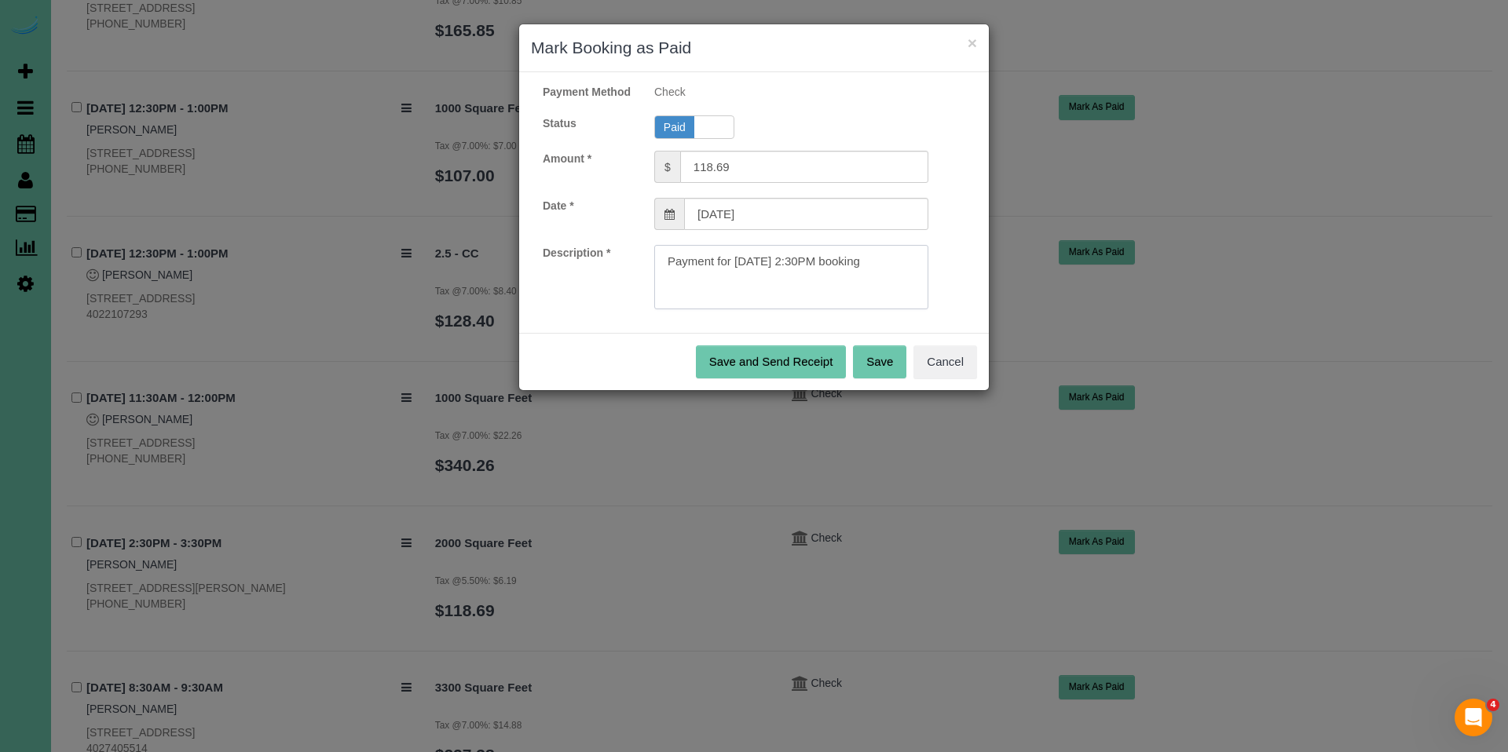
click at [908, 273] on textarea at bounding box center [791, 277] width 274 height 64
type textarea "Payment for [DATE] 2:30PM booking. Ck#10963 for $118.69."
click at [883, 378] on button "Save" at bounding box center [879, 361] width 53 height 33
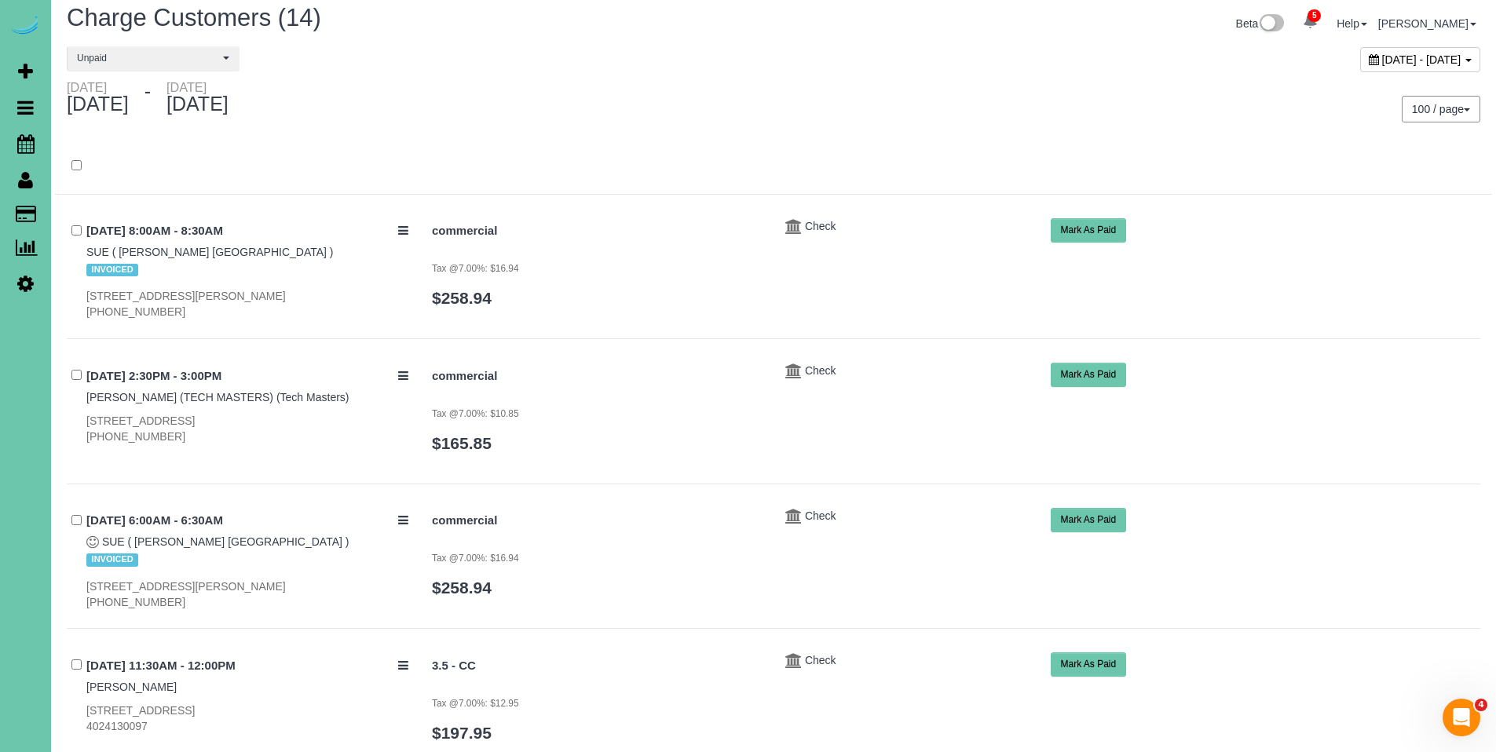
scroll to position [0, 0]
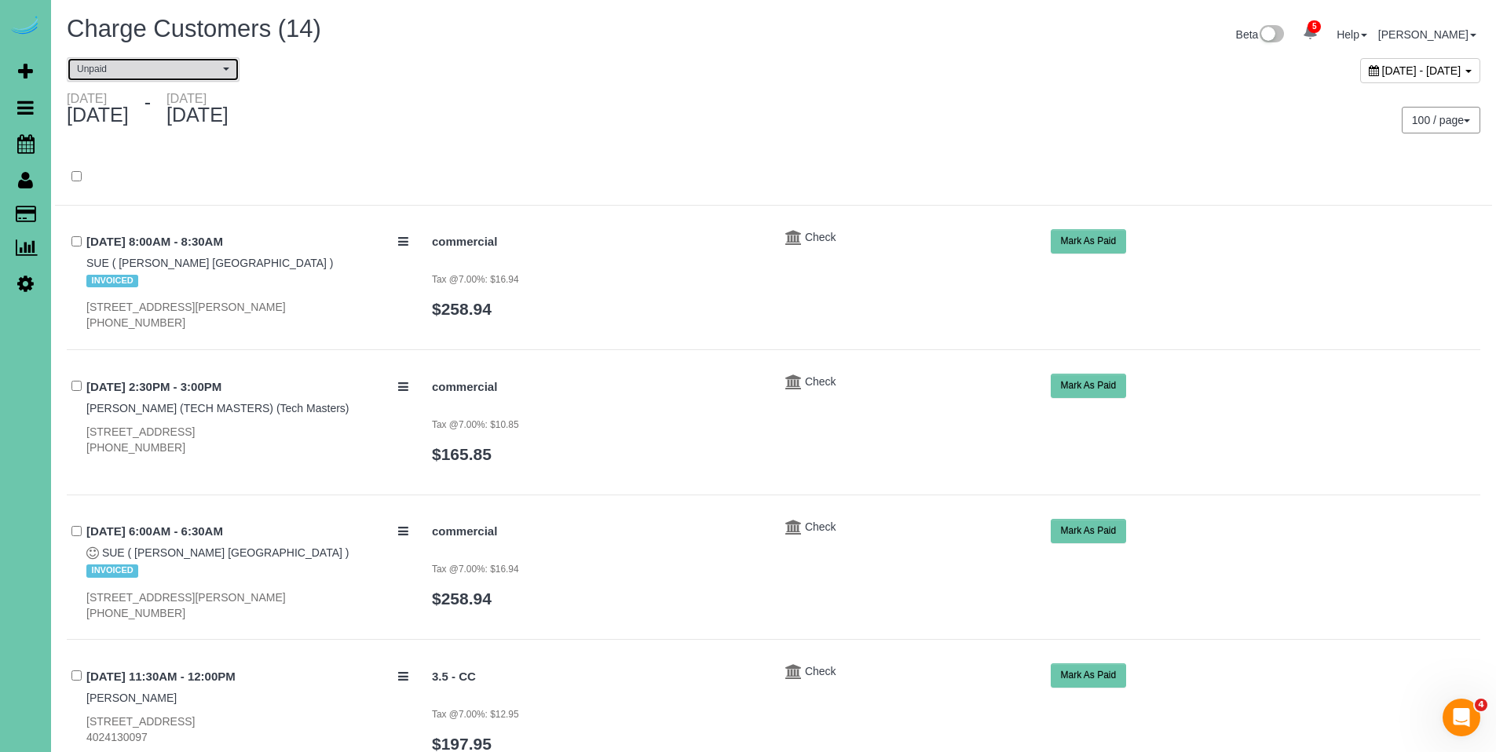
click at [196, 75] on span "Unpaid" at bounding box center [148, 69] width 142 height 13
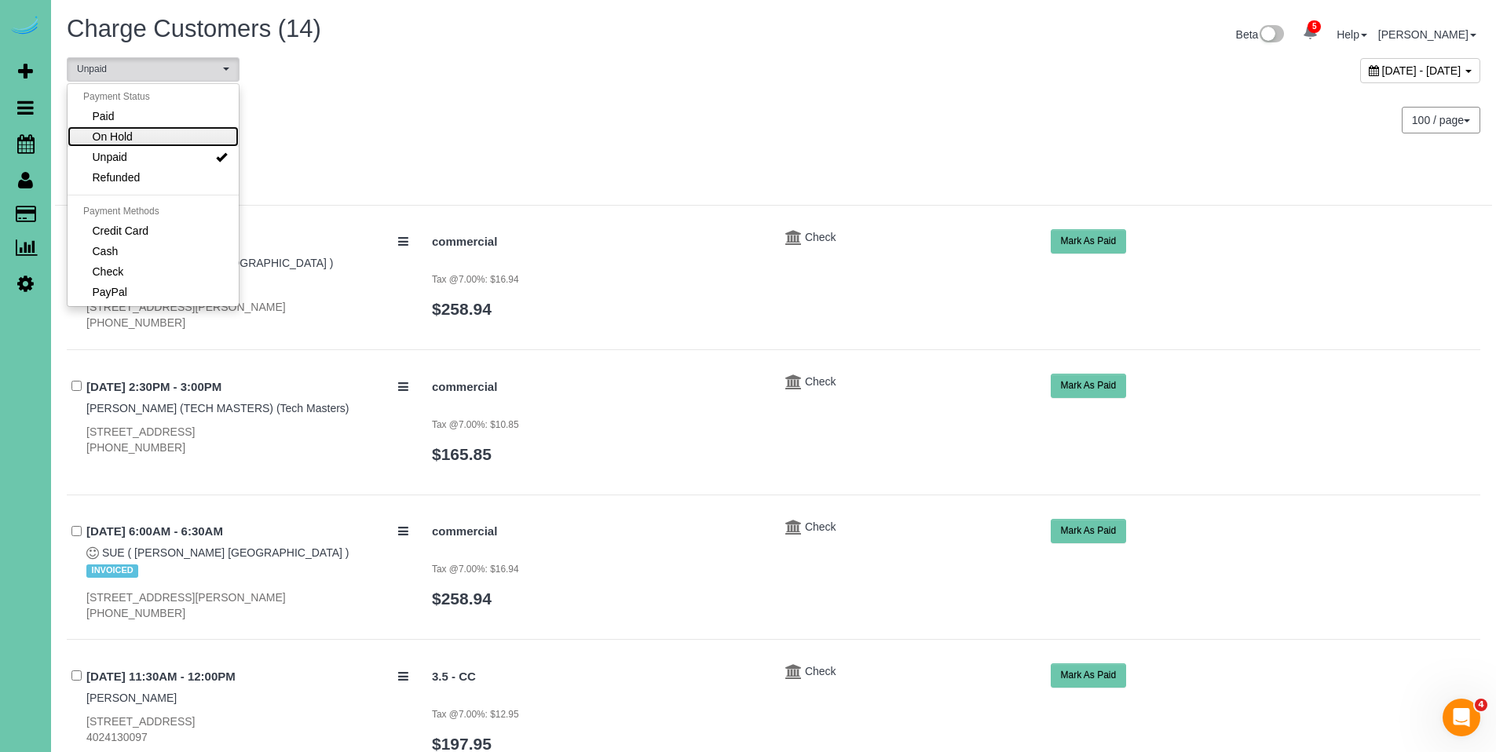
click at [181, 134] on link "On Hold" at bounding box center [153, 136] width 171 height 20
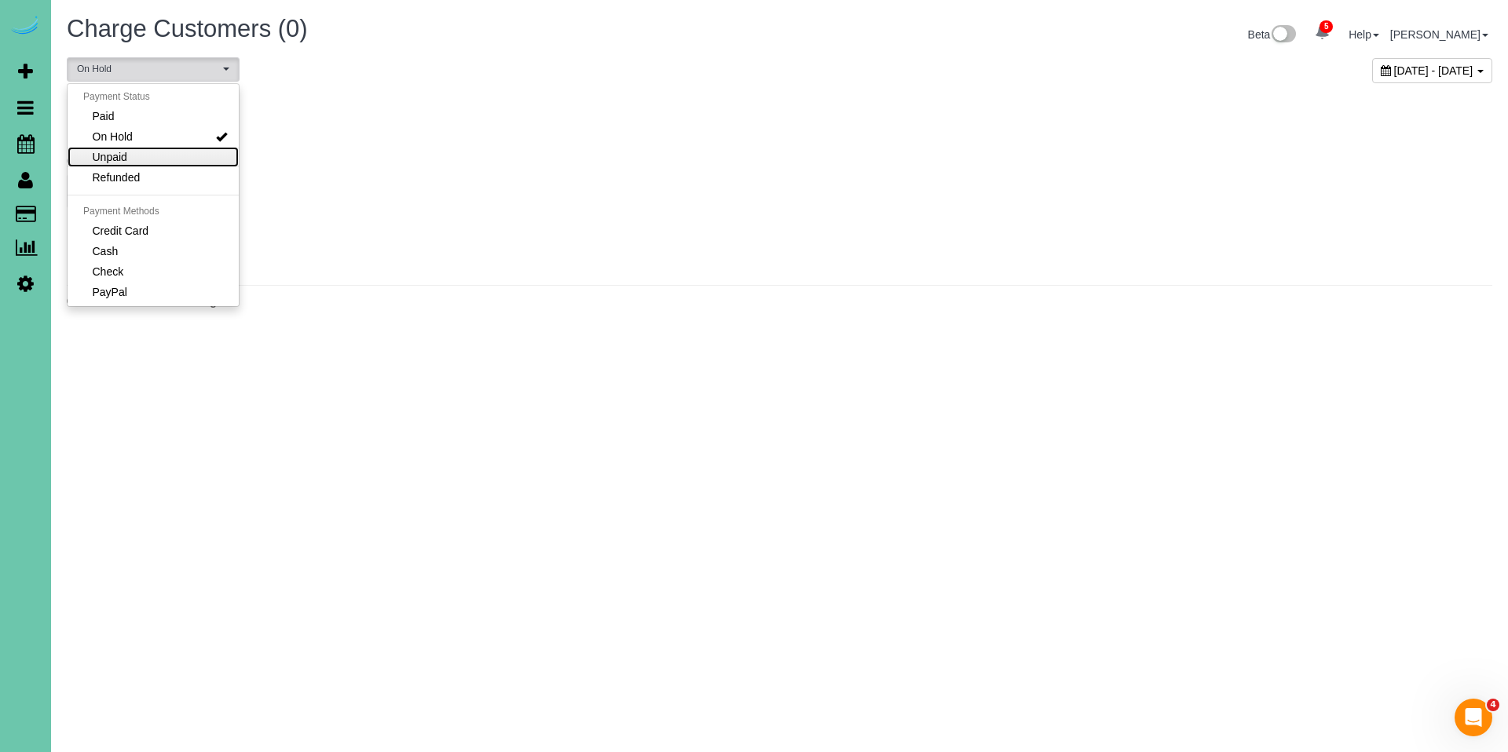
click at [179, 157] on link "Unpaid" at bounding box center [153, 157] width 171 height 20
select select "******"
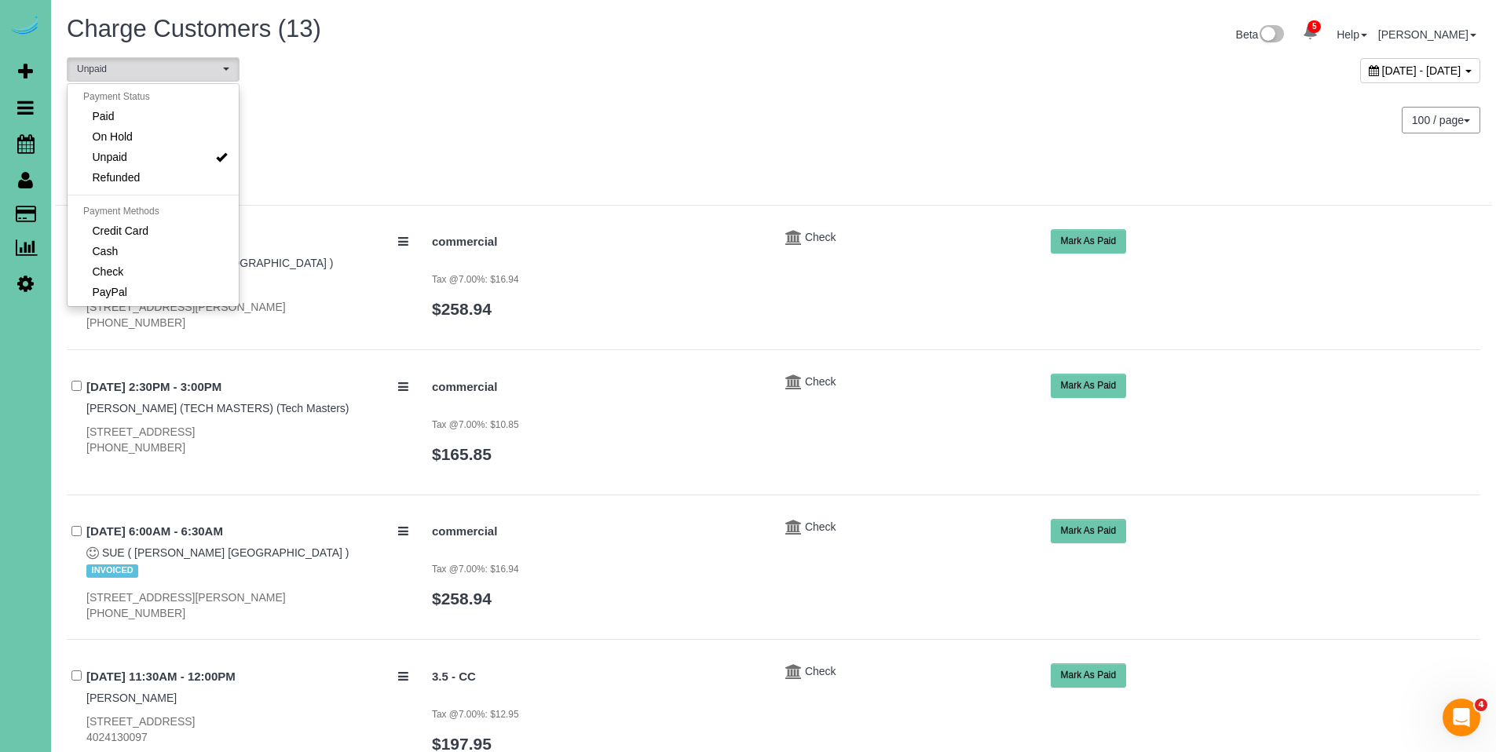
scroll to position [30, 0]
click at [883, 75] on div "[DATE] - [DATE]" at bounding box center [1132, 74] width 718 height 34
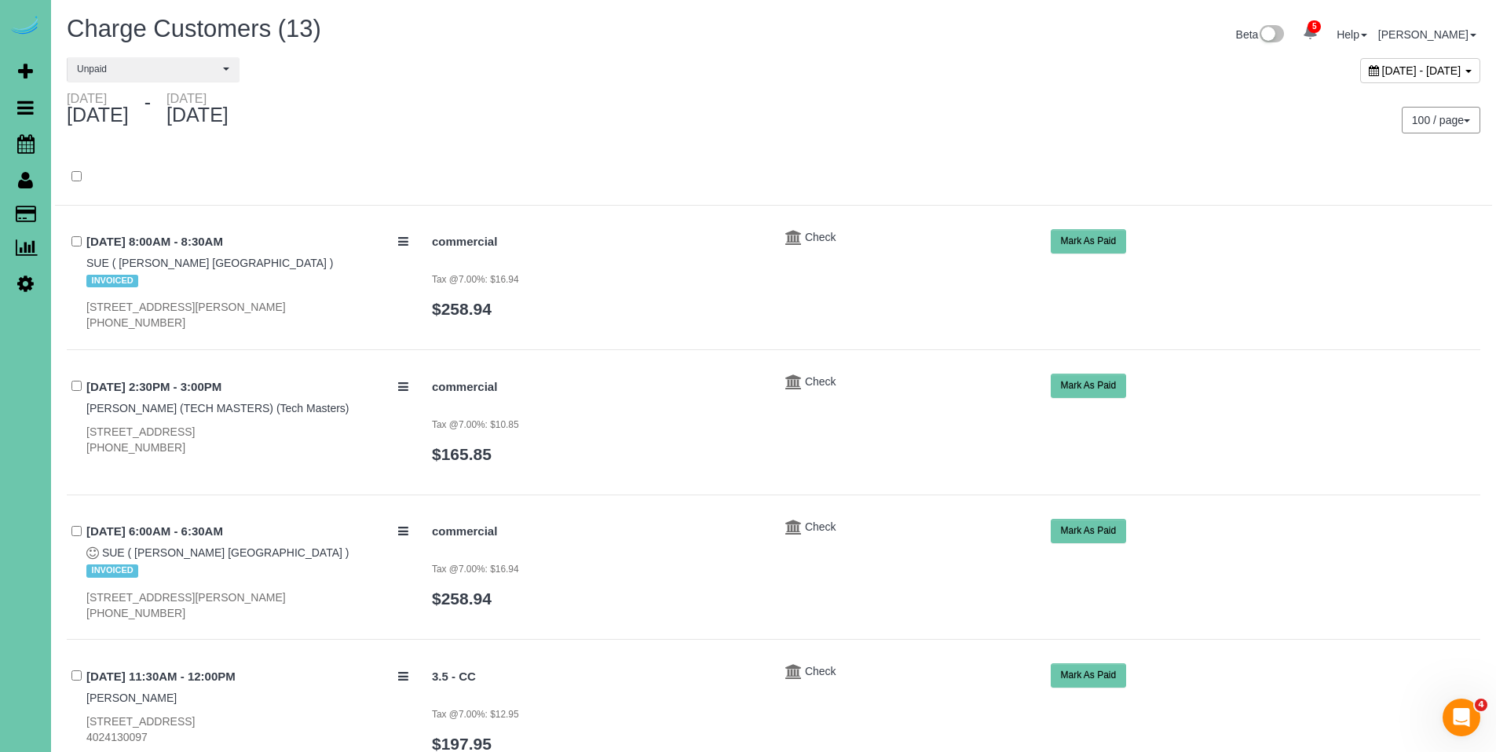
click at [1369, 71] on icon at bounding box center [1374, 70] width 10 height 11
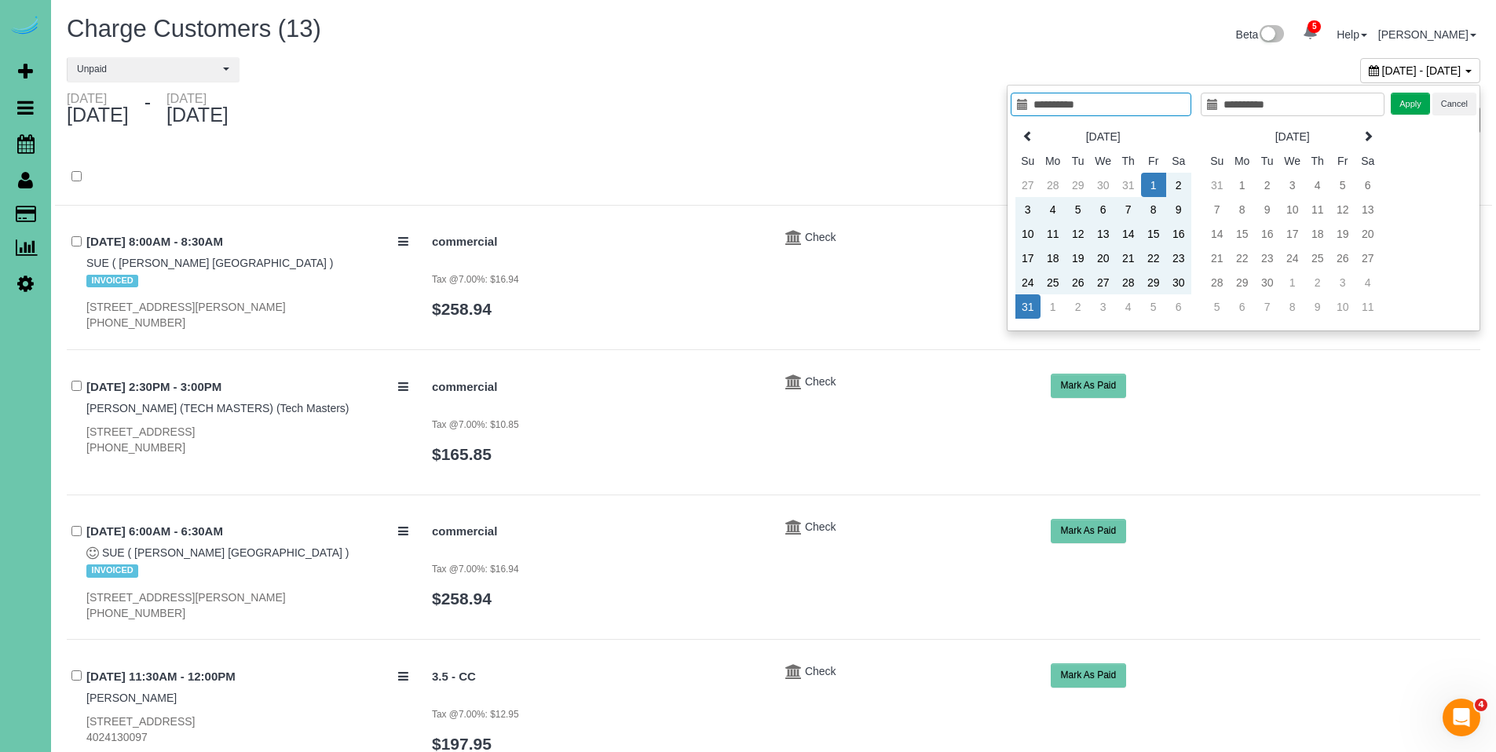
type input "**********"
click at [1153, 182] on td "1" at bounding box center [1153, 185] width 25 height 24
type input "**********"
click at [1031, 305] on td "31" at bounding box center [1027, 306] width 25 height 24
click at [1410, 101] on button "Apply" at bounding box center [1410, 104] width 39 height 23
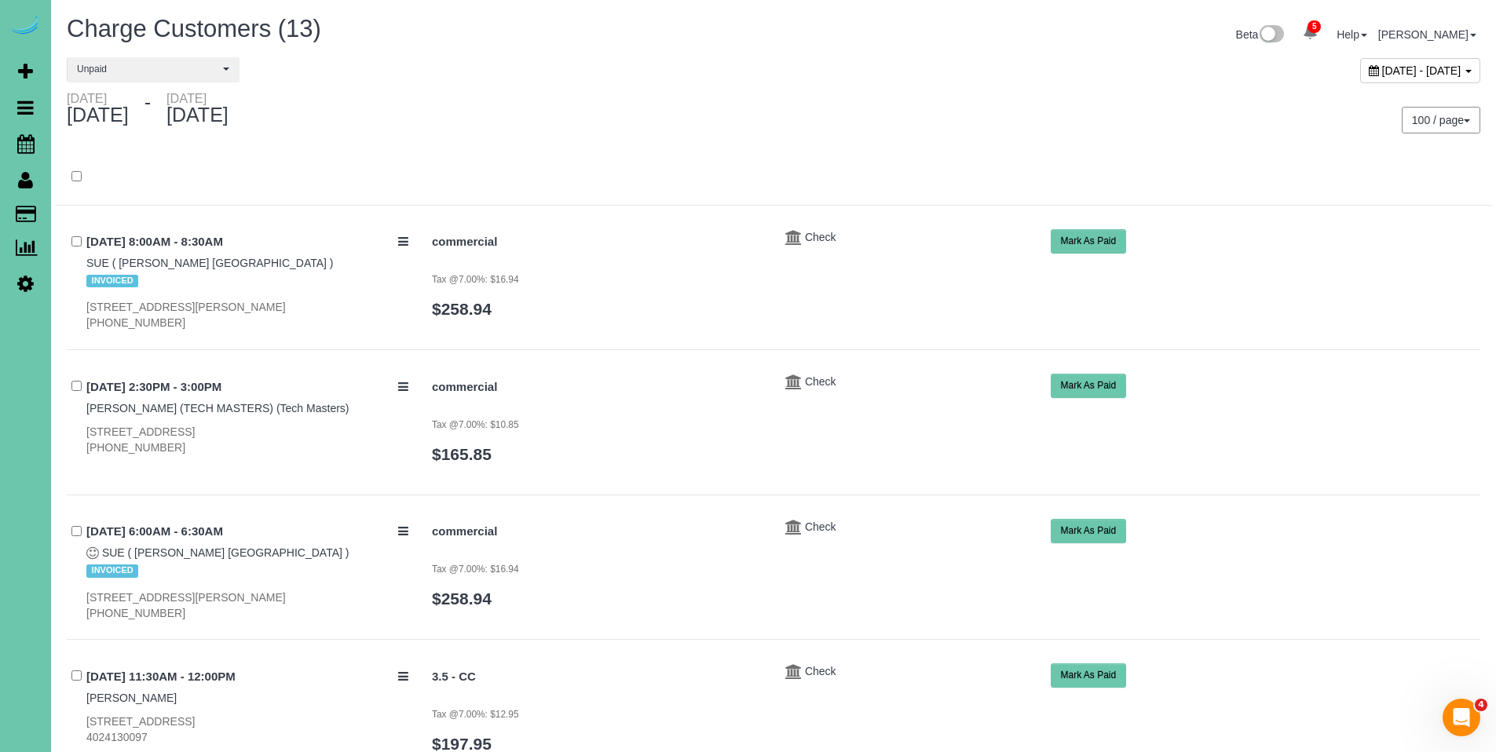
click at [1005, 119] on div "100 / page 10 / page 20 / page 30 / page 40 / page 50 / page 100 / page" at bounding box center [1132, 120] width 695 height 27
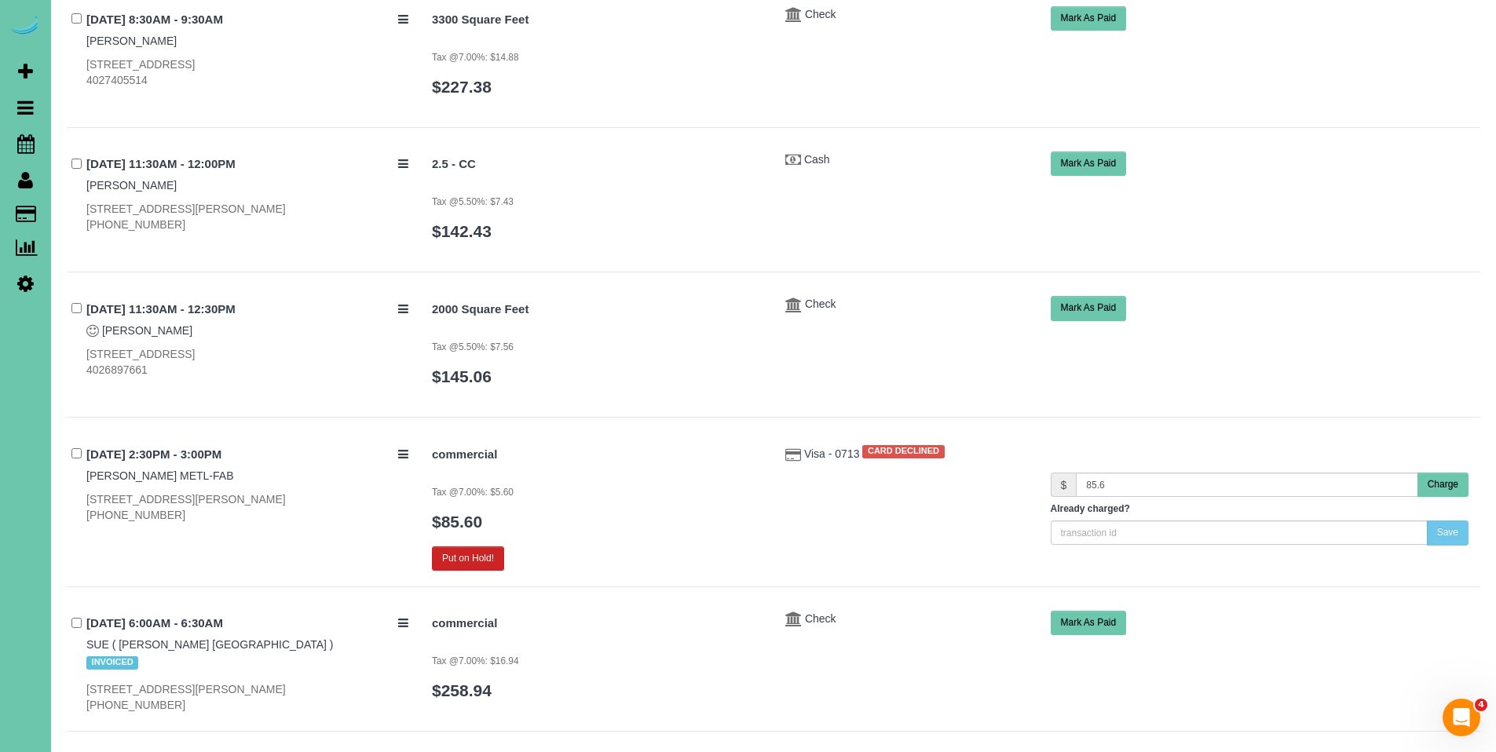
scroll to position [1482, 0]
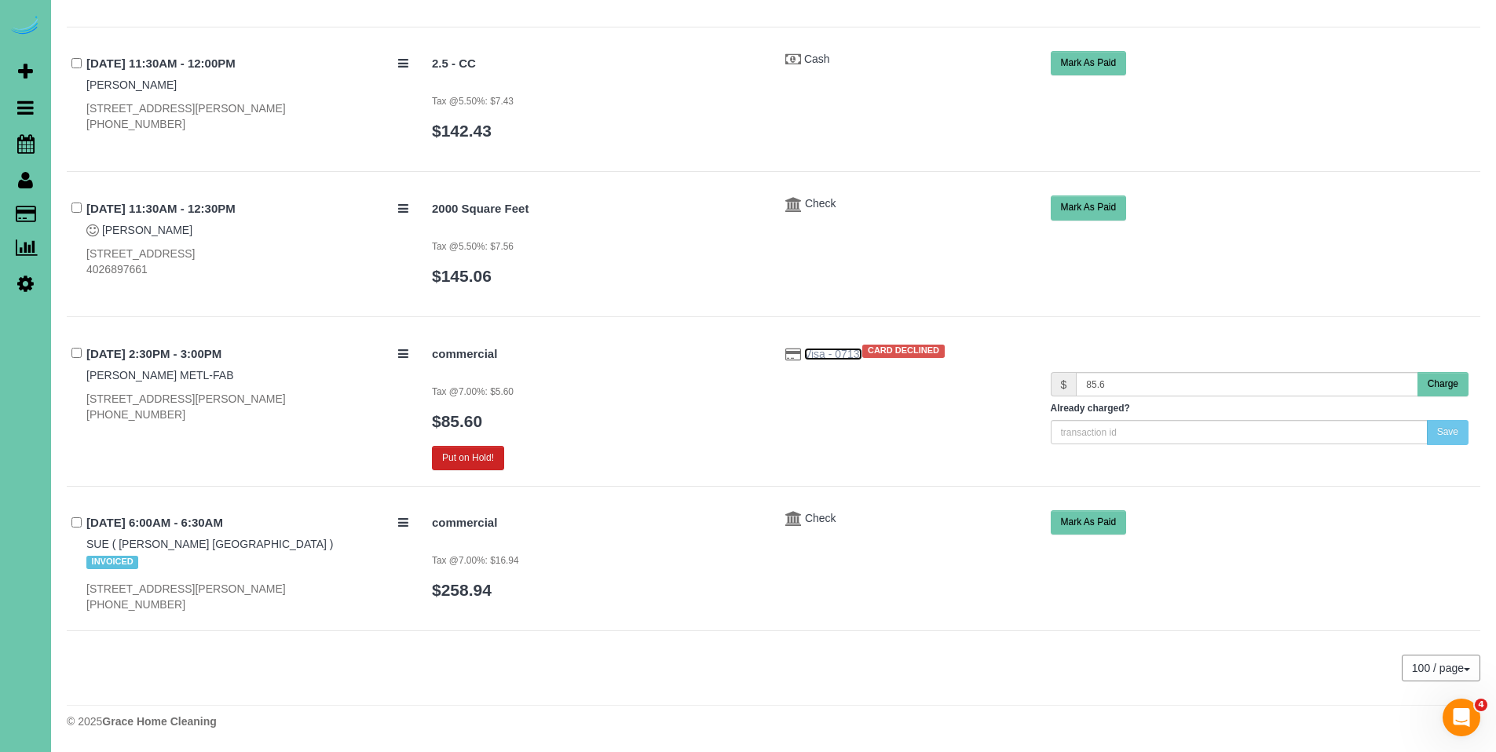
click at [807, 349] on span "Visa - 0713" at bounding box center [833, 354] width 58 height 13
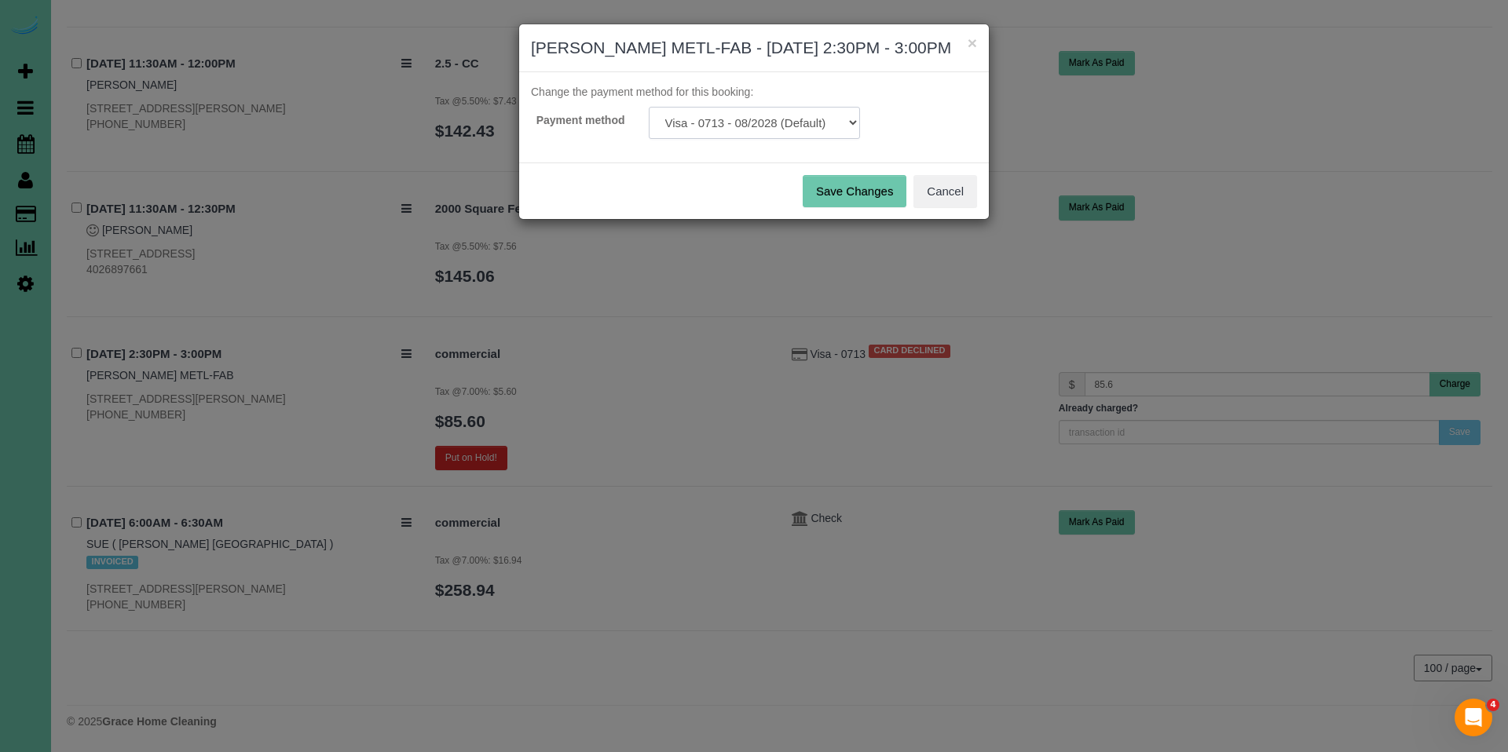
click at [741, 137] on select "Visa - 0713 - 08/2028 (Default) Add Credit Card ─────────────── Cash Check Payp…" at bounding box center [754, 123] width 211 height 32
click at [957, 208] on button "Cancel" at bounding box center [945, 191] width 64 height 33
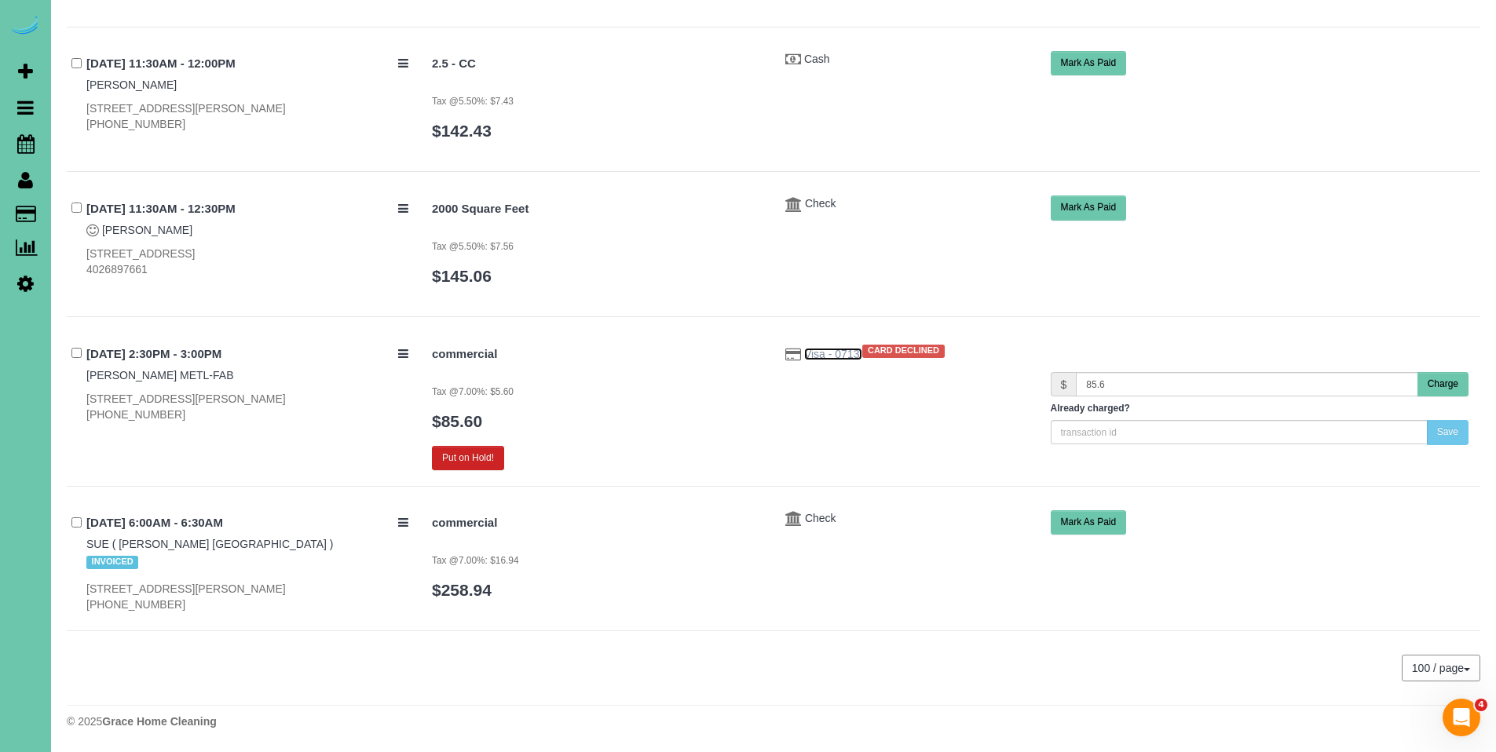
click at [813, 353] on span "Visa - 0713" at bounding box center [833, 354] width 58 height 13
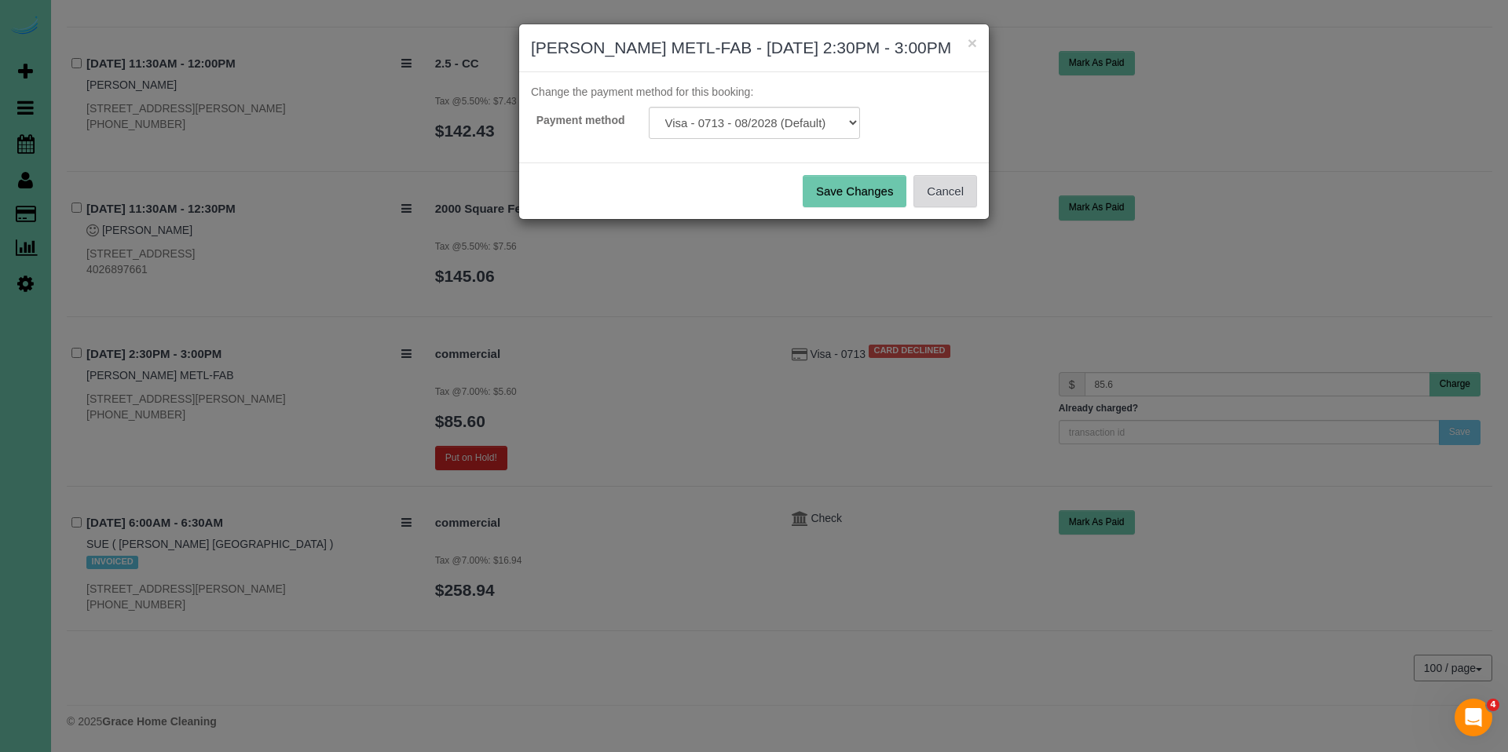
click at [950, 208] on button "Cancel" at bounding box center [945, 191] width 64 height 33
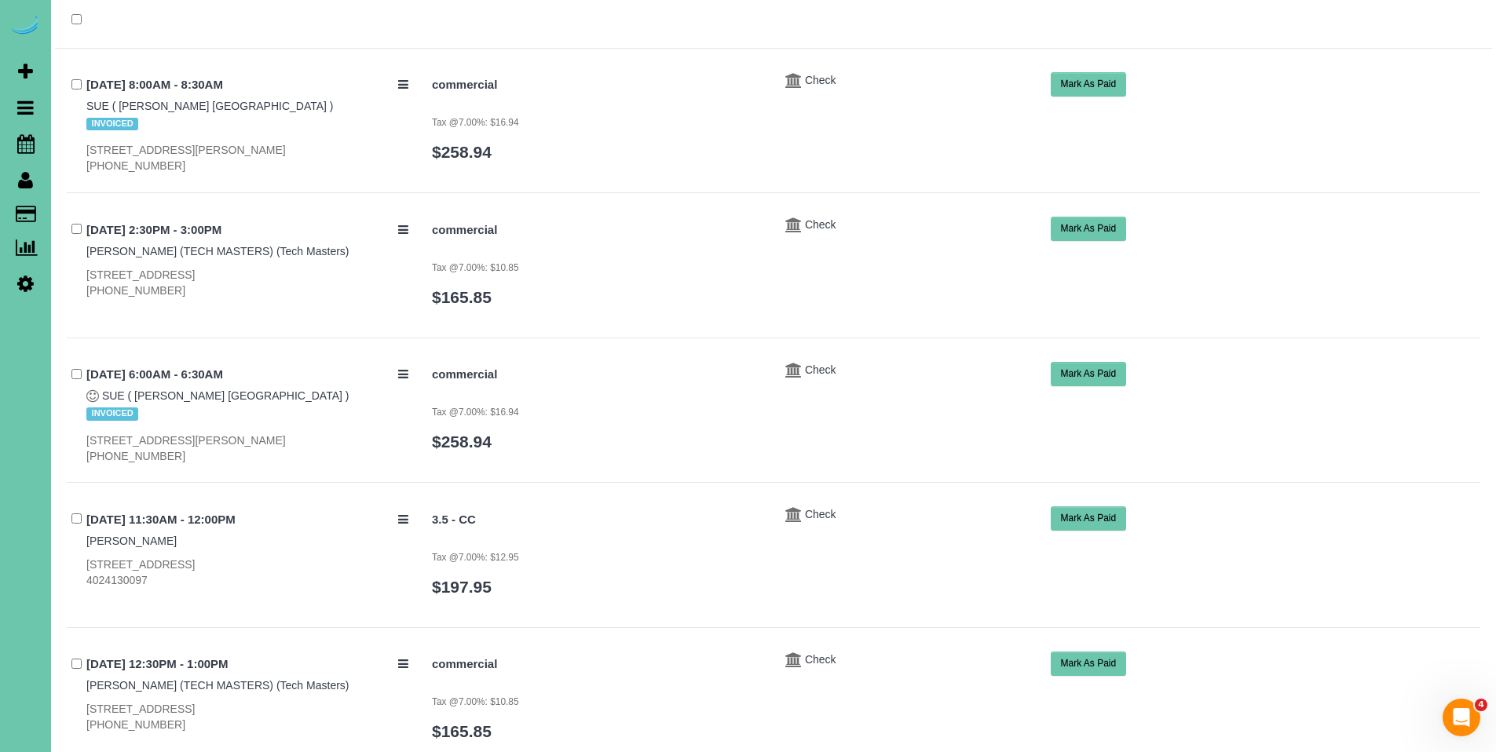
scroll to position [0, 0]
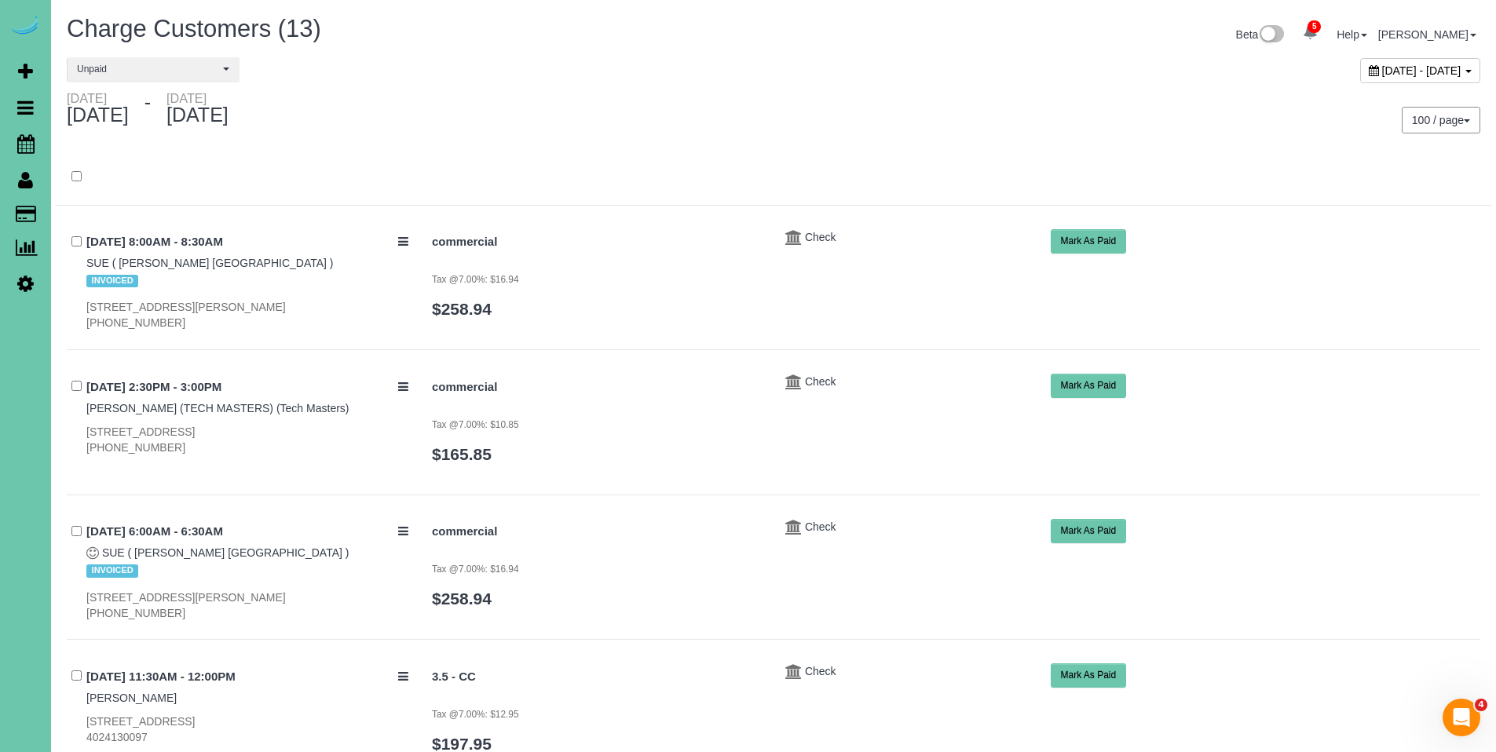
click at [1369, 71] on icon at bounding box center [1374, 70] width 10 height 11
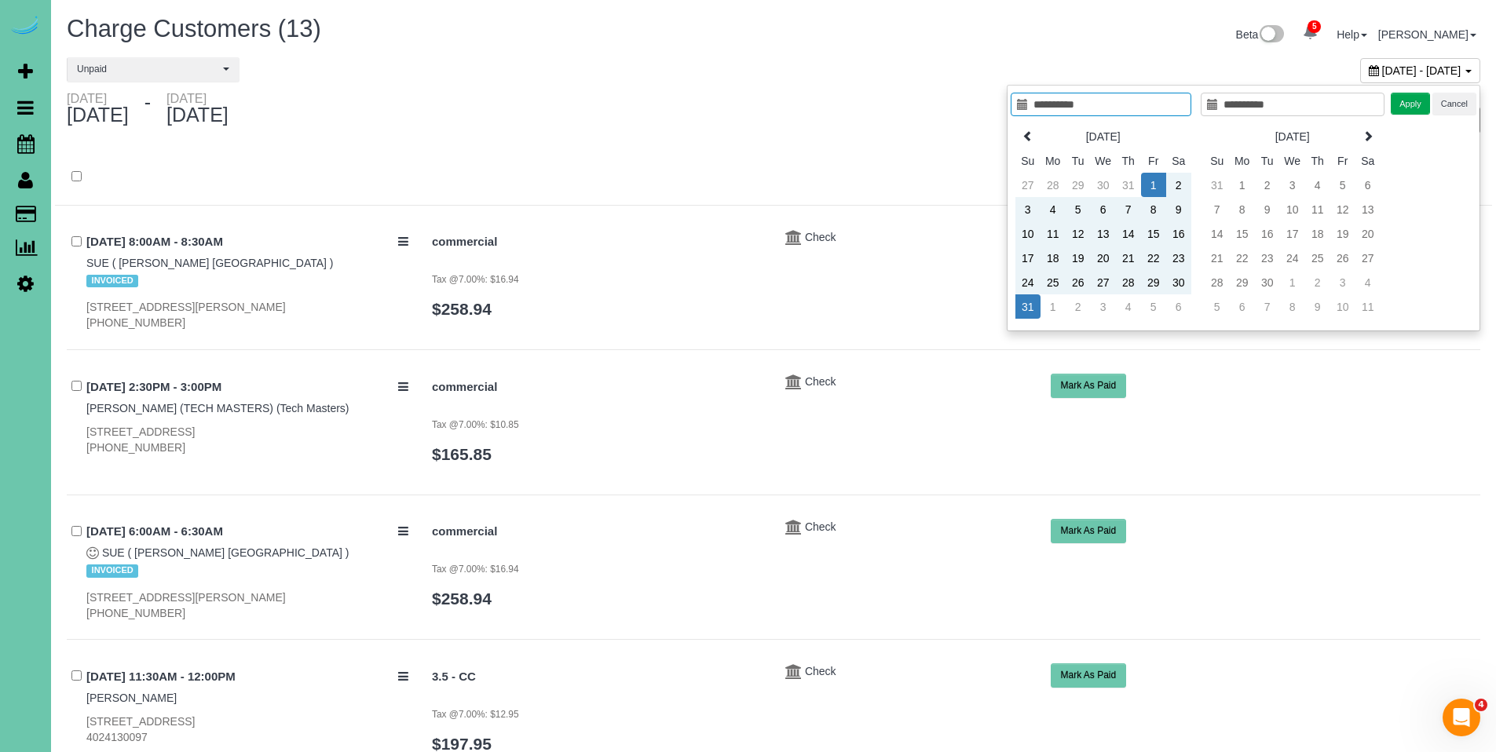
click at [798, 119] on div "100 / page 10 / page 20 / page 30 / page 40 / page 50 / page 100 / page" at bounding box center [1132, 120] width 695 height 27
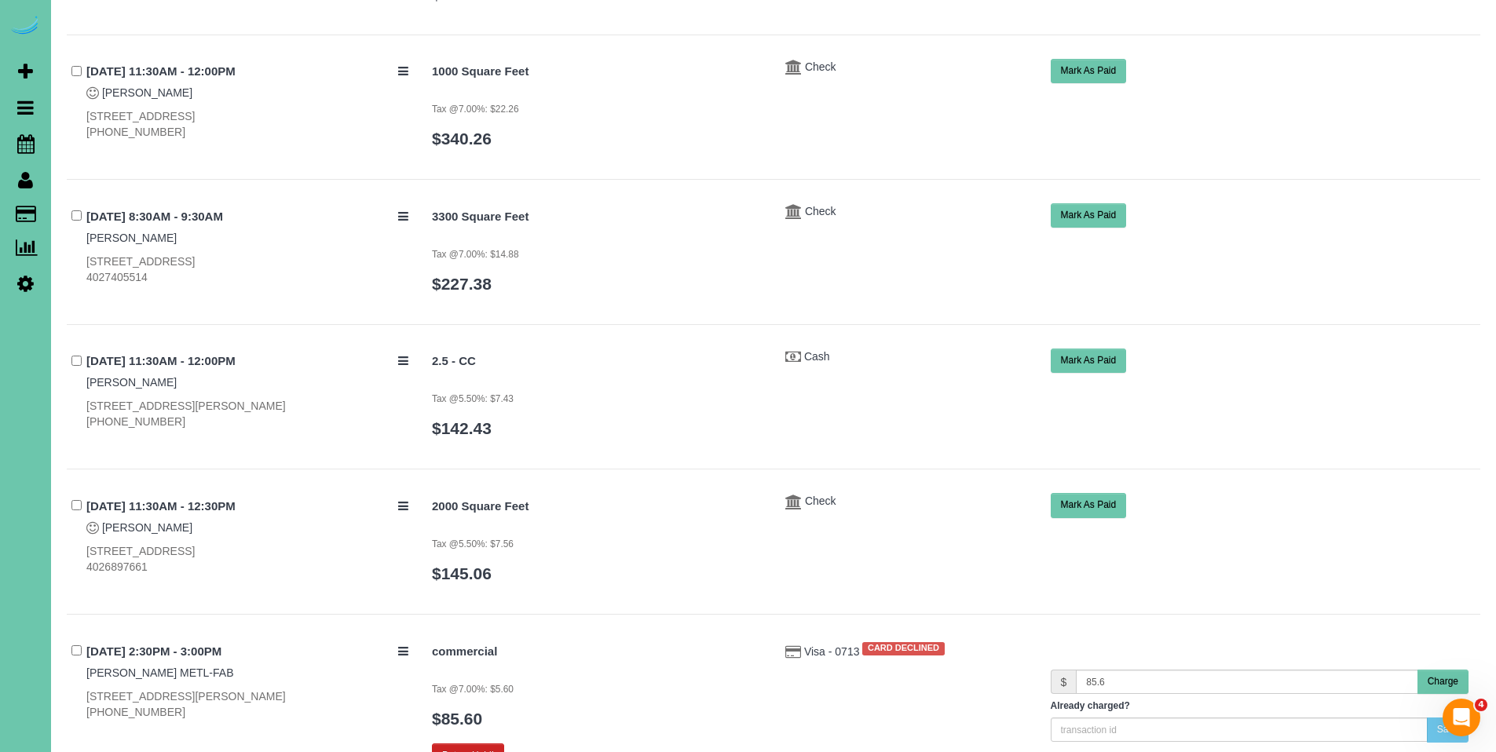
scroll to position [1482, 0]
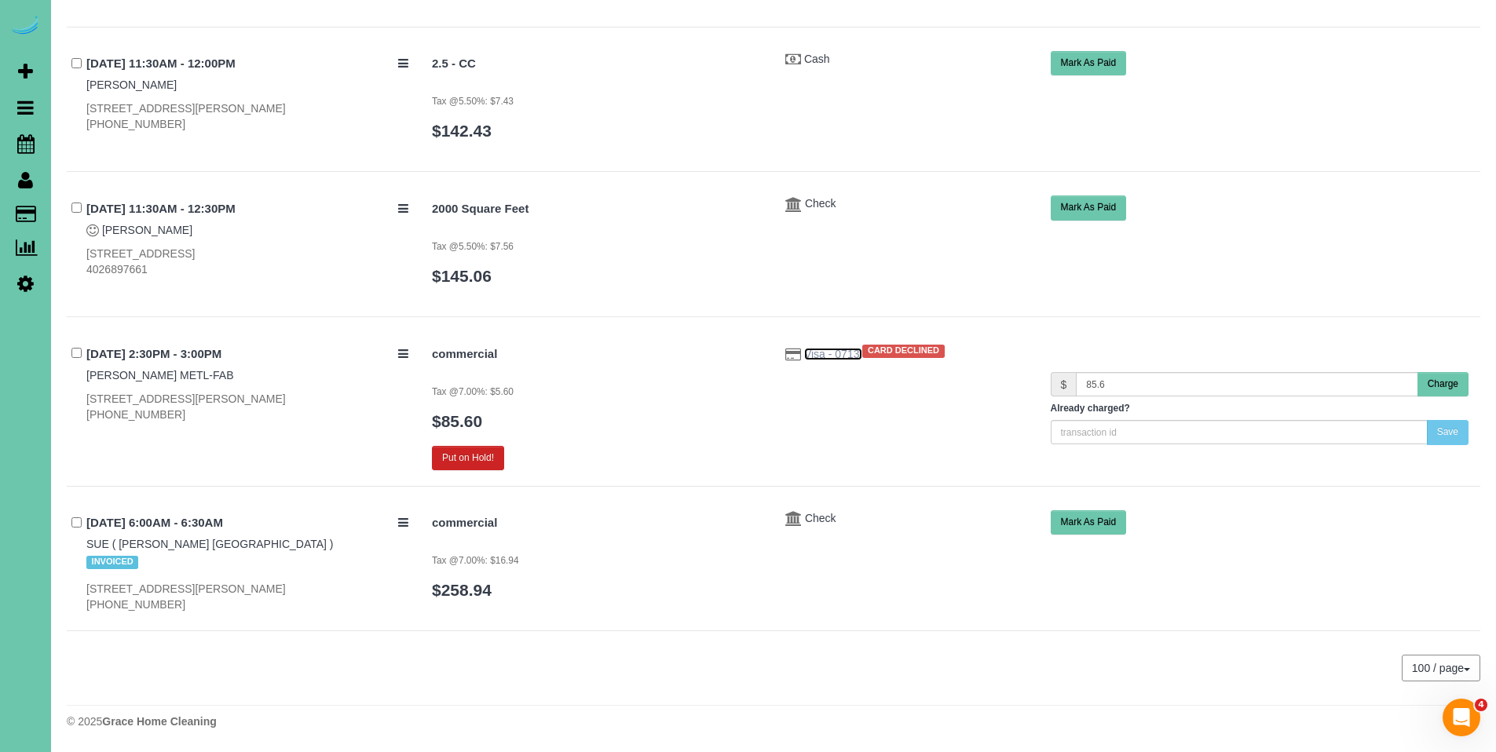
click at [831, 351] on span "Visa - 0713" at bounding box center [833, 354] width 58 height 13
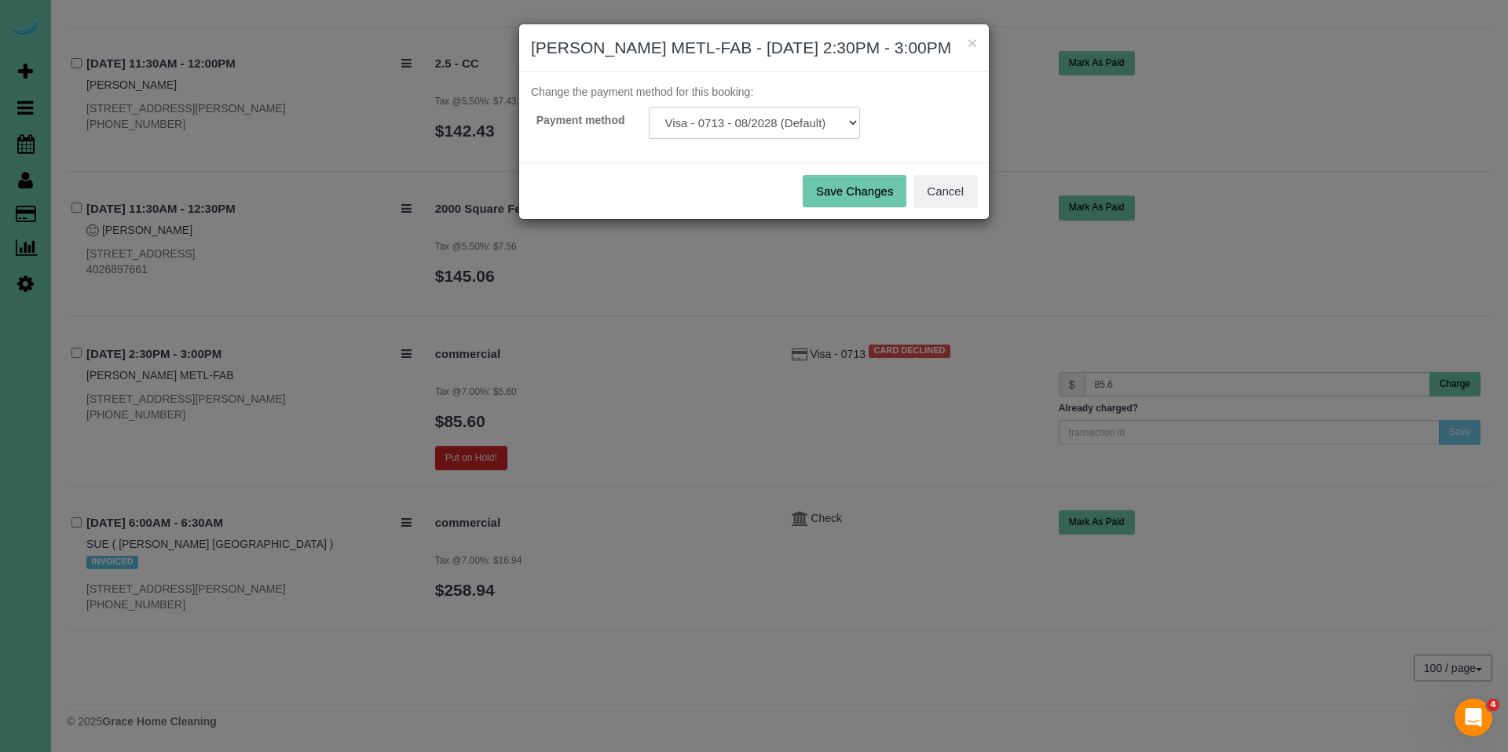
click at [827, 139] on select "Visa - 0713 - 08/2028 (Default) Add Credit Card ─────────────── Cash Check Payp…" at bounding box center [754, 123] width 211 height 32
click at [957, 205] on button "Cancel" at bounding box center [945, 191] width 64 height 33
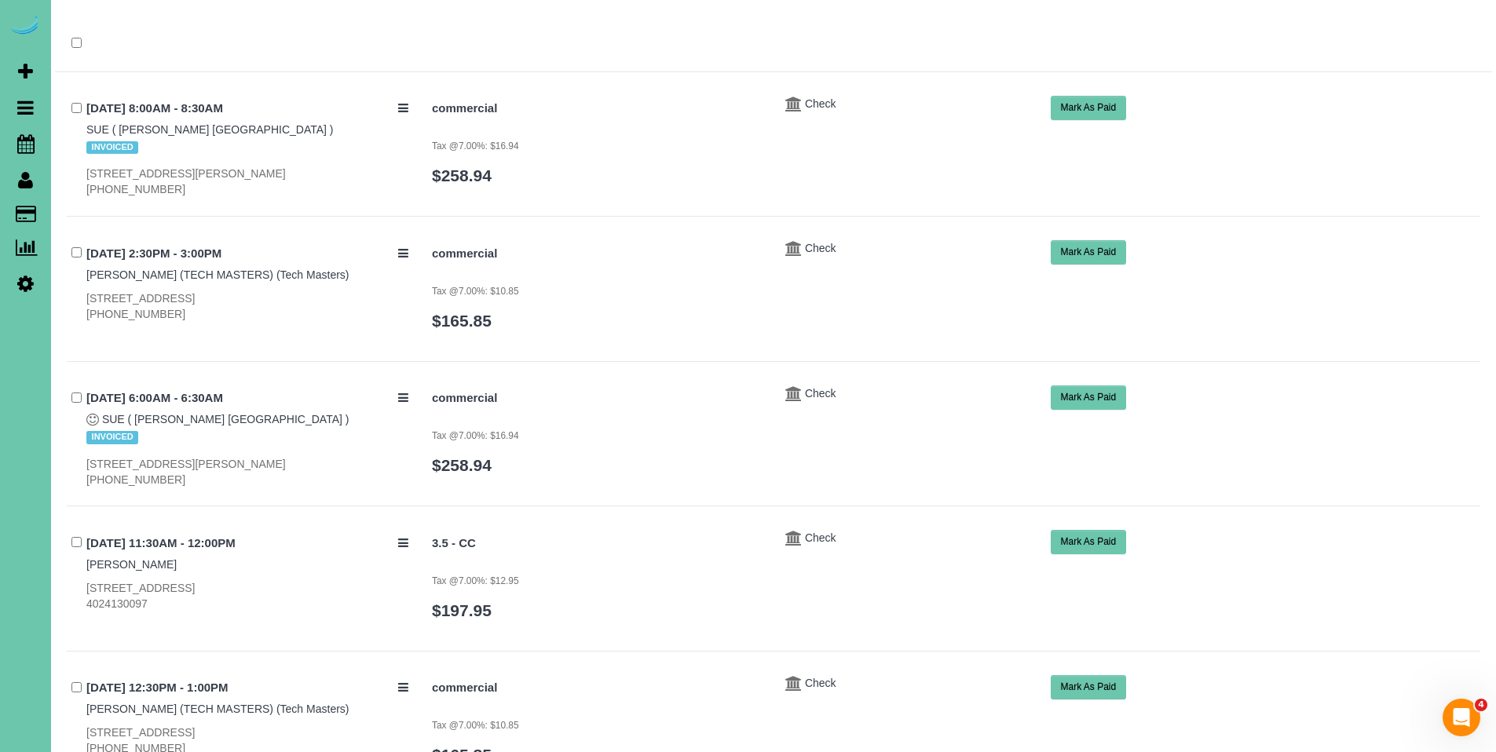
scroll to position [0, 0]
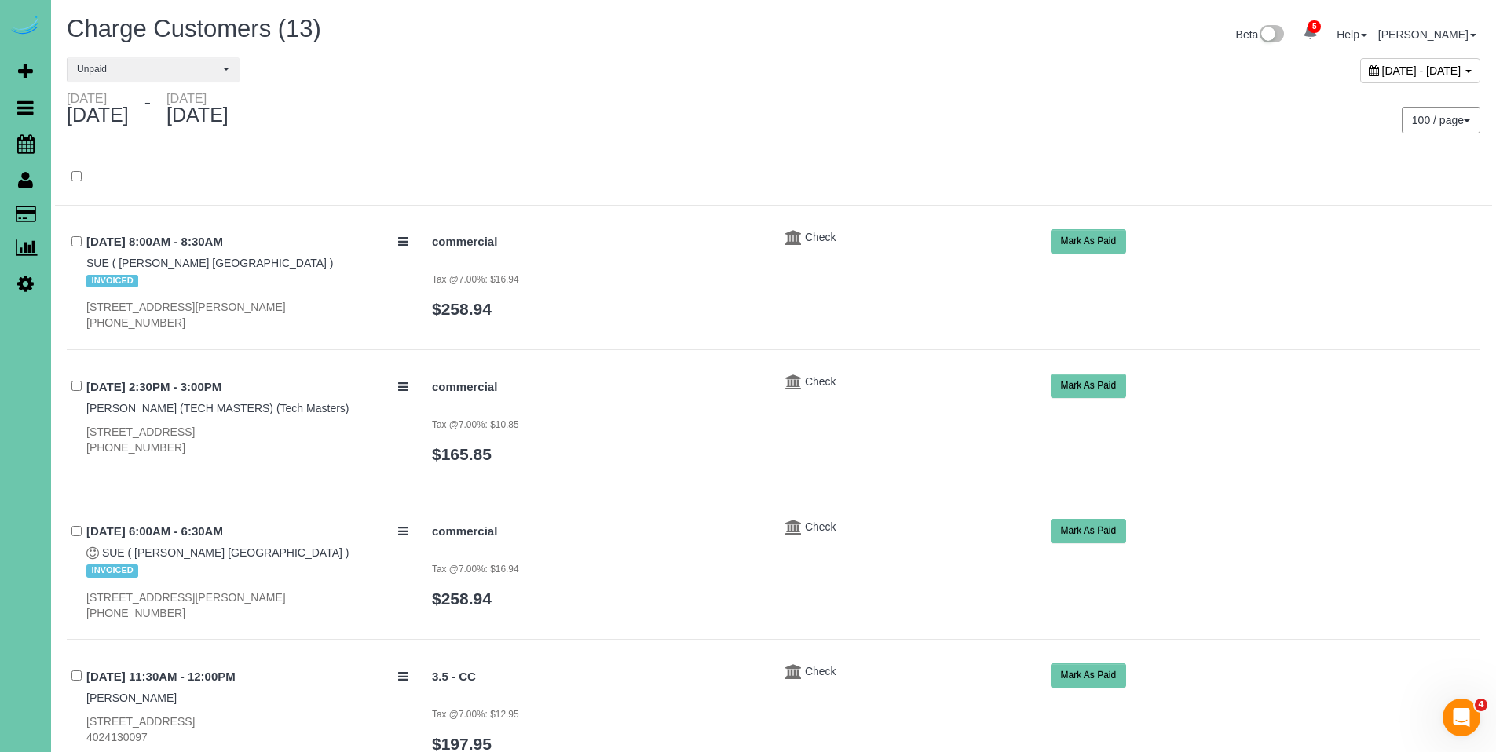
click at [1369, 71] on icon at bounding box center [1374, 70] width 10 height 11
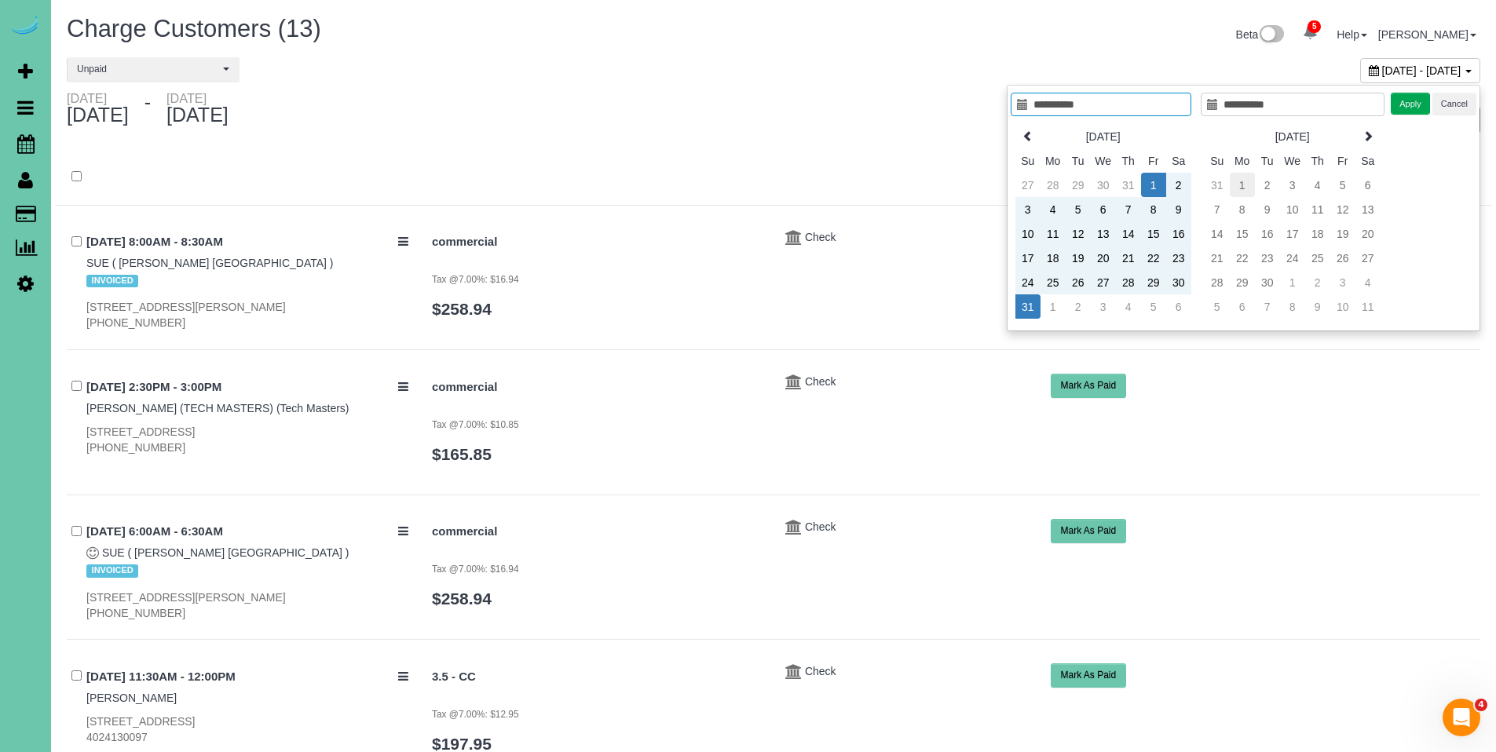
type input "**********"
click at [1241, 191] on td "1" at bounding box center [1242, 185] width 25 height 24
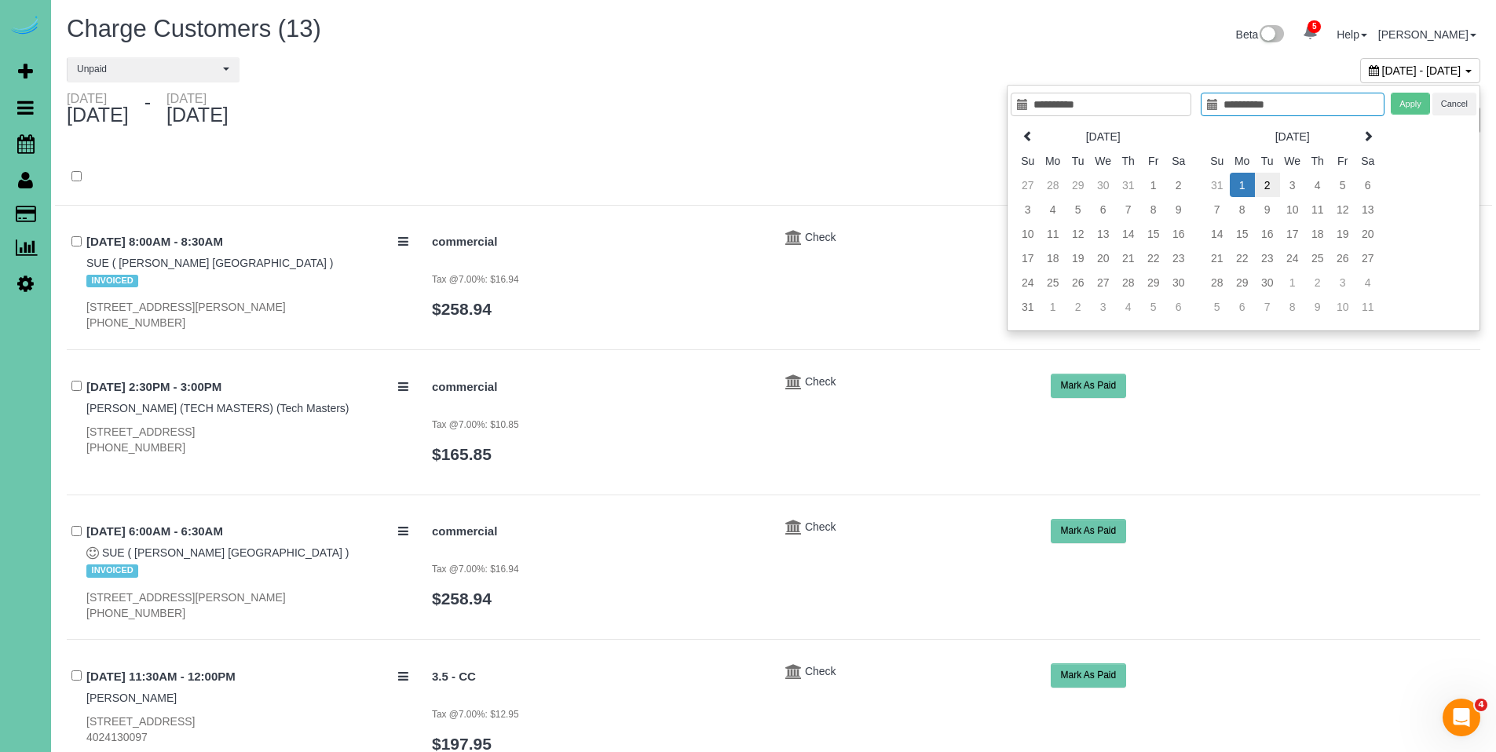
type input "**********"
click at [1275, 188] on td "2" at bounding box center [1267, 185] width 25 height 24
type input "**********"
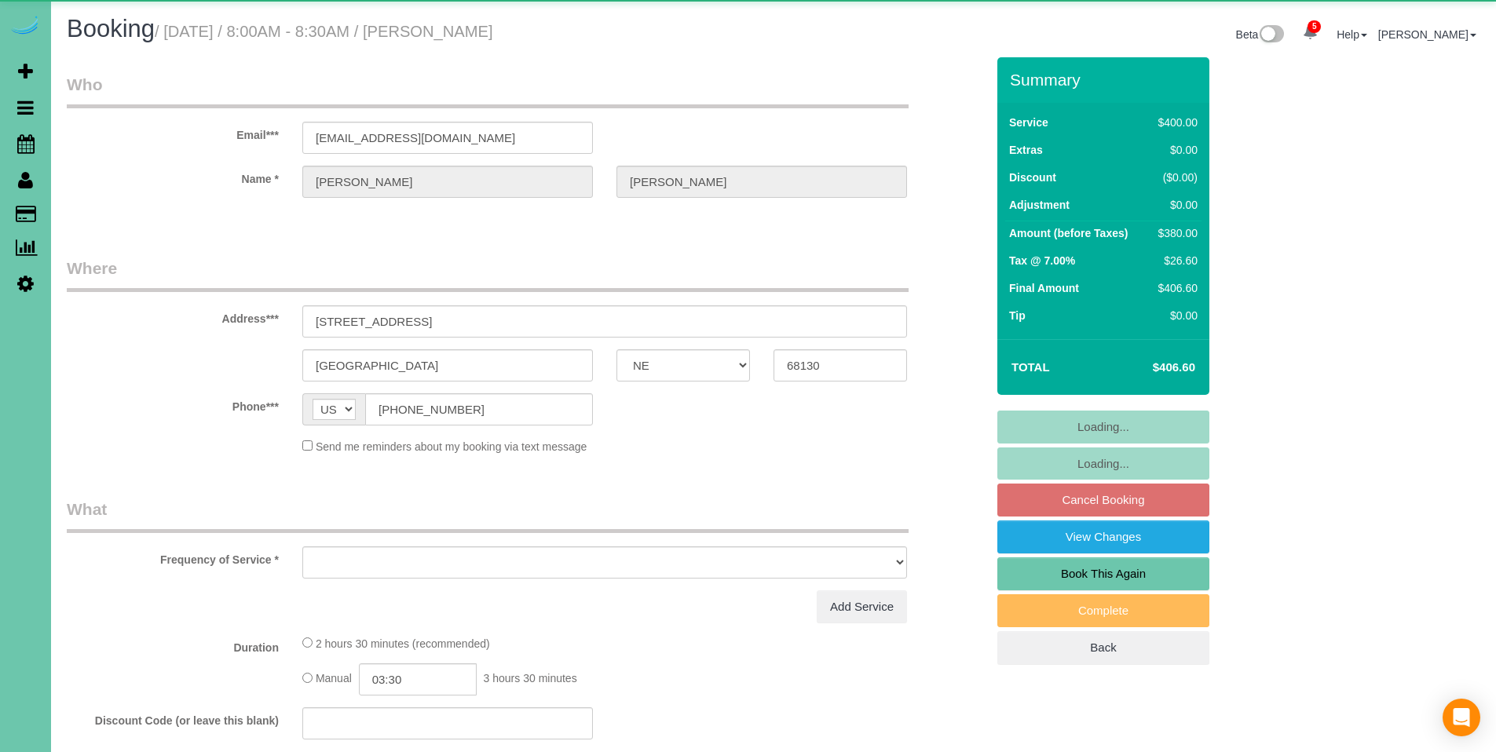
select select "NE"
select select "object:699"
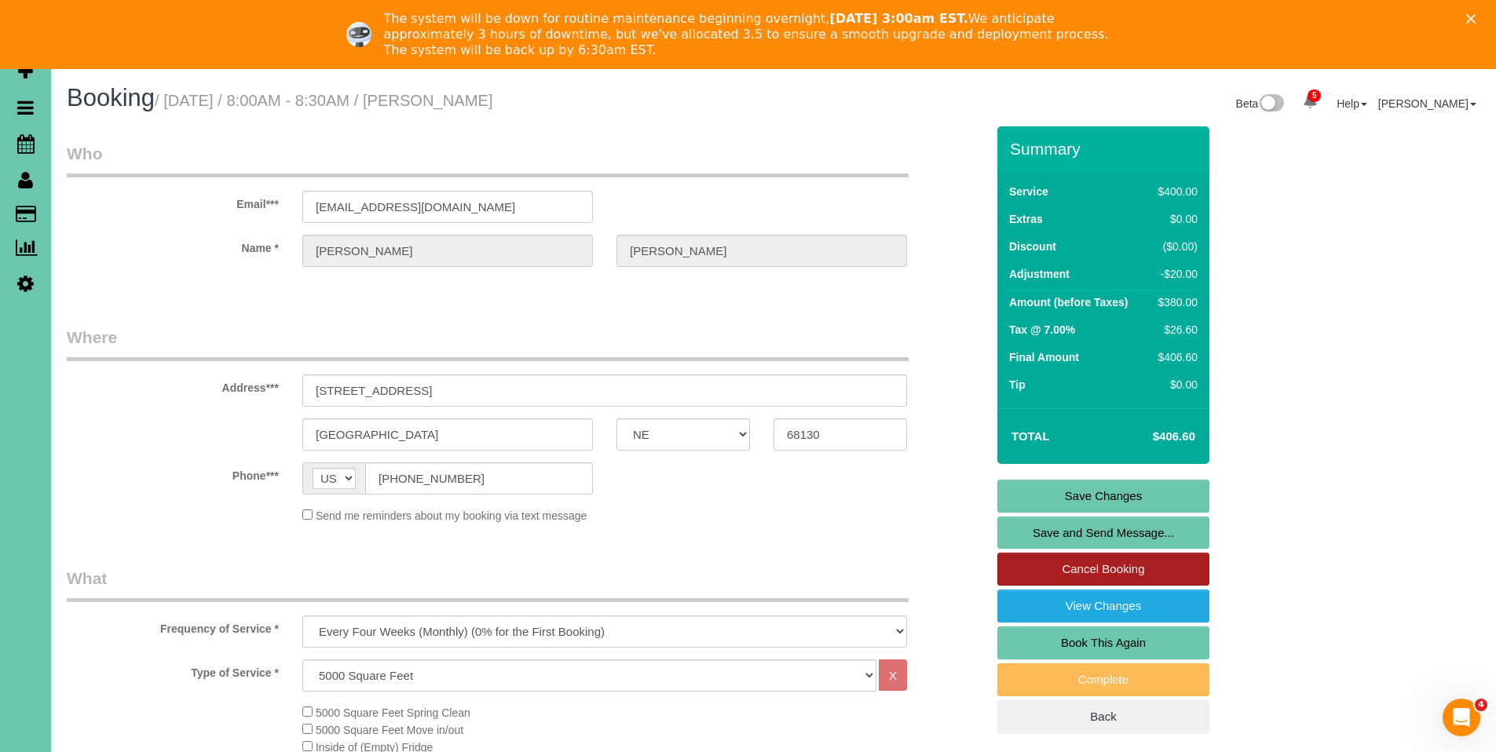
click at [1127, 568] on link "Cancel Booking" at bounding box center [1103, 569] width 212 height 33
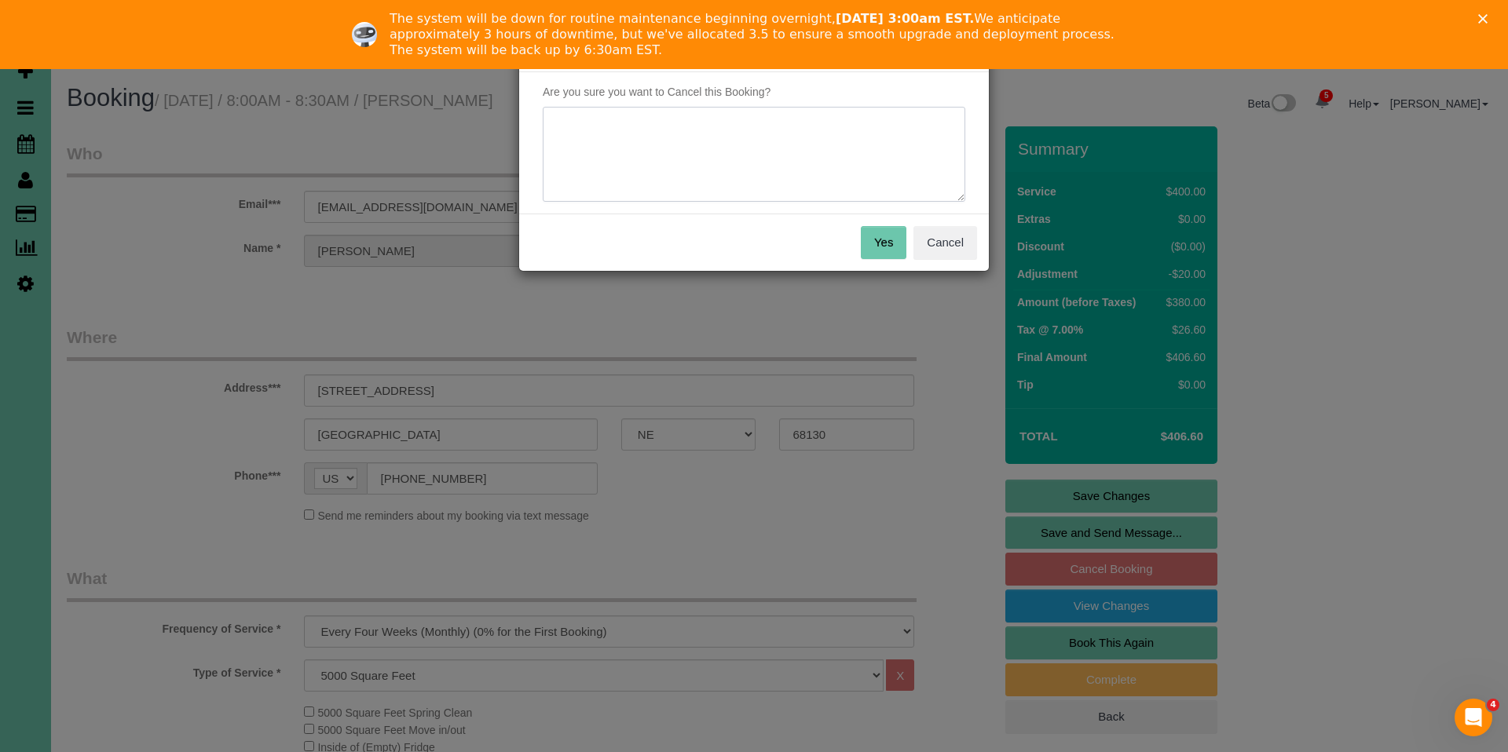
click at [759, 158] on textarea at bounding box center [754, 155] width 422 height 96
type textarea "Needs to skip this month"
click at [887, 236] on button "Yes" at bounding box center [884, 242] width 46 height 33
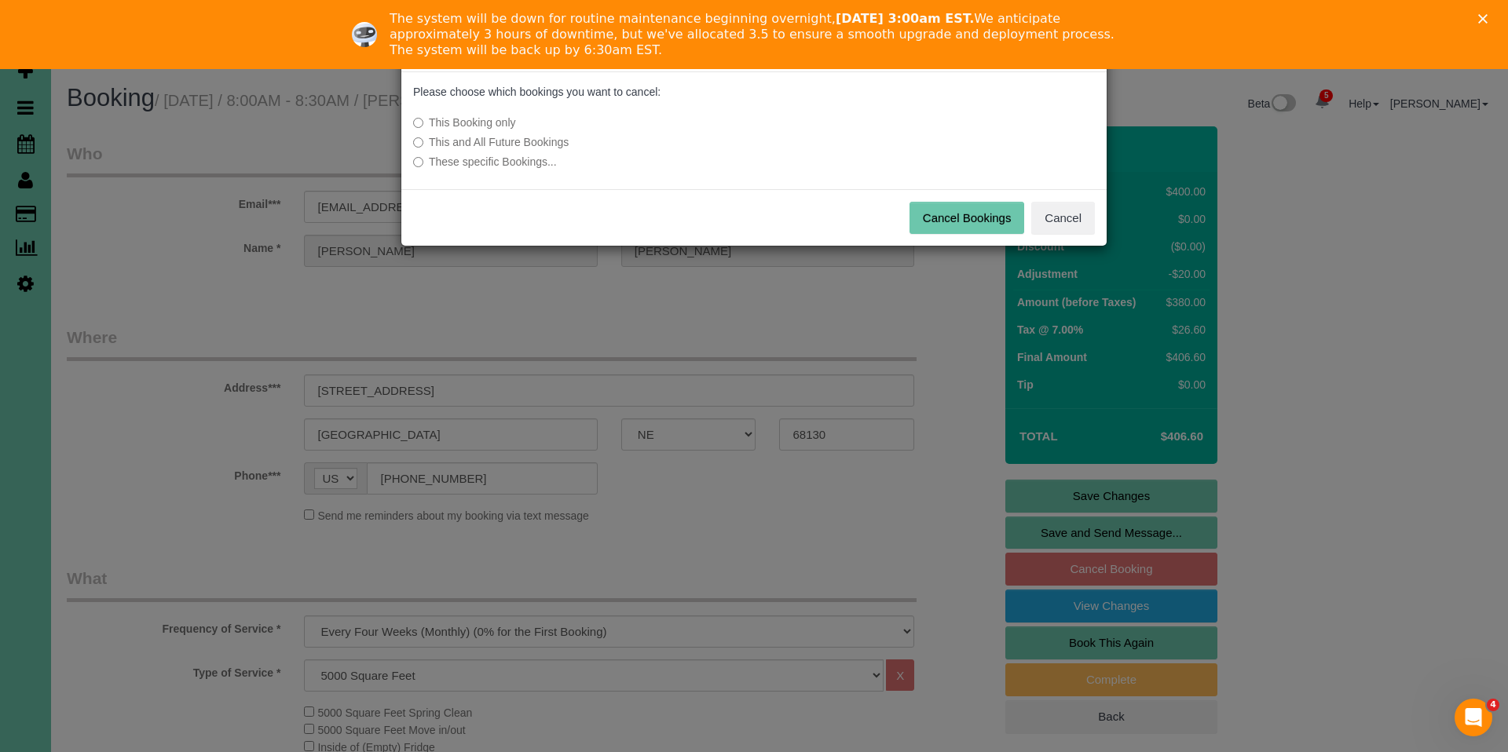
click at [970, 212] on button "Cancel Bookings" at bounding box center [966, 218] width 115 height 33
